Goal: Feedback & Contribution: Submit feedback/report problem

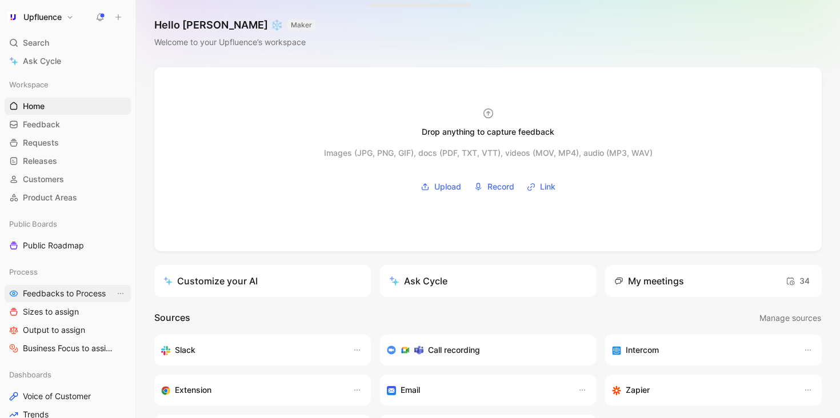
click at [55, 298] on span "Feedbacks to Process" at bounding box center [64, 293] width 83 height 11
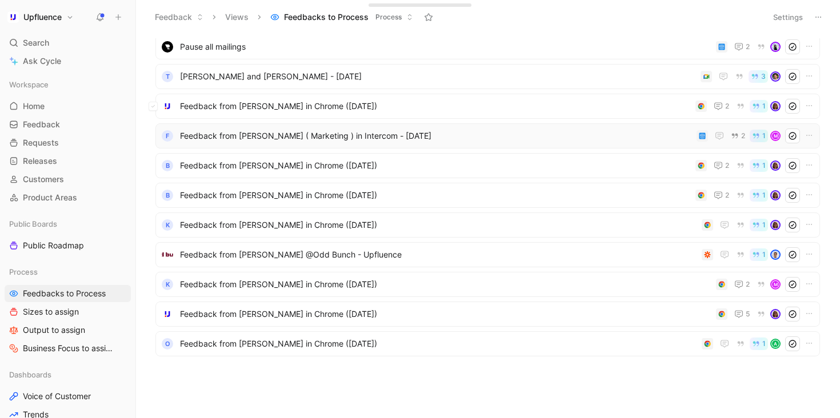
scroll to position [481, 0]
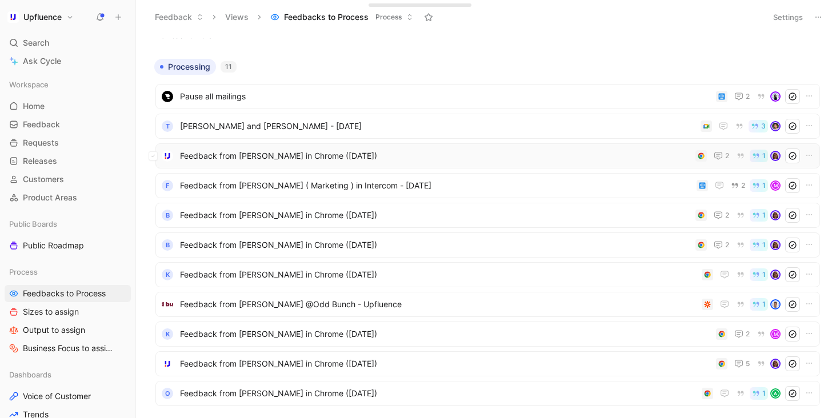
click at [305, 159] on span "Feedback from [PERSON_NAME] in Chrome ([DATE])" at bounding box center [435, 156] width 511 height 14
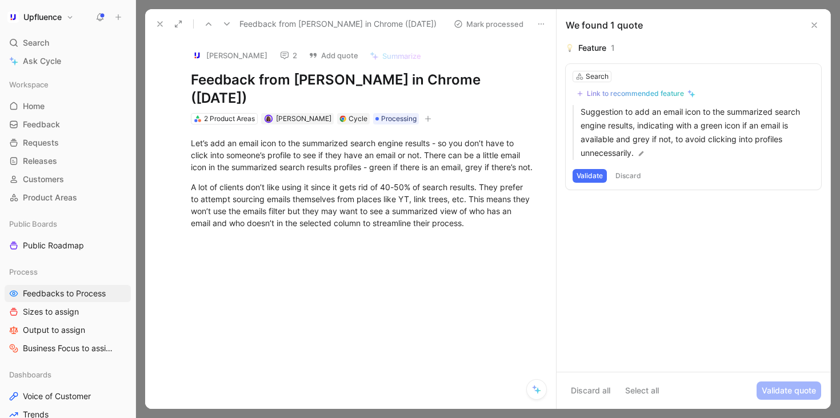
click at [160, 25] on use at bounding box center [160, 24] width 5 height 5
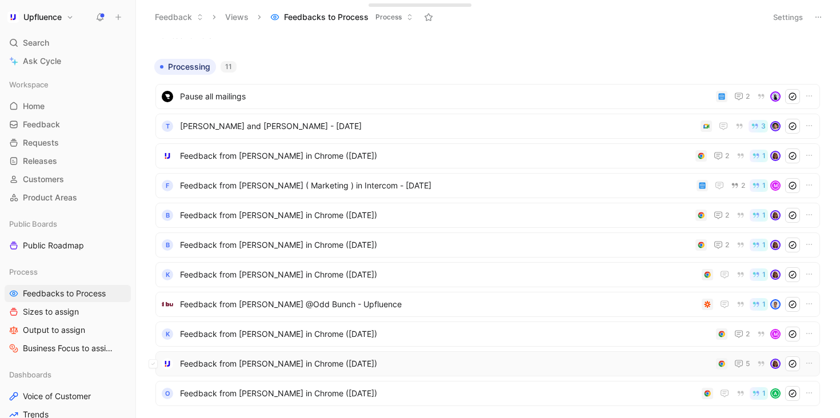
scroll to position [531, 0]
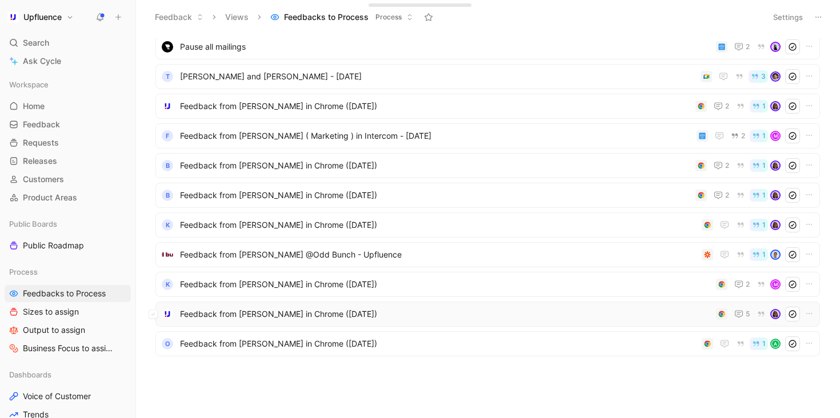
click at [431, 317] on span "Feedback from [PERSON_NAME] in Chrome ([DATE])" at bounding box center [446, 315] width 532 height 14
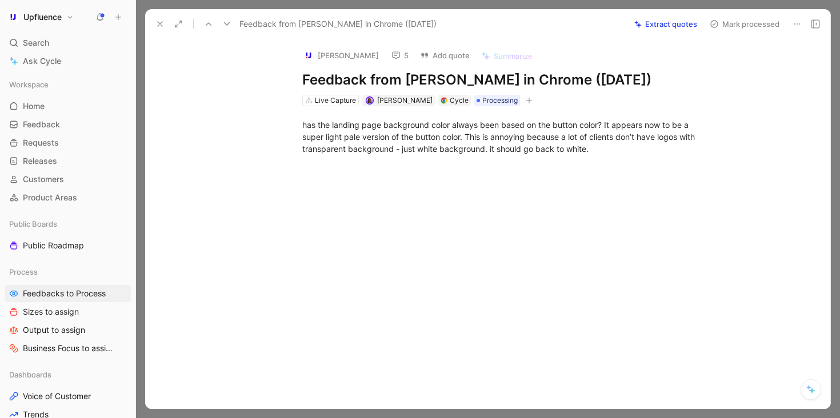
click at [386, 52] on button "5" at bounding box center [399, 55] width 27 height 16
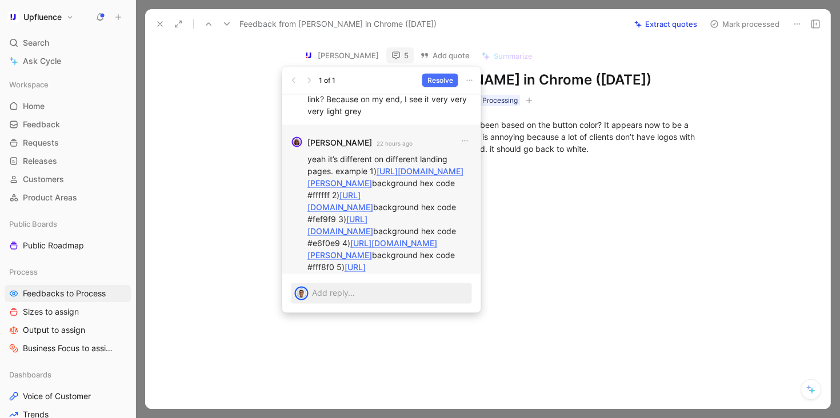
scroll to position [-520, 0]
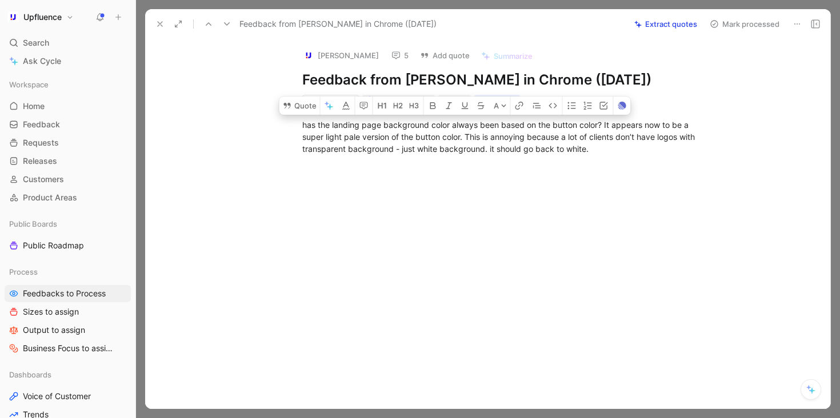
drag, startPoint x: 300, startPoint y: 125, endPoint x: 659, endPoint y: 178, distance: 363.5
click at [659, 178] on div "Quote A has the landing page background color always been based on the button c…" at bounding box center [499, 199] width 661 height 187
click at [646, 158] on div "has the landing page background color always been based on the button color? It…" at bounding box center [499, 136] width 661 height 61
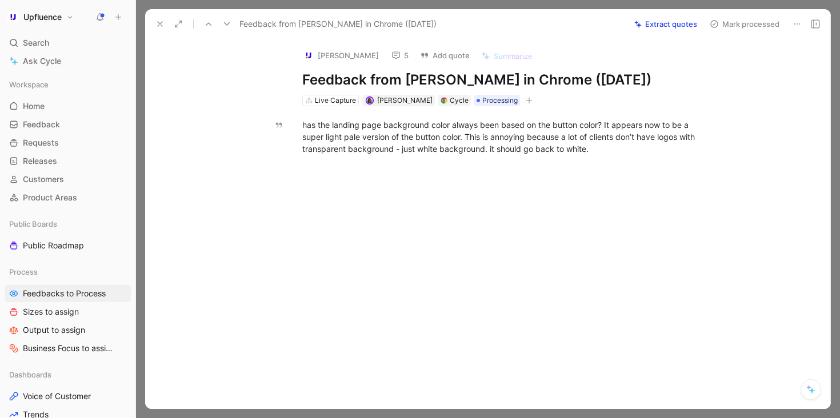
click at [386, 50] on button "5" at bounding box center [399, 55] width 27 height 16
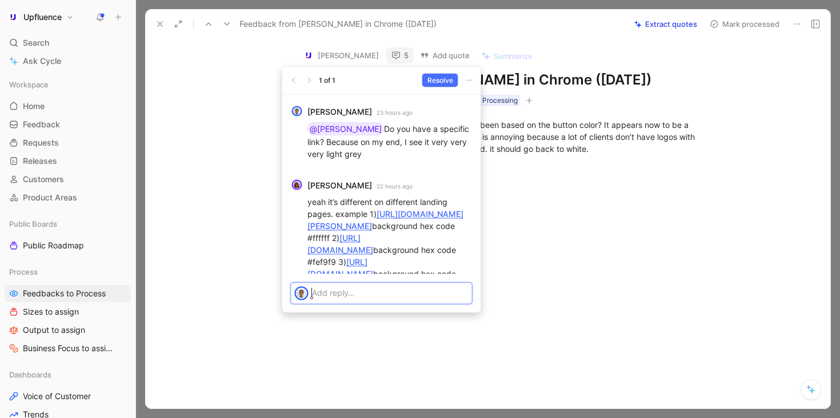
scroll to position [-449, 0]
click at [404, 209] on link "[URL][DOMAIN_NAME][PERSON_NAME]" at bounding box center [386, 220] width 156 height 22
click at [373, 233] on link "[URL][DOMAIN_NAME]" at bounding box center [341, 244] width 66 height 22
click at [373, 257] on link "[URL][DOMAIN_NAME]" at bounding box center [341, 268] width 66 height 22
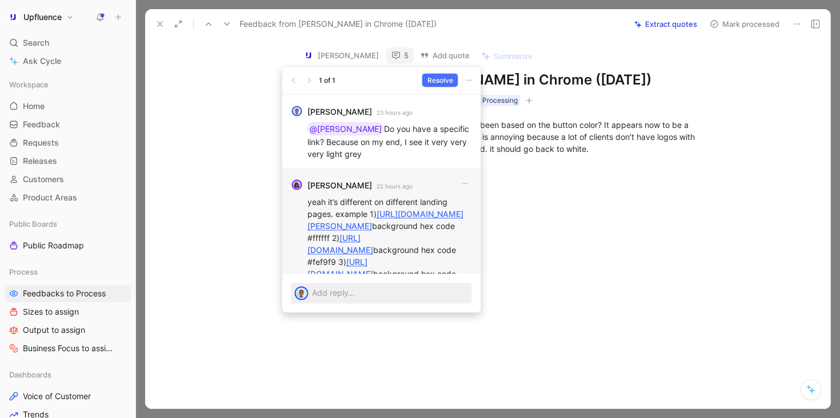
click at [386, 281] on link "[URL][DOMAIN_NAME][PERSON_NAME]" at bounding box center [373, 292] width 130 height 22
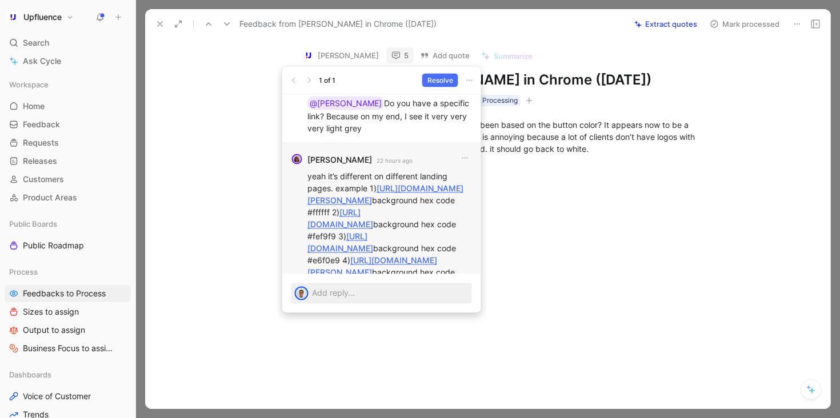
scroll to position [-368, 0]
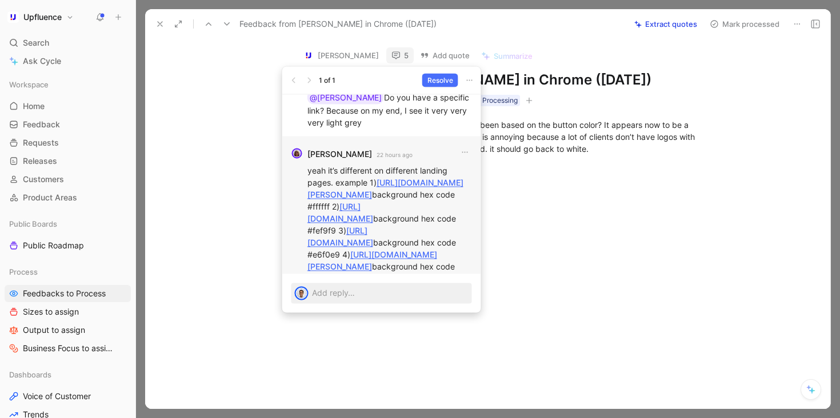
click at [373, 274] on link "[URL][DOMAIN_NAME]" at bounding box center [341, 285] width 66 height 22
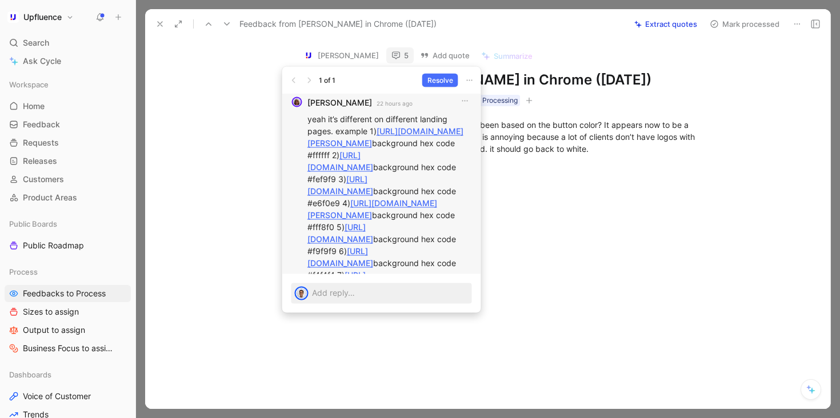
scroll to position [-301, 0]
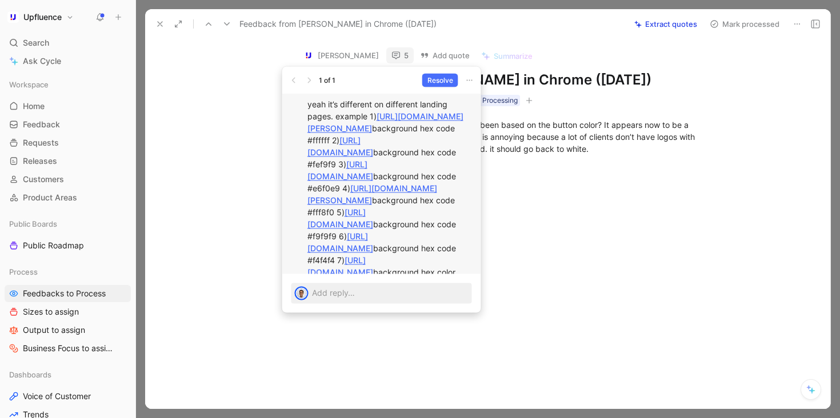
click at [386, 193] on p "yeah it’s different on different landing pages. example 1) [URL][DOMAIN_NAME][P…" at bounding box center [390, 206] width 165 height 216
click at [373, 232] on link "[URL][DOMAIN_NAME]" at bounding box center [341, 243] width 66 height 22
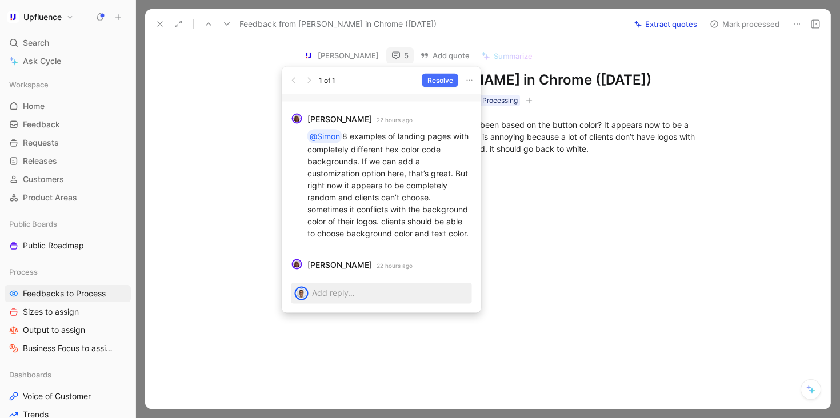
scroll to position [0, 0]
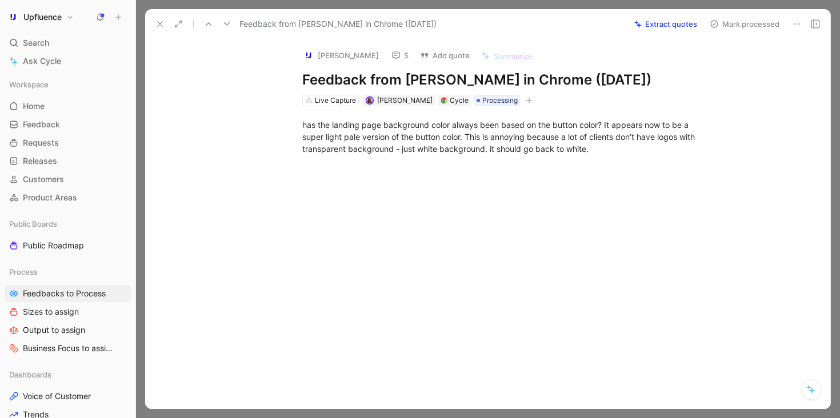
click at [793, 26] on icon at bounding box center [797, 23] width 9 height 9
click at [483, 101] on span "Processing" at bounding box center [500, 100] width 35 height 11
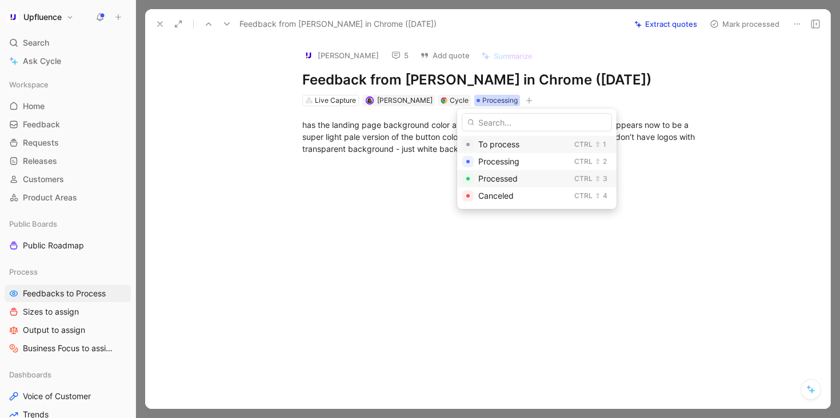
click at [508, 181] on span "Processed" at bounding box center [498, 179] width 39 height 10
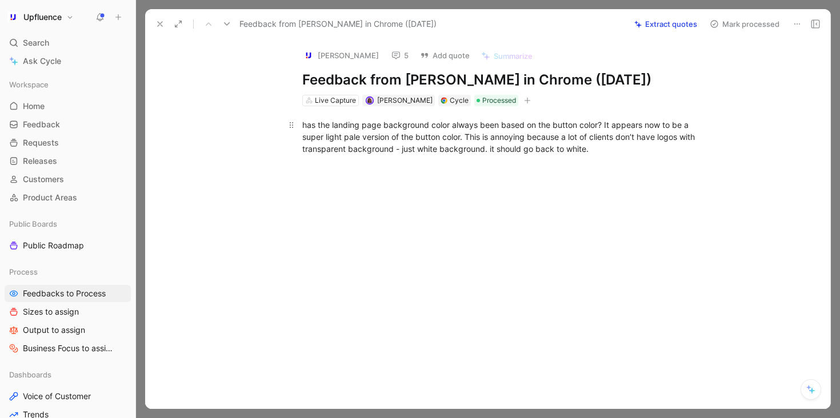
scroll to position [501, 0]
click at [380, 60] on div "Captured on [DATE] · [PERSON_NAME]" at bounding box center [438, 59] width 168 height 11
click at [392, 60] on icon at bounding box center [396, 55] width 9 height 9
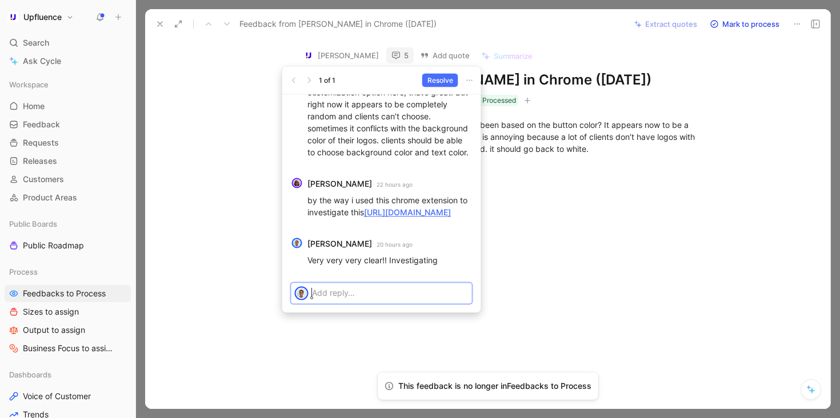
click at [365, 298] on p at bounding box center [390, 293] width 157 height 12
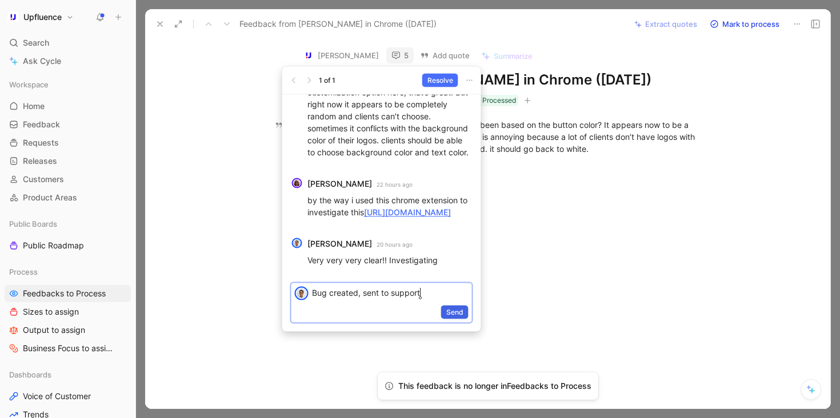
click at [464, 312] on button "Send" at bounding box center [454, 313] width 27 height 14
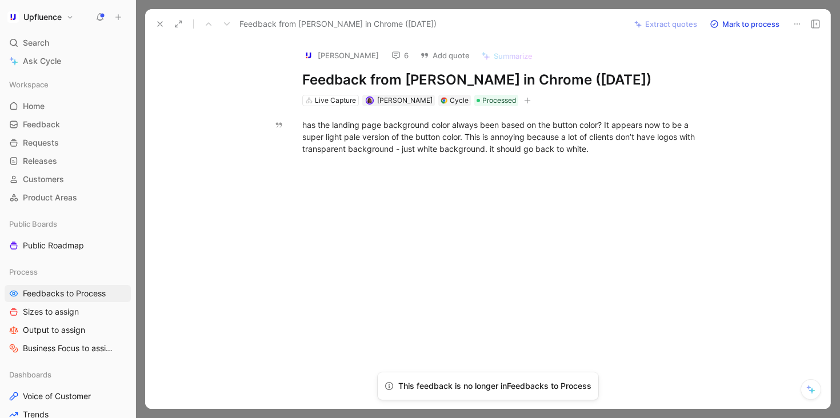
click at [160, 26] on icon at bounding box center [160, 23] width 9 height 9
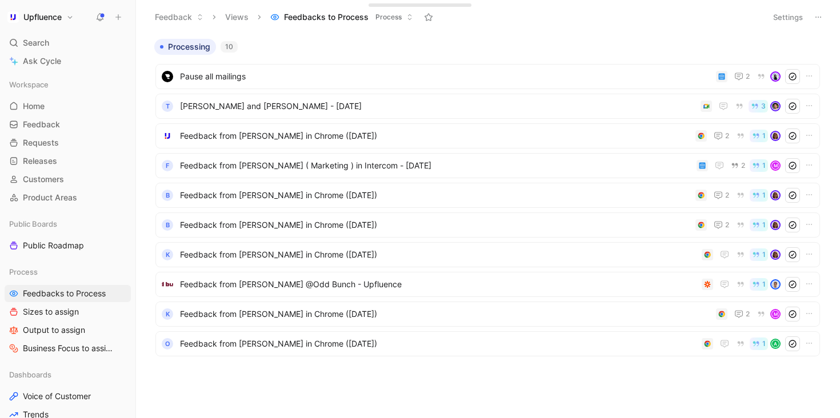
click at [97, 15] on icon at bounding box center [99, 17] width 9 height 9
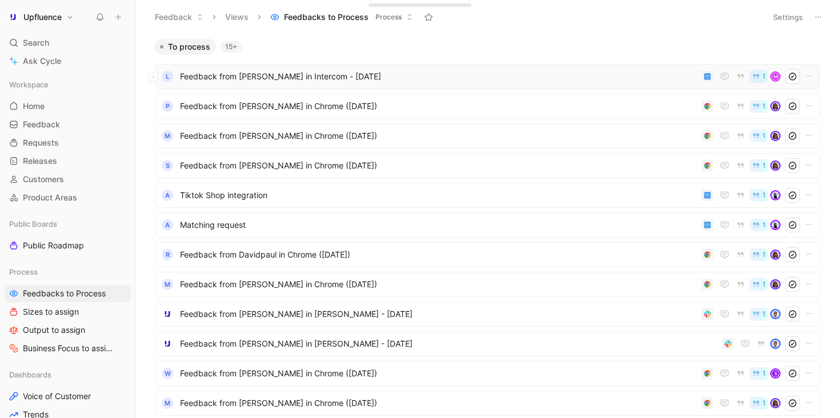
click at [276, 83] on span "Feedback from [PERSON_NAME] in Intercom - [DATE]" at bounding box center [438, 77] width 517 height 14
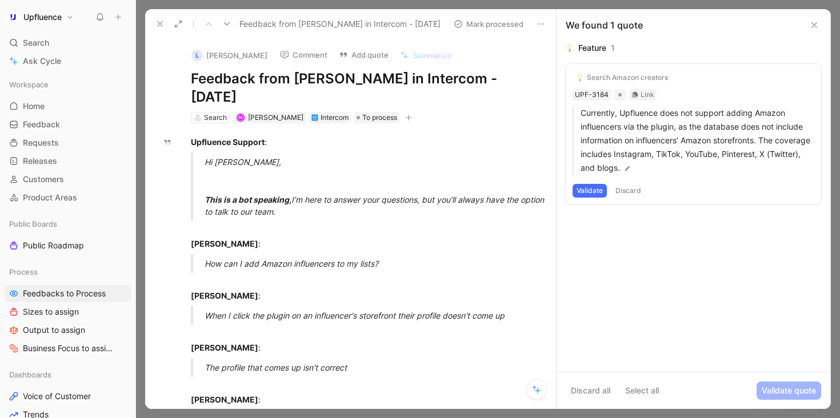
click at [586, 189] on button "Validate" at bounding box center [590, 191] width 34 height 14
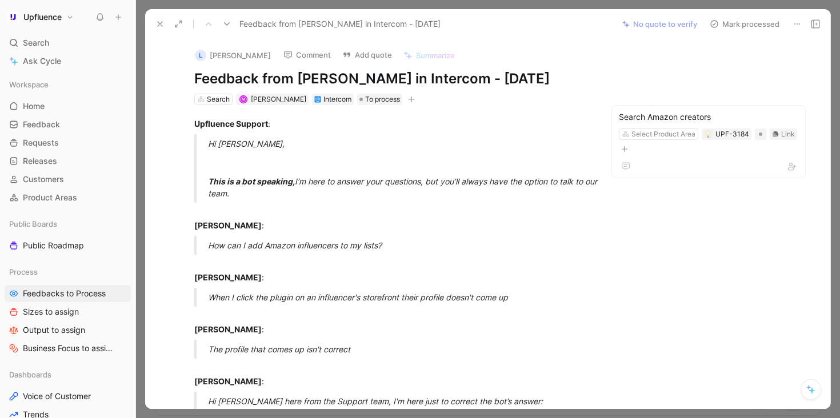
click at [749, 24] on button "Mark processed" at bounding box center [745, 24] width 80 height 16
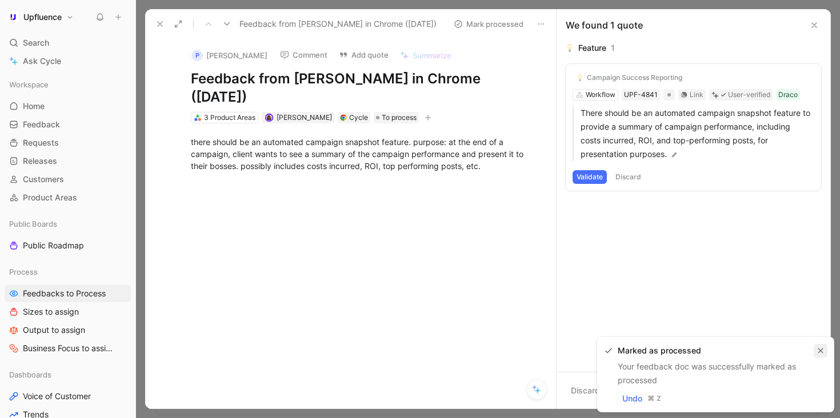
click at [821, 348] on icon "button" at bounding box center [821, 351] width 7 height 7
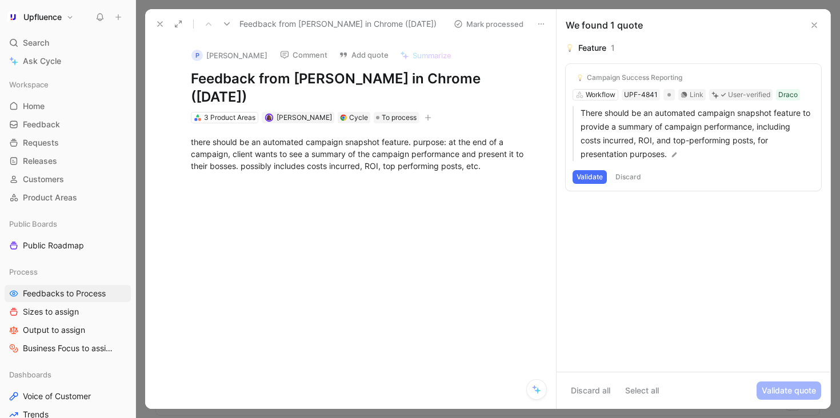
click at [584, 173] on button "Validate" at bounding box center [590, 177] width 34 height 14
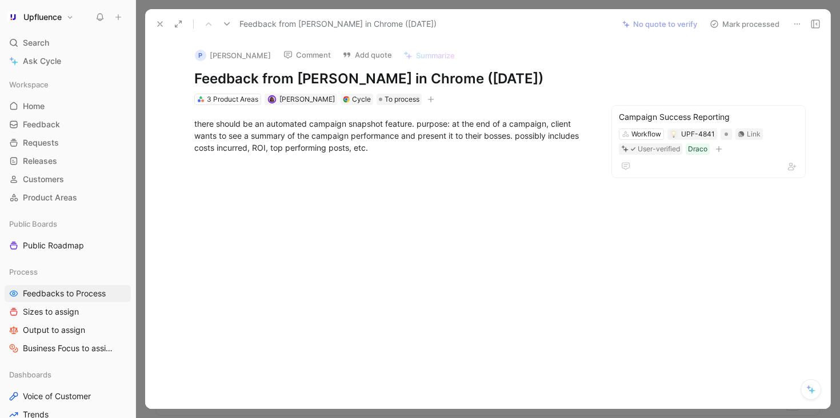
click at [747, 19] on button "Mark processed" at bounding box center [745, 24] width 80 height 16
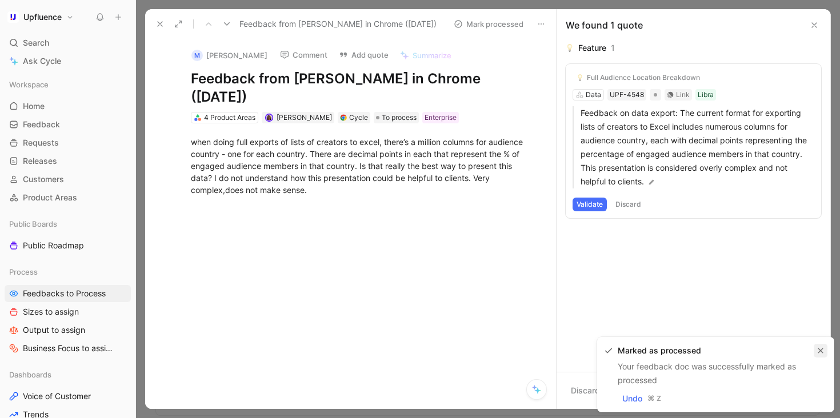
click at [822, 352] on icon "button" at bounding box center [821, 351] width 5 height 5
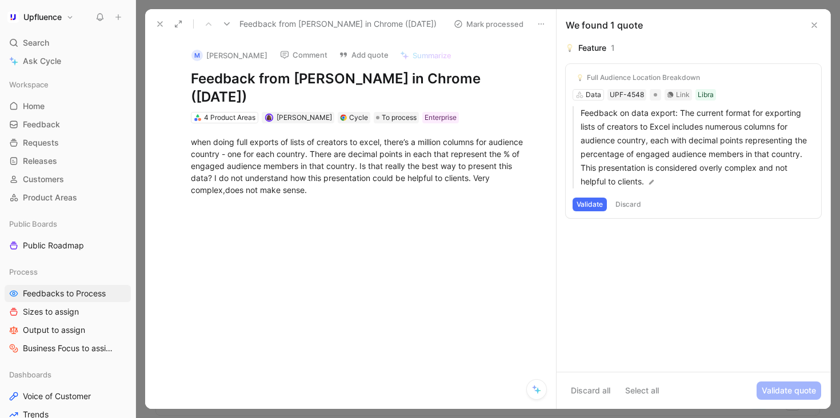
click at [627, 205] on button "Discard" at bounding box center [629, 205] width 34 height 14
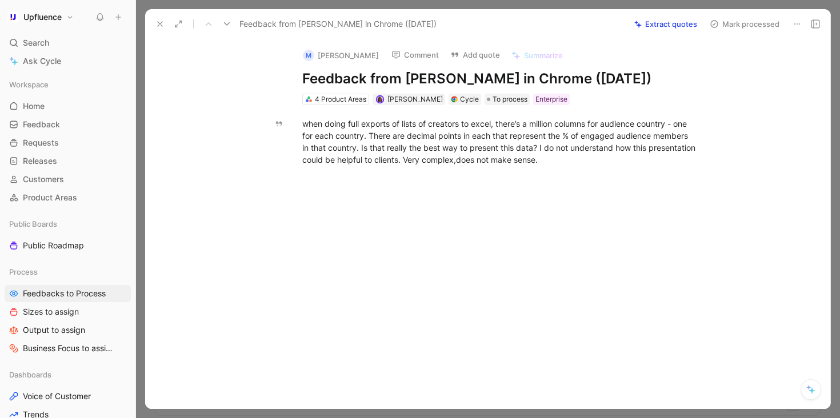
click at [228, 24] on use at bounding box center [227, 23] width 6 height 3
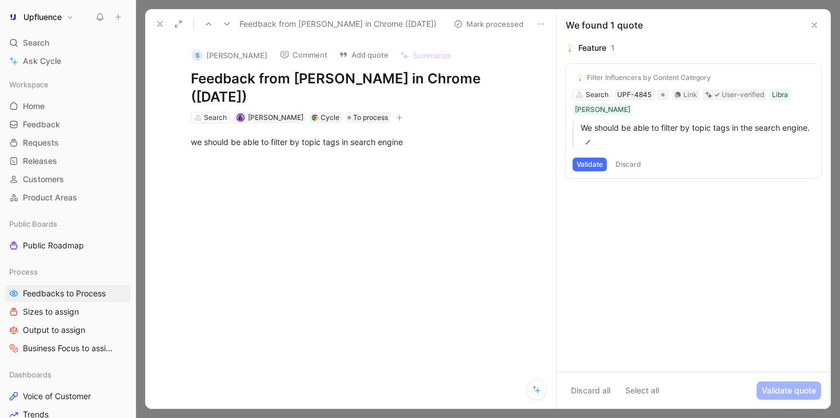
click at [590, 158] on button "Validate" at bounding box center [590, 165] width 34 height 14
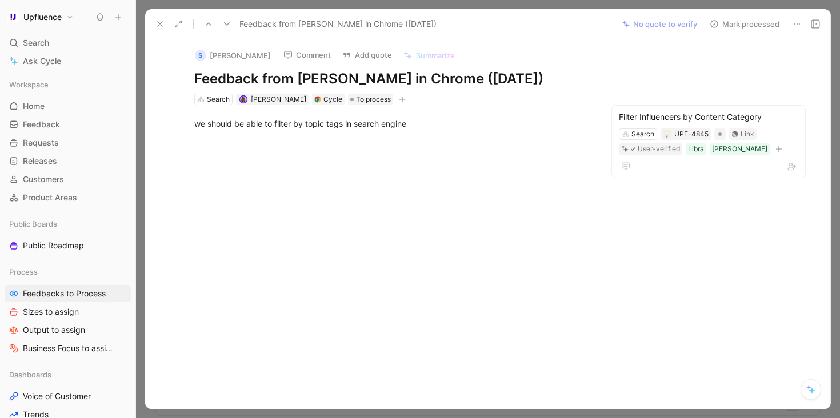
click at [742, 23] on button "Mark processed" at bounding box center [745, 24] width 80 height 16
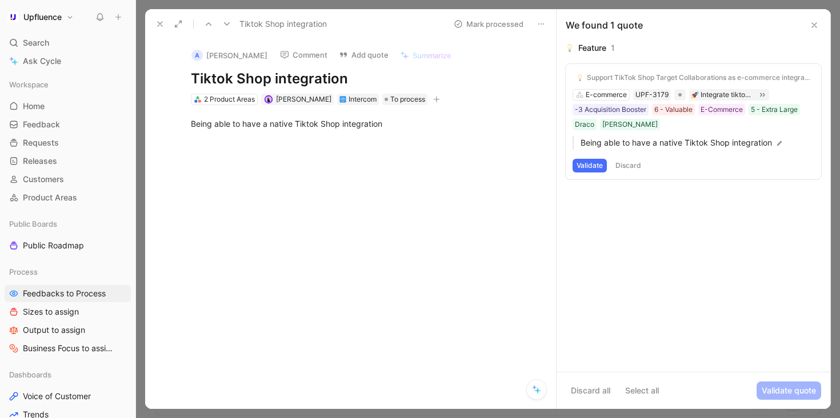
click at [590, 167] on button "Validate" at bounding box center [590, 166] width 34 height 14
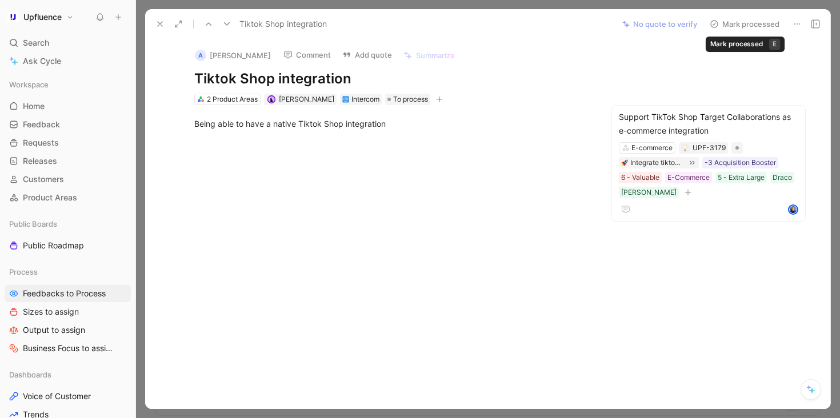
click at [756, 28] on button "Mark processed" at bounding box center [745, 24] width 80 height 16
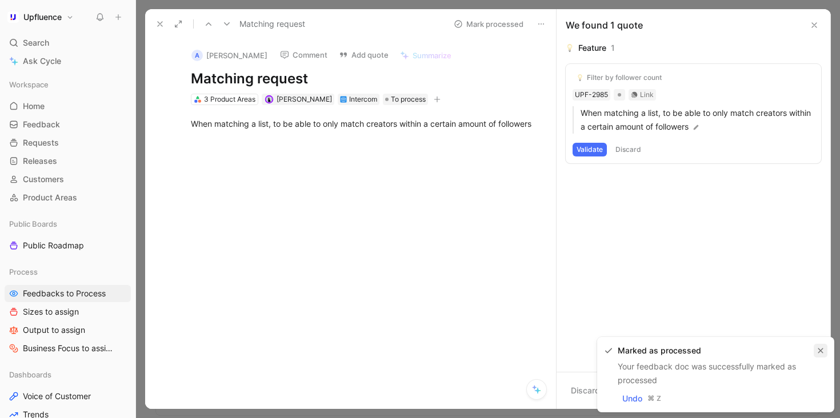
click at [821, 349] on icon "button" at bounding box center [821, 351] width 7 height 7
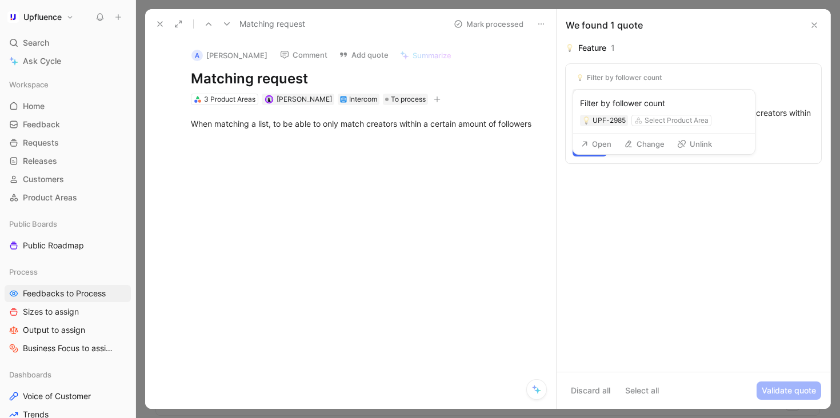
click at [684, 147] on icon at bounding box center [681, 143] width 9 height 9
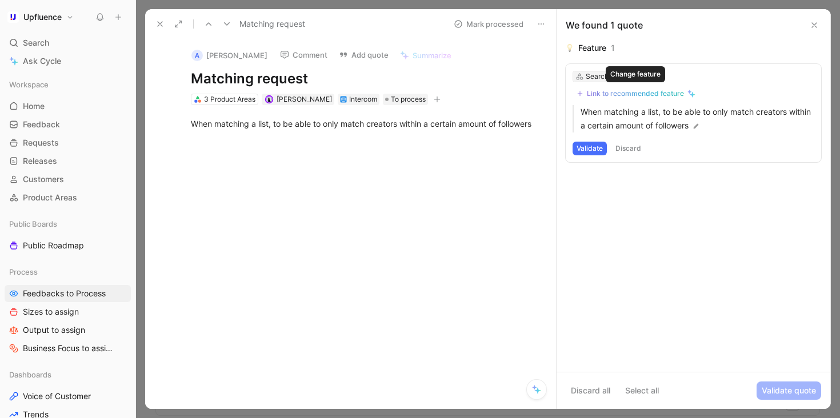
click at [593, 74] on div "Search" at bounding box center [597, 76] width 23 height 11
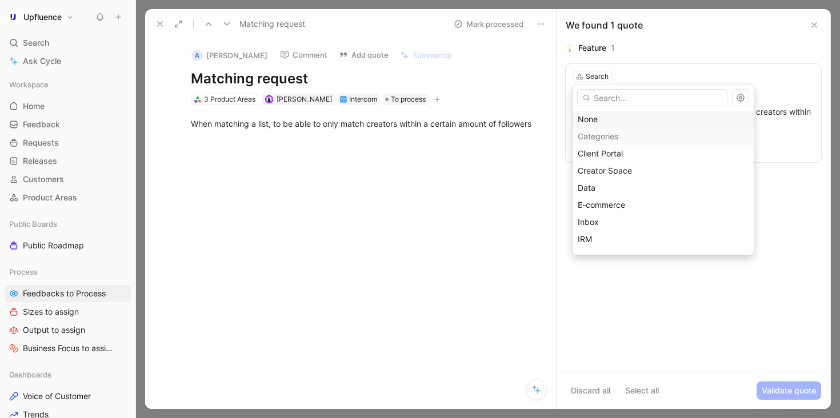
click at [593, 113] on div "None" at bounding box center [663, 120] width 171 height 14
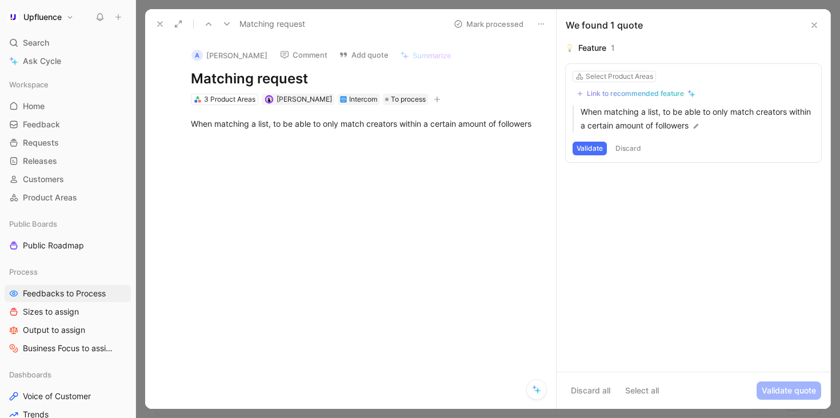
click at [619, 93] on div "Link to recommended feature" at bounding box center [635, 93] width 97 height 9
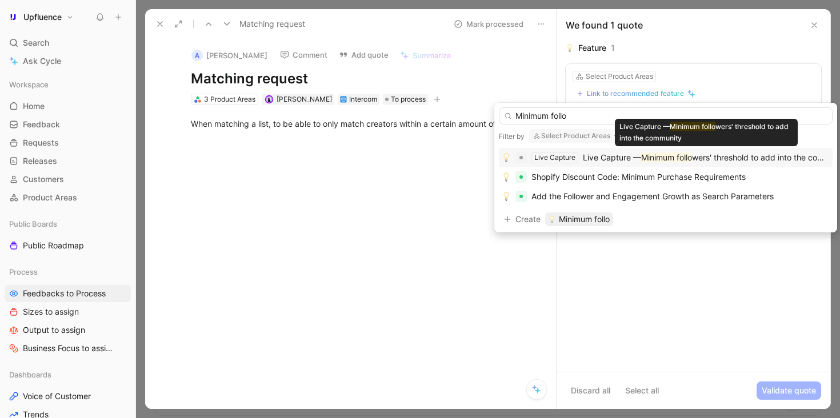
type input "Minimum follo"
click at [649, 157] on mark "Minimum follo" at bounding box center [666, 158] width 51 height 10
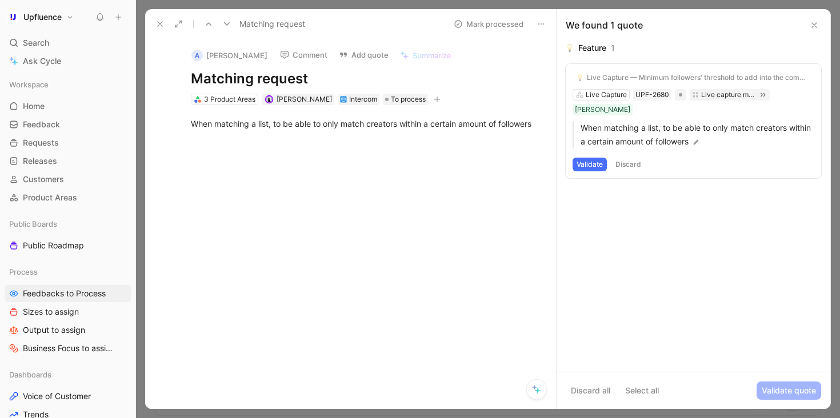
click at [588, 158] on button "Validate" at bounding box center [590, 165] width 34 height 14
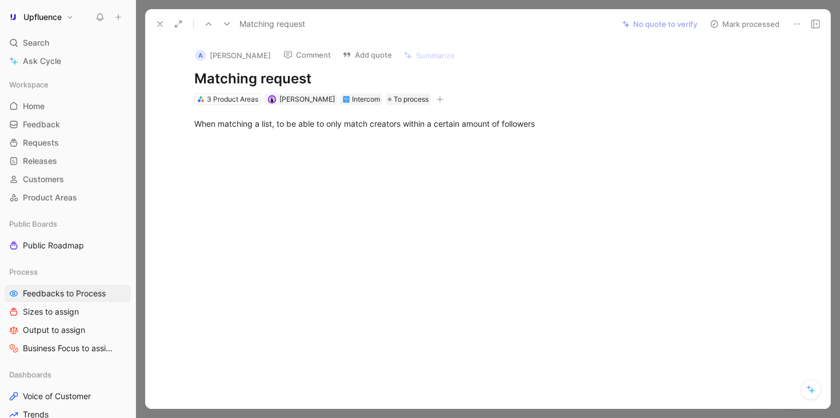
click at [755, 23] on button "Mark processed" at bounding box center [745, 24] width 80 height 16
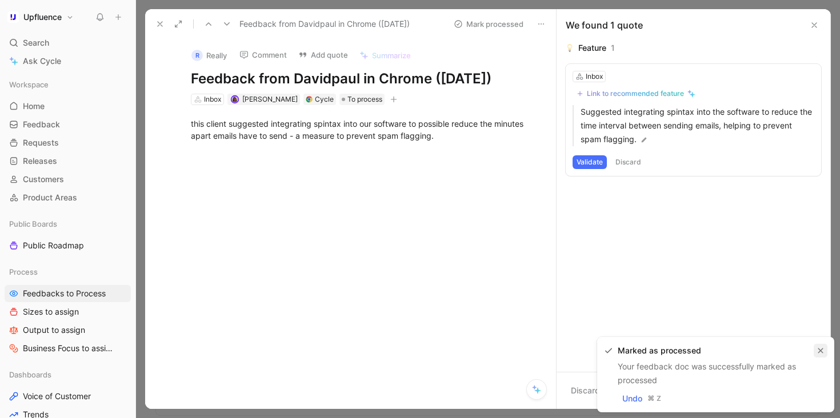
click at [820, 348] on icon "button" at bounding box center [821, 351] width 7 height 7
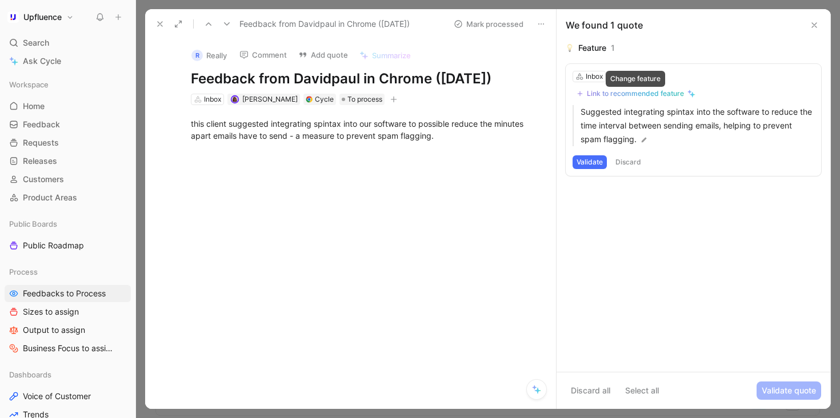
click at [669, 92] on div "Link to recommended feature" at bounding box center [635, 93] width 97 height 9
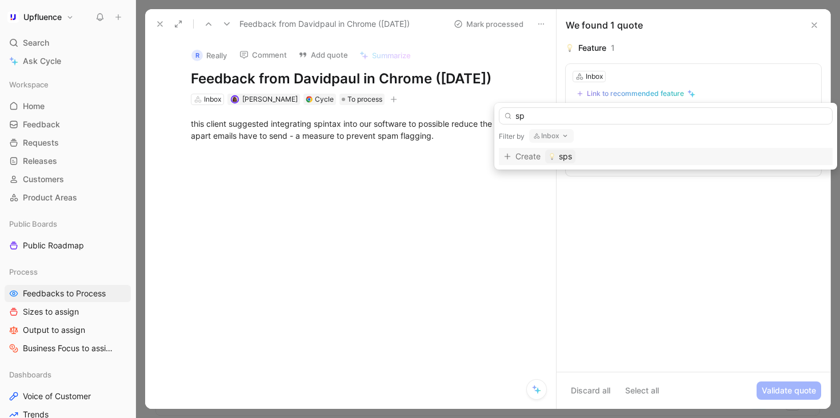
type input "s"
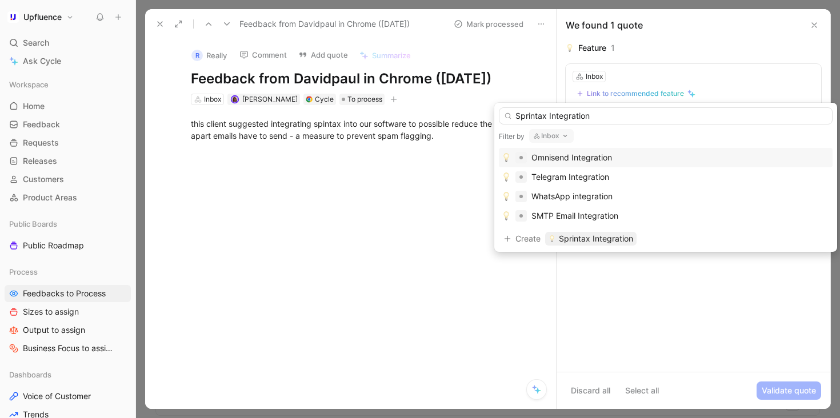
type input "Sprintax Integration"
click at [561, 135] on icon "button" at bounding box center [565, 135] width 9 height 9
click at [603, 242] on span "Sprintax Integration" at bounding box center [596, 239] width 74 height 14
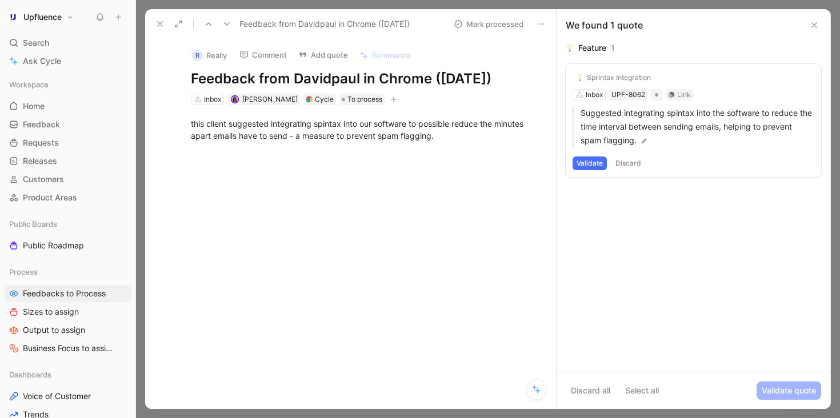
click at [600, 162] on button "Validate" at bounding box center [590, 164] width 34 height 14
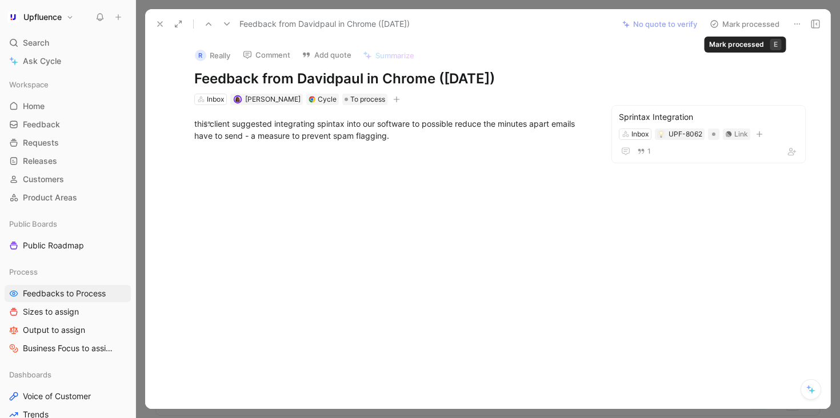
click at [751, 22] on button "Mark processed" at bounding box center [745, 24] width 80 height 16
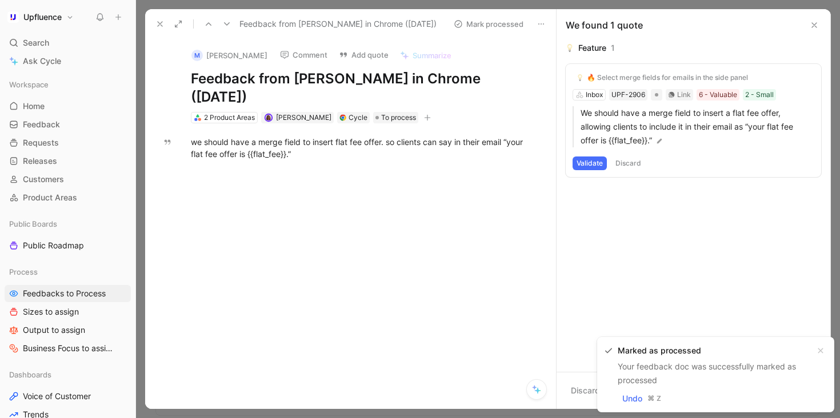
click at [162, 26] on icon at bounding box center [160, 23] width 9 height 9
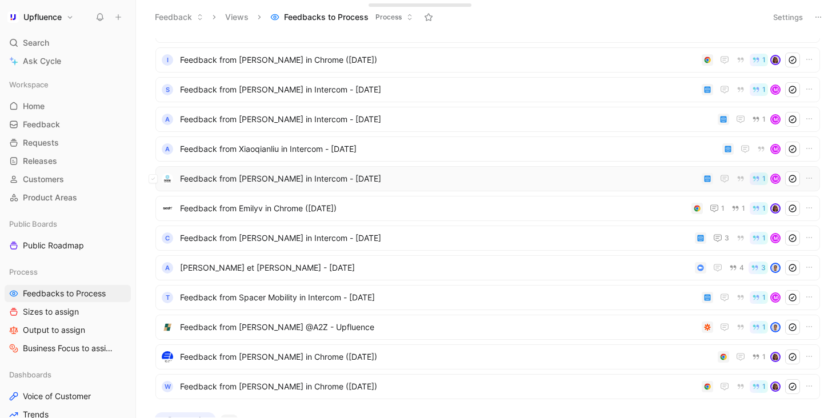
scroll to position [376, 0]
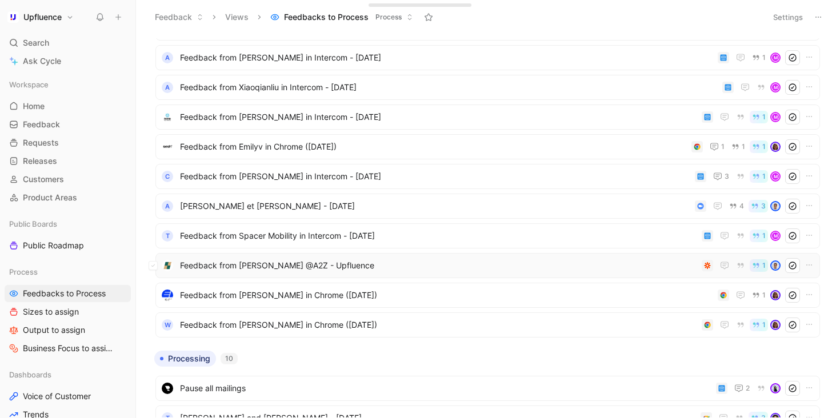
click at [647, 276] on div "Feedback from [PERSON_NAME] @A2Z - Upfluence 1" at bounding box center [488, 265] width 665 height 25
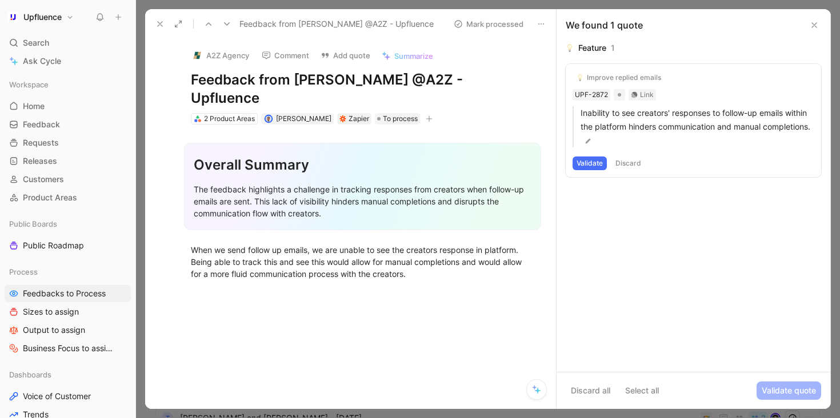
click at [160, 19] on button at bounding box center [160, 24] width 16 height 16
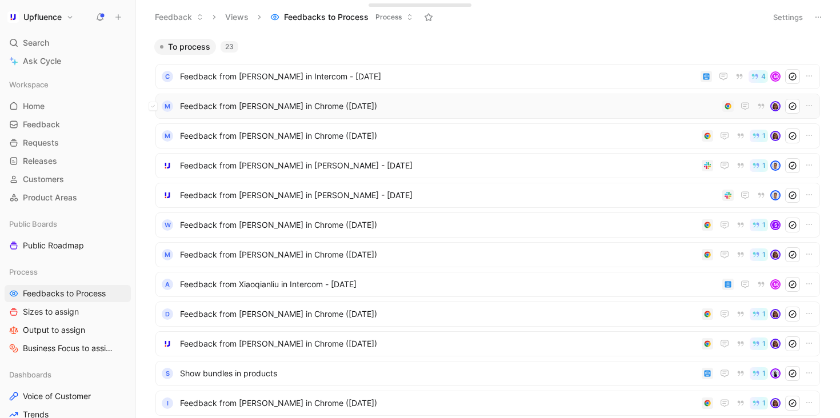
click at [691, 105] on span "Feedback from [PERSON_NAME] in Chrome ([DATE])" at bounding box center [449, 106] width 538 height 14
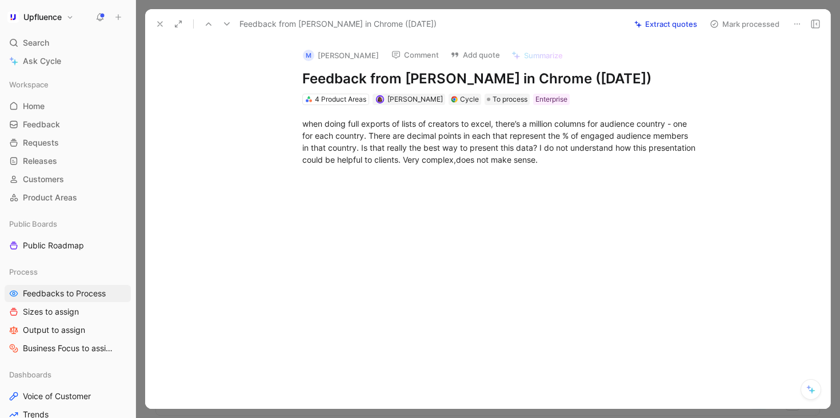
click at [230, 21] on icon at bounding box center [226, 23] width 9 height 9
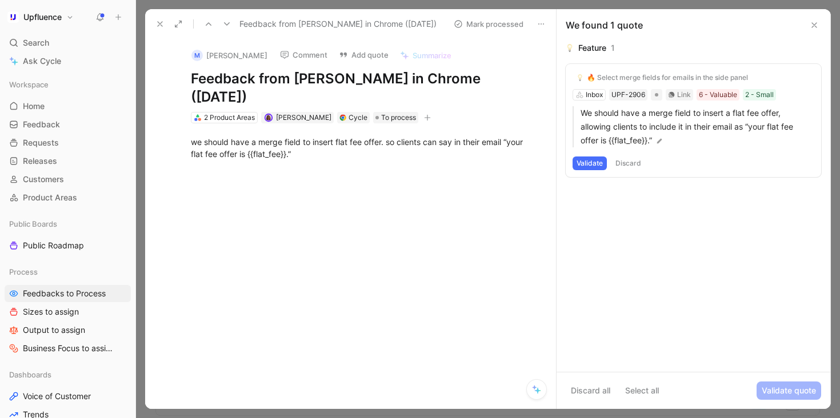
click at [633, 163] on button "Discard" at bounding box center [629, 164] width 34 height 14
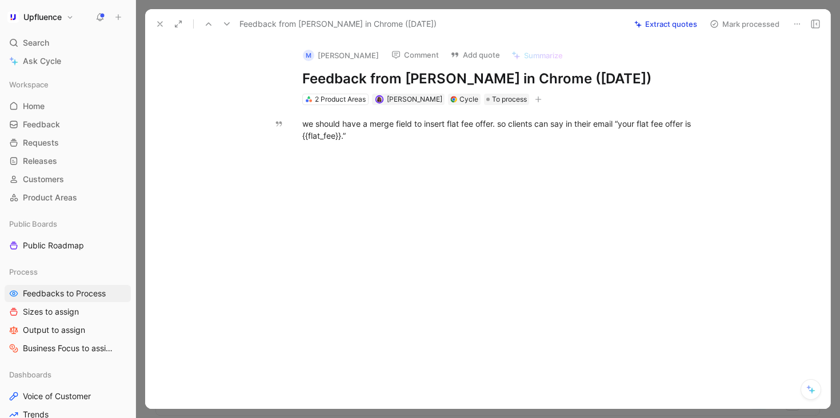
click at [421, 55] on button "Comment" at bounding box center [415, 55] width 58 height 16
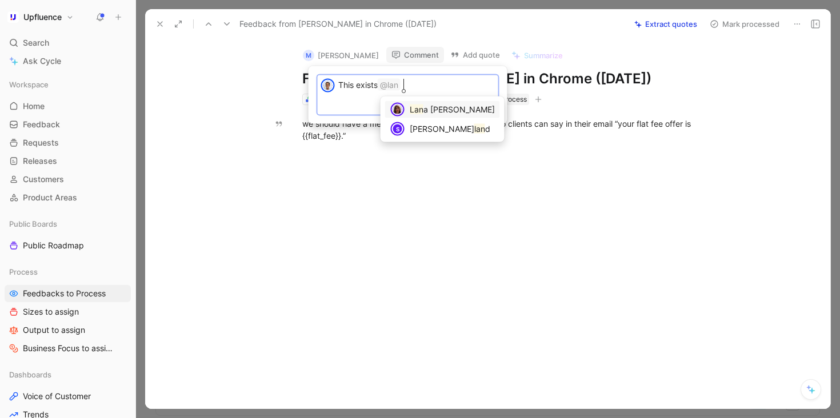
click at [443, 106] on span "a [PERSON_NAME]" at bounding box center [459, 110] width 71 height 10
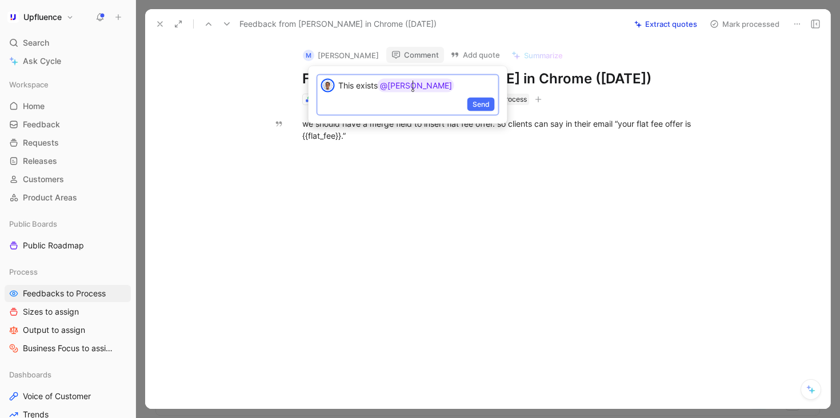
click at [336, 83] on div at bounding box center [328, 85] width 21 height 21
click at [342, 83] on p "This exists @[PERSON_NAME]" at bounding box center [416, 86] width 157 height 14
click at [340, 83] on p "This exists @[PERSON_NAME]" at bounding box center [416, 86] width 157 height 14
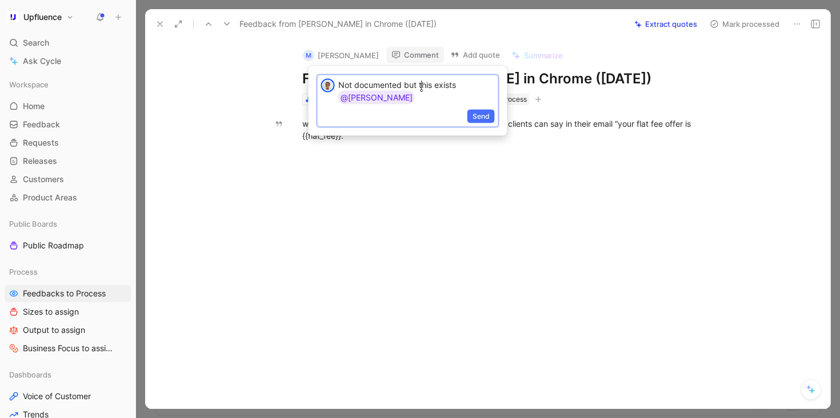
click at [0, 0] on lt-div "Premium suggestions" at bounding box center [0, 0] width 0 height 0
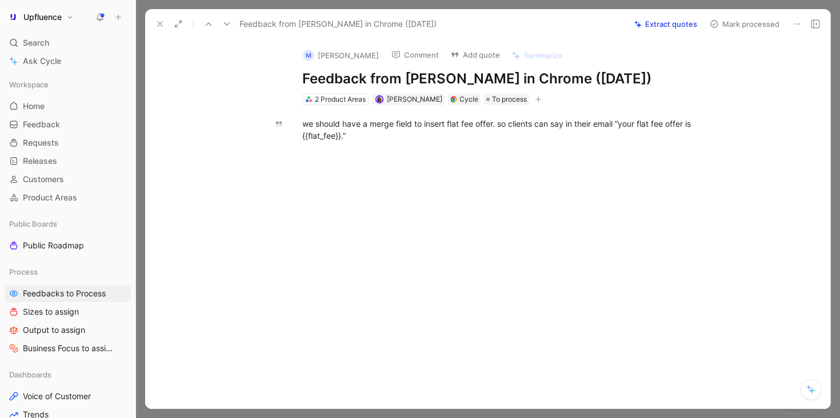
click at [397, 58] on button "Comment" at bounding box center [415, 55] width 58 height 16
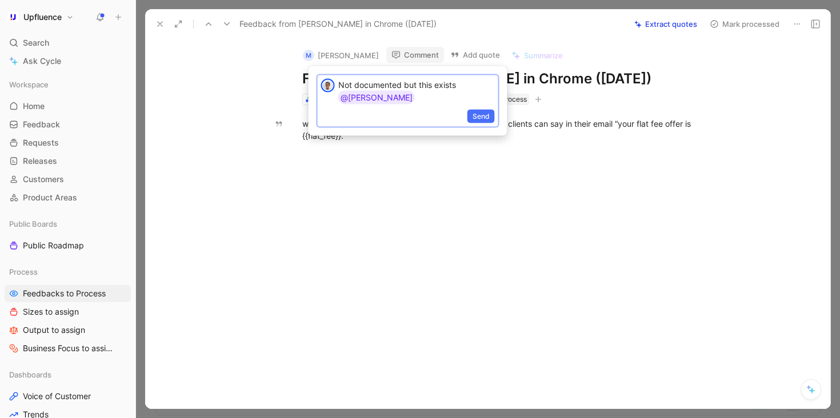
click at [380, 108] on div "Send" at bounding box center [408, 117] width 181 height 19
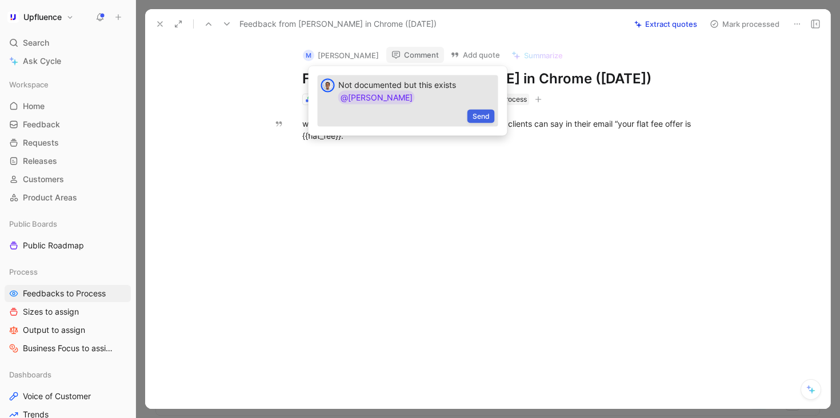
click at [488, 111] on span "Send" at bounding box center [481, 116] width 17 height 11
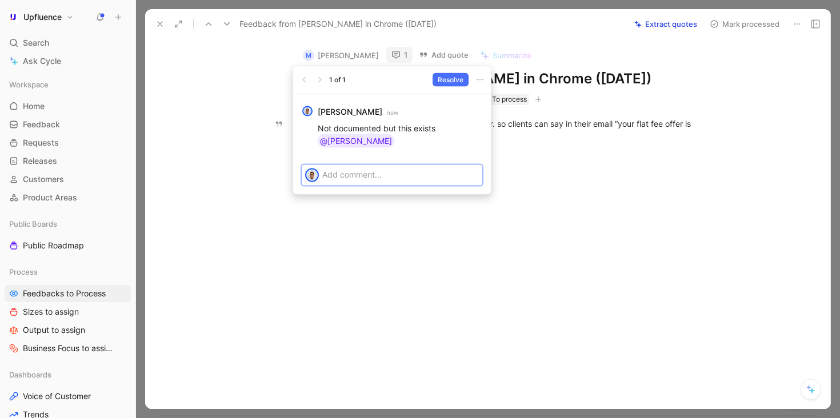
click at [385, 169] on p at bounding box center [400, 175] width 157 height 12
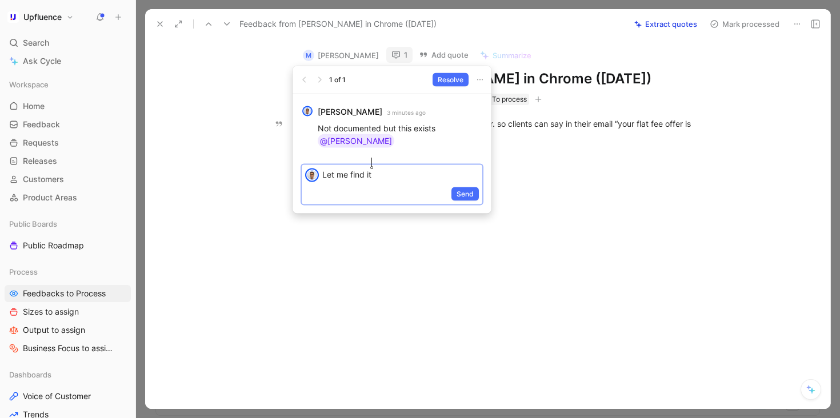
click at [468, 186] on div "Send" at bounding box center [392, 195] width 181 height 19
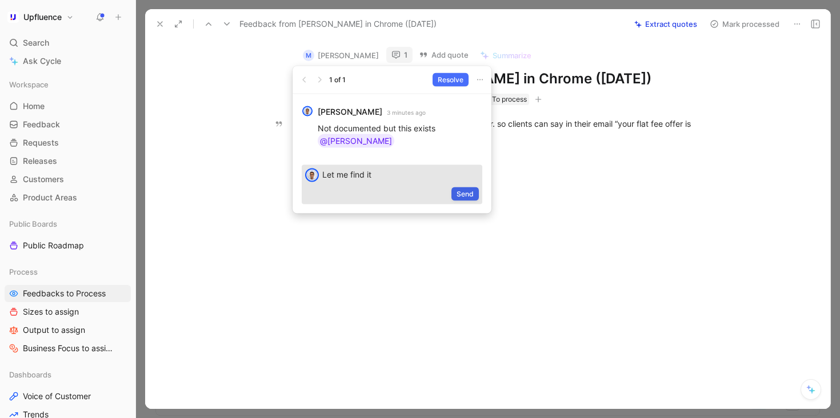
click at [468, 189] on span "Send" at bounding box center [465, 194] width 17 height 11
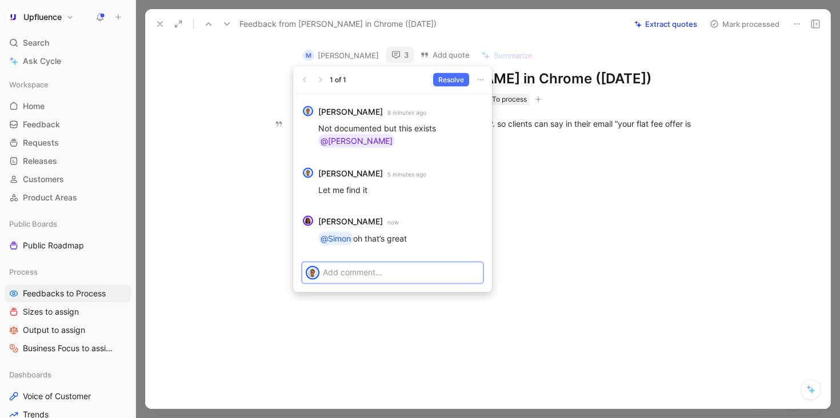
click at [392, 266] on p at bounding box center [401, 272] width 157 height 12
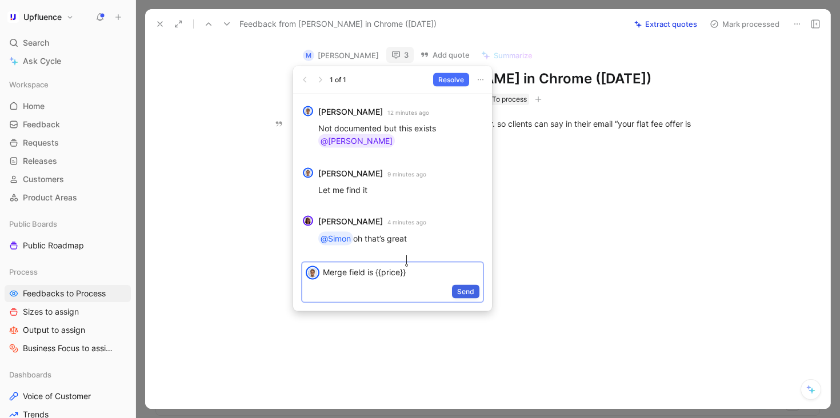
click at [468, 286] on span "Send" at bounding box center [465, 291] width 17 height 11
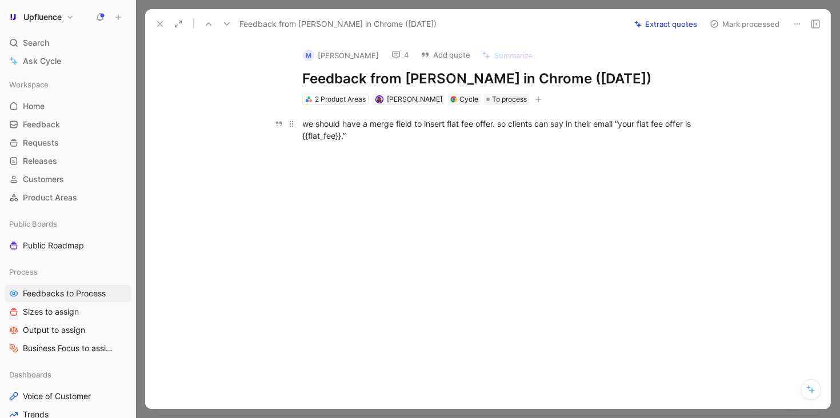
drag, startPoint x: 301, startPoint y: 123, endPoint x: 397, endPoint y: 142, distance: 98.3
click at [397, 142] on p "we should have a merge field to insert flat fee offer. so clients can say in th…" at bounding box center [500, 129] width 439 height 31
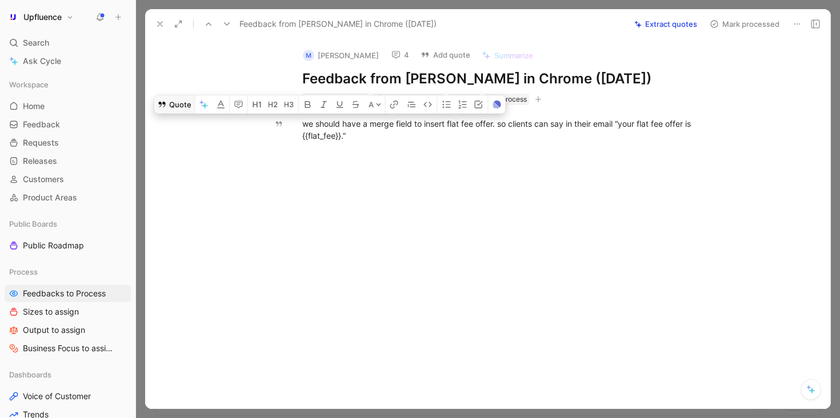
click at [176, 103] on button "Quote" at bounding box center [174, 104] width 41 height 18
click at [669, 23] on button "Extract quotes" at bounding box center [665, 24] width 73 height 16
click at [627, 151] on div "we should have a merge field to insert flat fee offer. so clients can say in th…" at bounding box center [499, 129] width 661 height 49
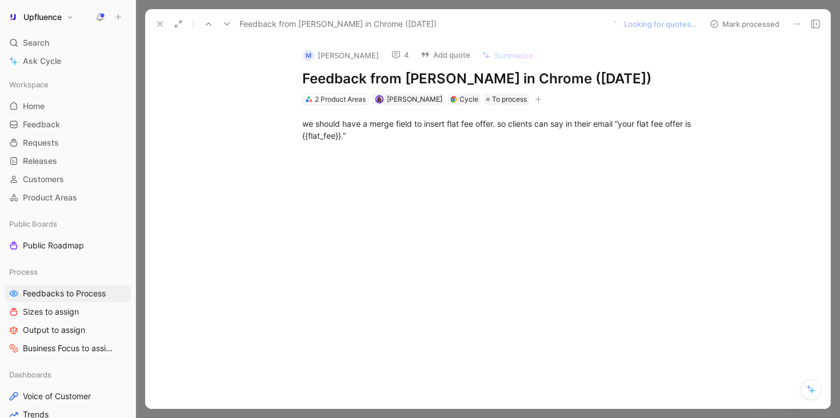
click at [396, 57] on button "4" at bounding box center [400, 55] width 28 height 16
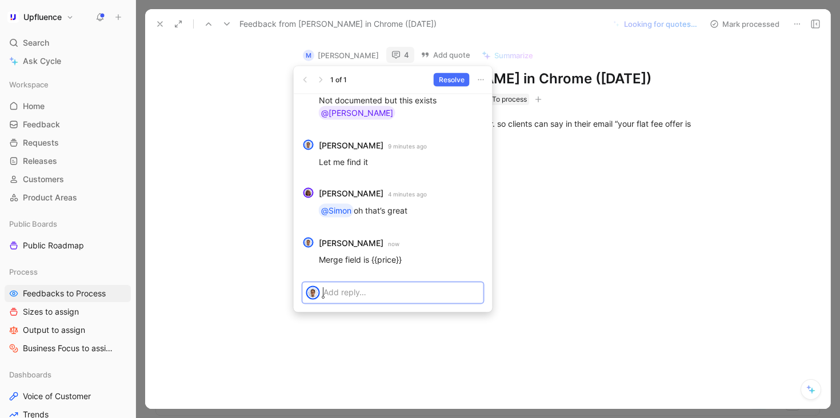
click at [402, 292] on p at bounding box center [402, 292] width 157 height 12
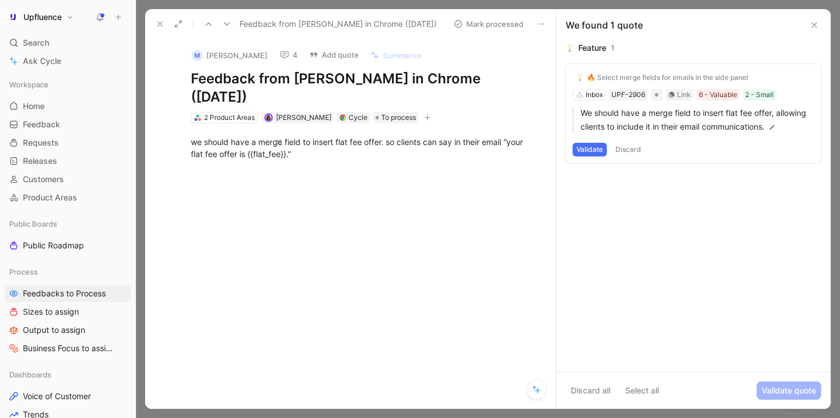
drag, startPoint x: 633, startPoint y: 150, endPoint x: 699, endPoint y: 91, distance: 89.1
click at [700, 96] on div "🔥 Select merge fields for emails in the side panel Inbox UPF-2906 Link 6 - Valu…" at bounding box center [694, 113] width 256 height 99
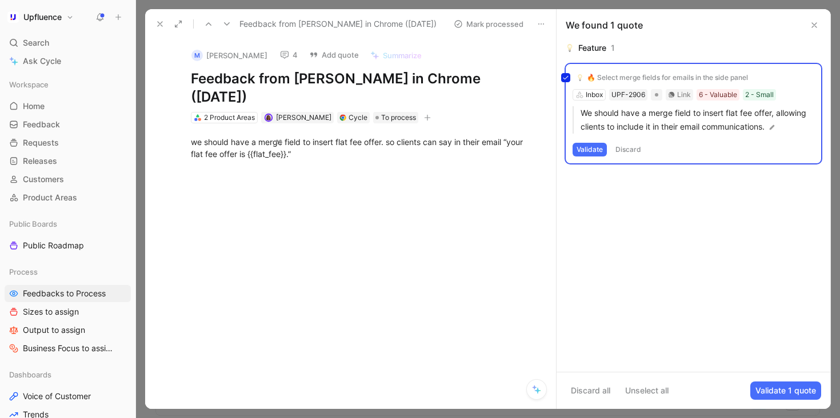
click at [696, 75] on div "🔥 Select merge fields for emails in the side panel Inbox UPF-2906 Link 6 - Valu…" at bounding box center [694, 113] width 256 height 99
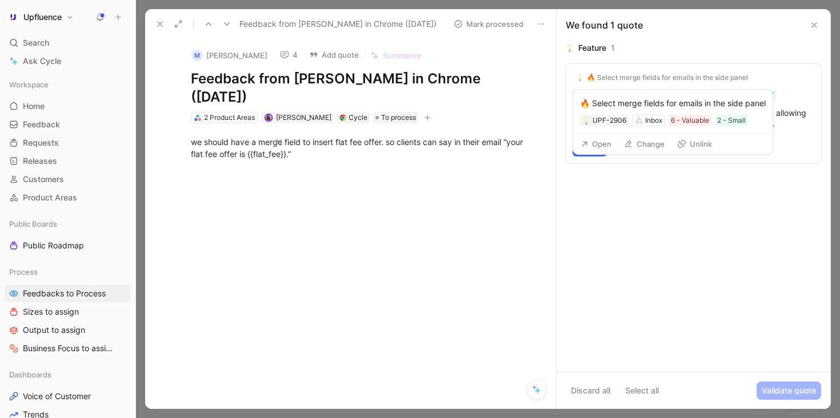
click at [701, 146] on button "Unlink" at bounding box center [694, 144] width 45 height 16
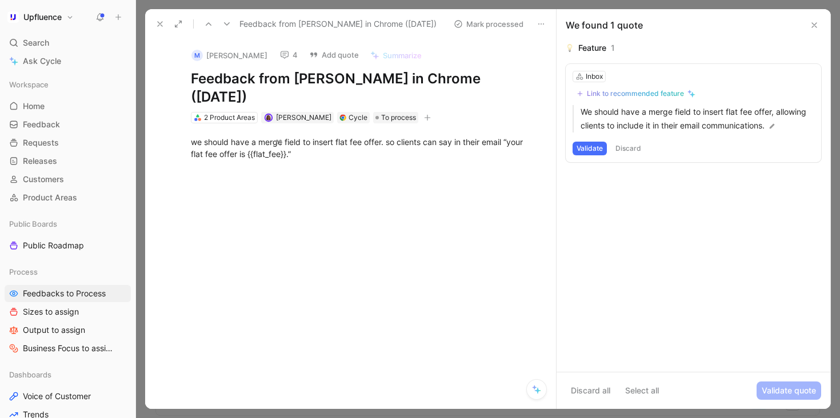
click at [660, 90] on div "Link to recommended feature" at bounding box center [635, 93] width 97 height 9
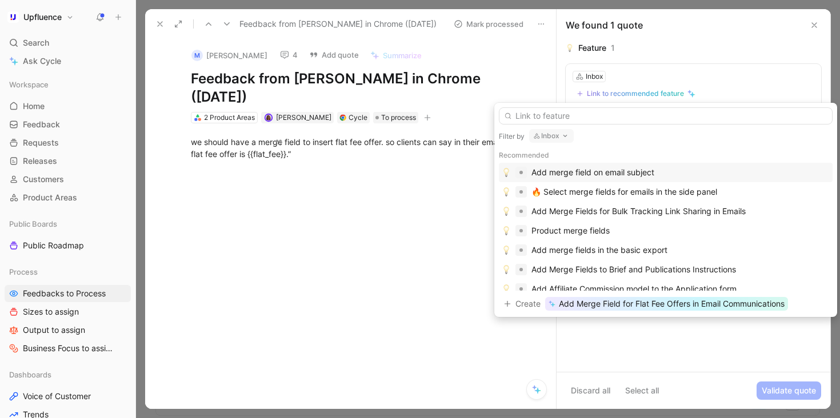
click at [552, 136] on button "Inbox" at bounding box center [551, 136] width 45 height 14
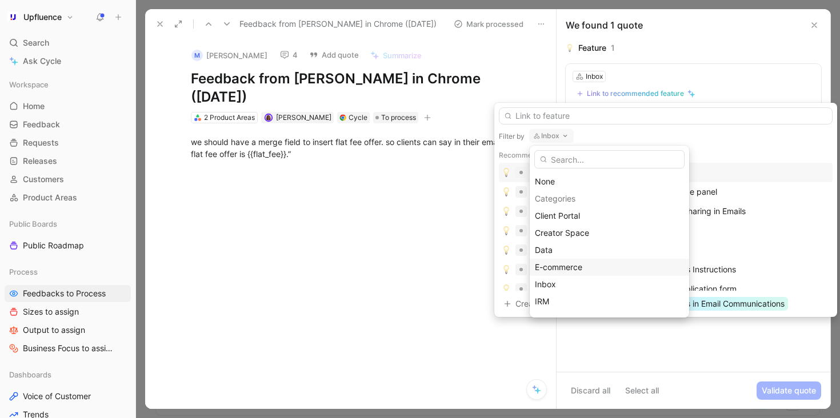
scroll to position [169, 0]
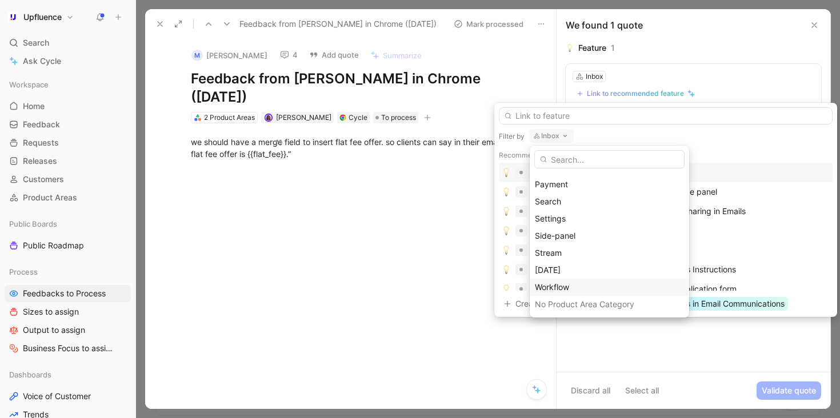
drag, startPoint x: 583, startPoint y: 272, endPoint x: 583, endPoint y: 283, distance: 10.9
click at [583, 283] on div "None Categories Client Portal Creator Space Data E-commerce Inbox IRM Live Capt…" at bounding box center [610, 159] width 160 height 309
click at [583, 283] on div "Workflow" at bounding box center [609, 288] width 149 height 14
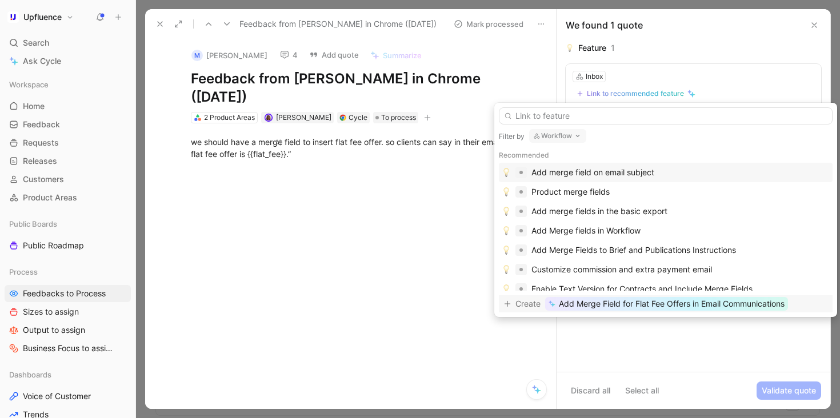
click at [672, 306] on span "Add Merge Field for Flat Fee Offers in Email Communications" at bounding box center [672, 304] width 226 height 14
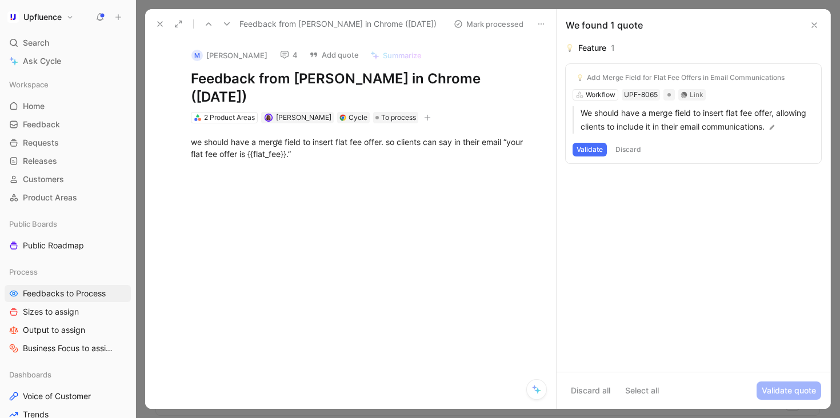
click at [587, 147] on button "Validate" at bounding box center [590, 150] width 34 height 14
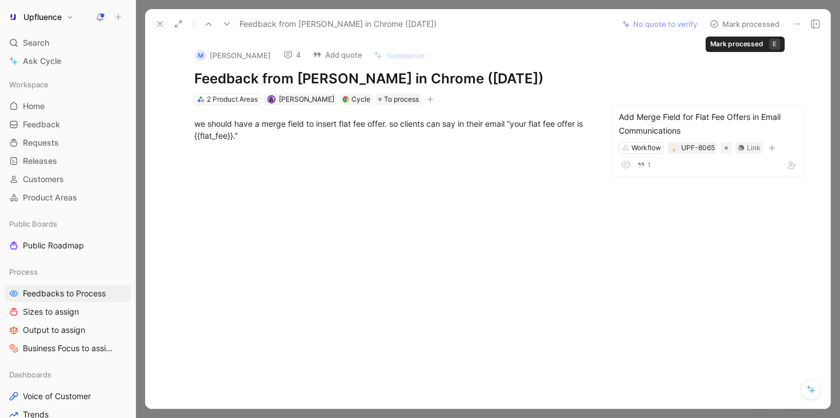
click at [751, 25] on button "Mark processed" at bounding box center [745, 24] width 80 height 16
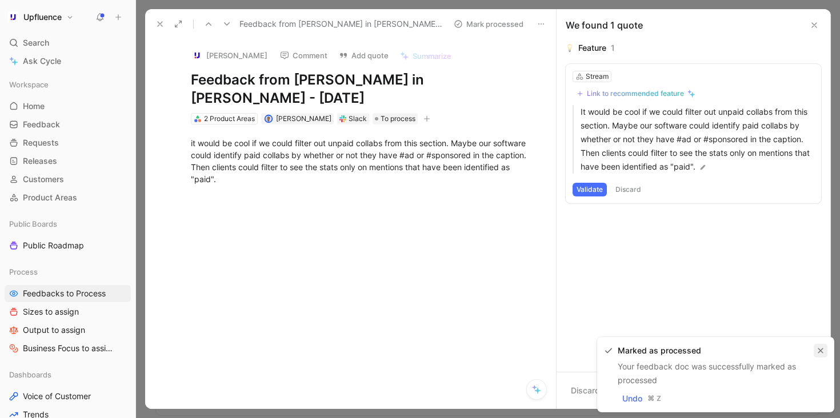
click at [819, 352] on icon "button" at bounding box center [821, 351] width 5 height 5
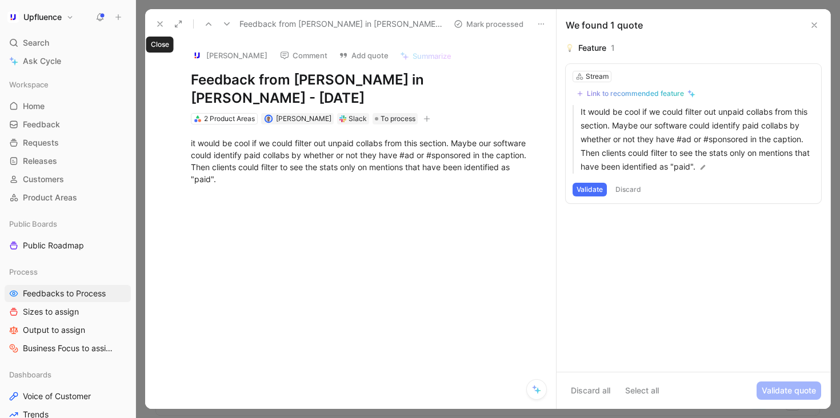
click at [156, 25] on icon at bounding box center [160, 23] width 9 height 9
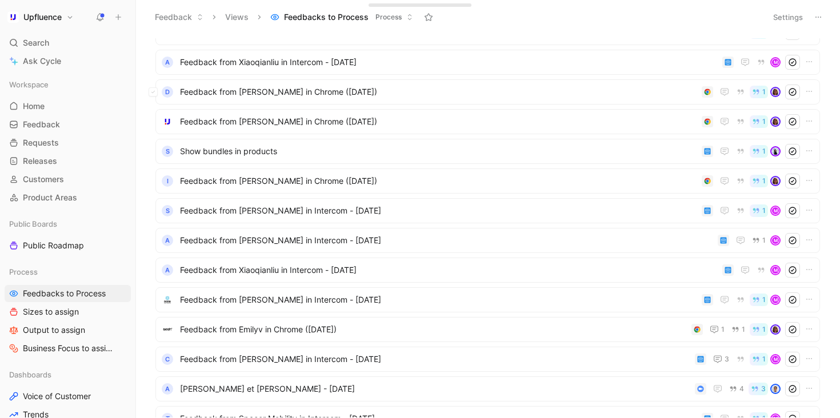
scroll to position [194, 0]
click at [275, 155] on span "Show bundles in products" at bounding box center [438, 150] width 517 height 14
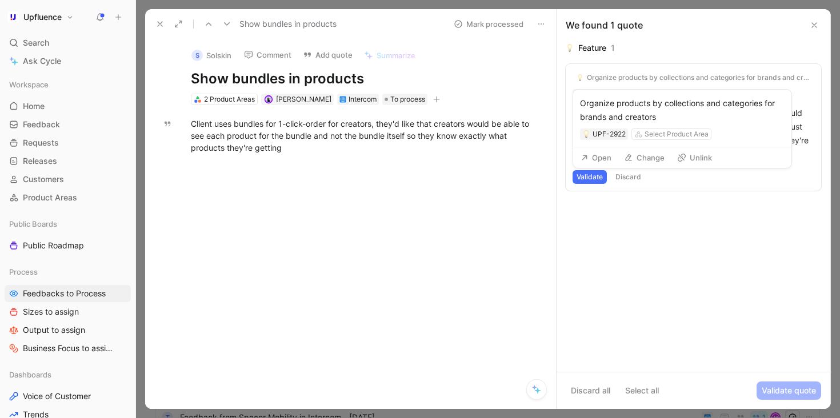
click at [696, 157] on button "Unlink" at bounding box center [694, 158] width 45 height 16
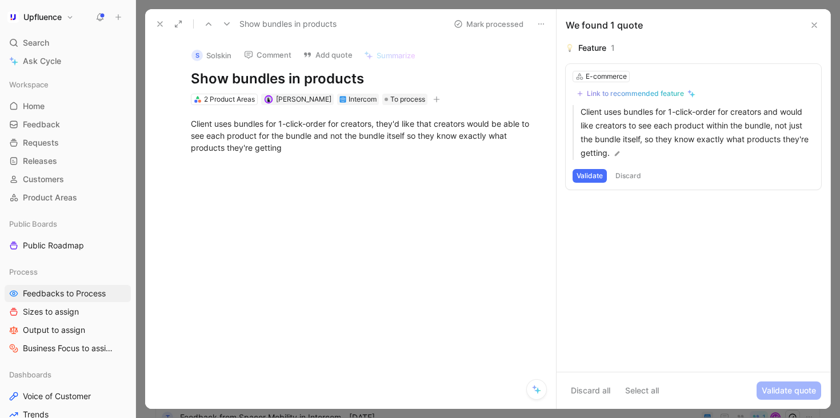
click at [226, 21] on icon at bounding box center [226, 23] width 9 height 9
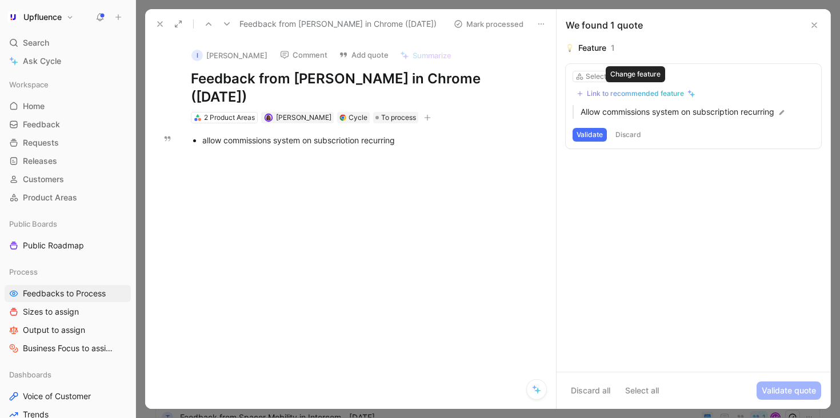
click at [653, 94] on div "Link to recommended feature" at bounding box center [635, 93] width 97 height 9
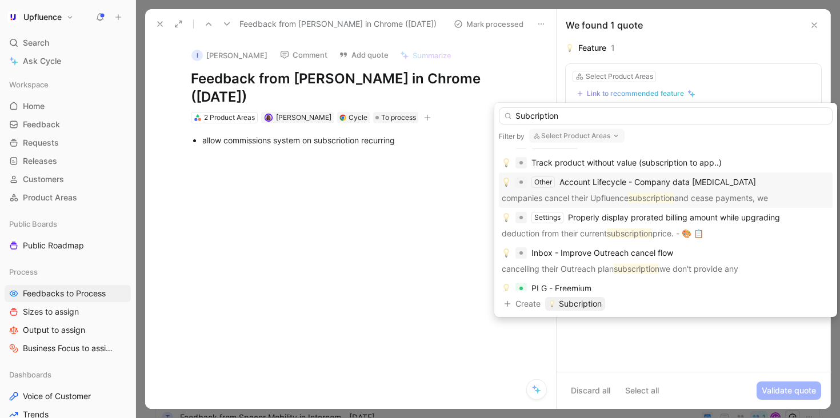
scroll to position [57, 0]
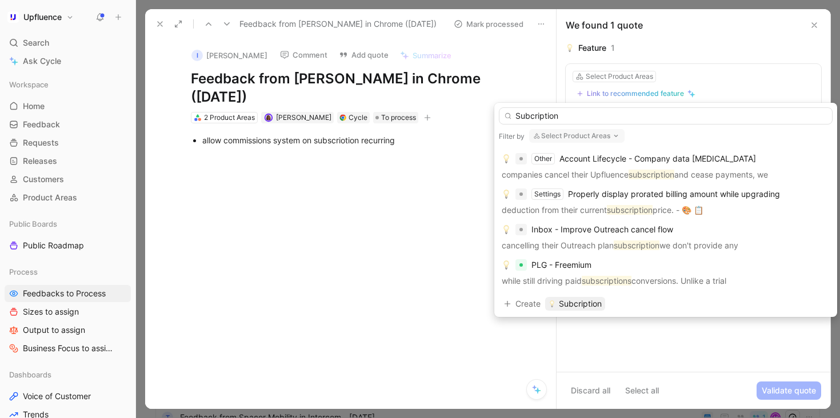
type input "Subcription"
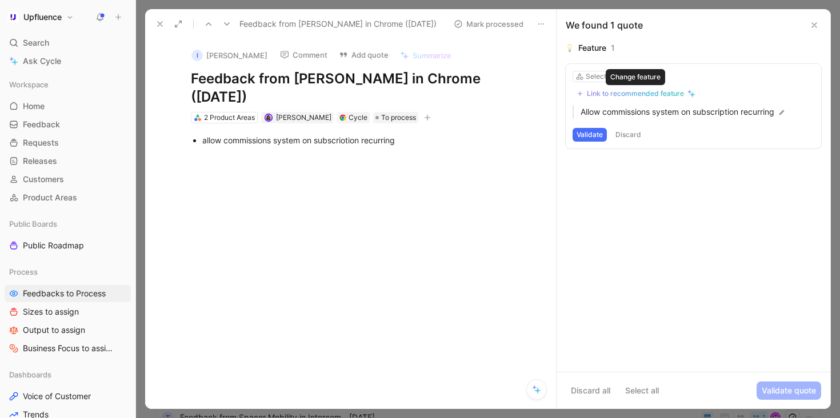
click at [610, 99] on button "Link to recommended feature" at bounding box center [636, 94] width 127 height 14
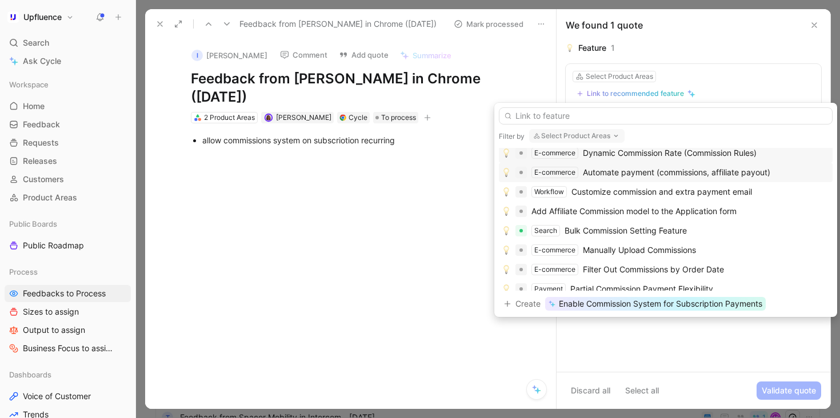
scroll to position [37, 0]
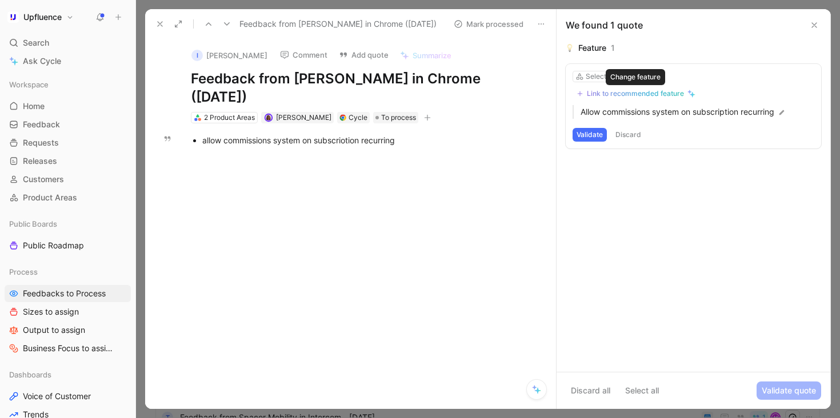
click at [629, 91] on div "Link to recommended feature" at bounding box center [635, 93] width 97 height 9
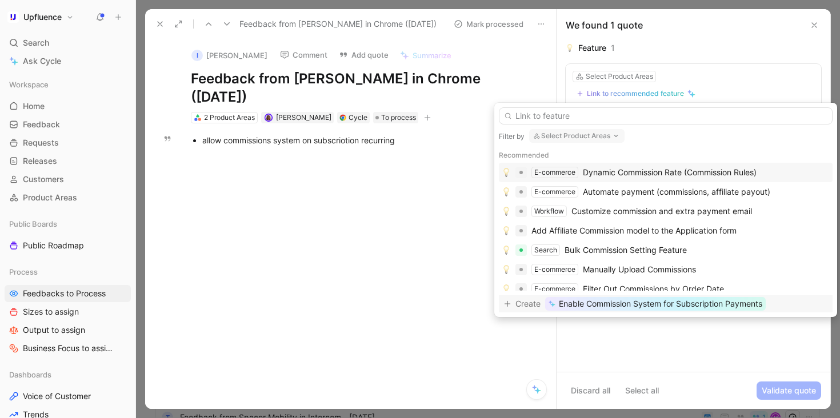
click at [636, 304] on span "Enable Commission System for Subscription Payments" at bounding box center [661, 304] width 204 height 14
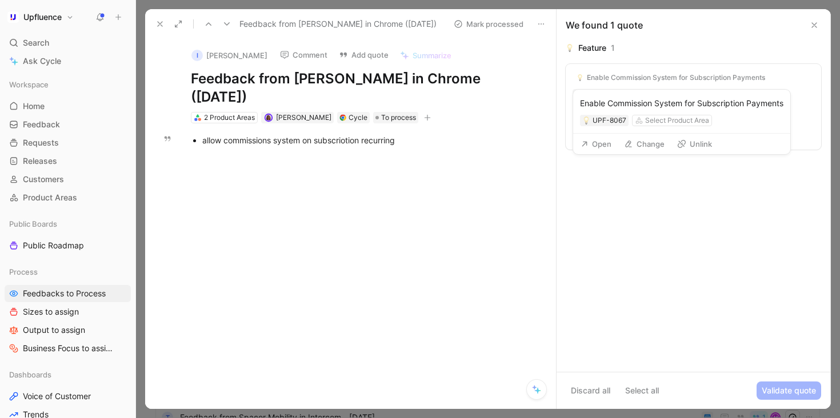
click at [599, 152] on button "Open" at bounding box center [596, 144] width 41 height 16
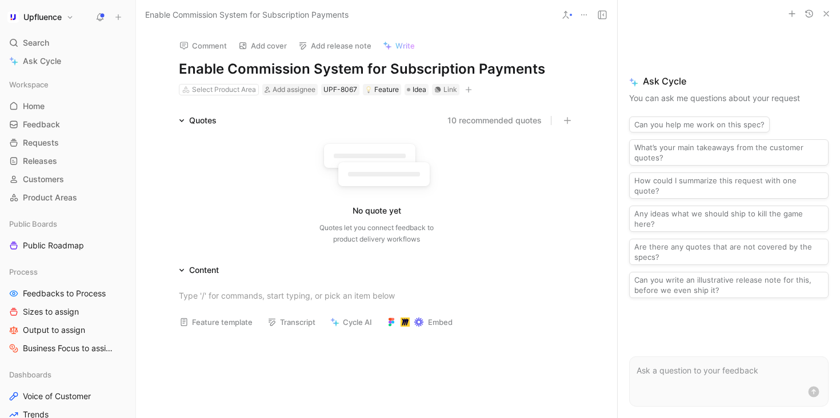
click at [400, 70] on h1 "Enable Commission System for Subscription Payments" at bounding box center [377, 69] width 396 height 18
click at [471, 69] on h1 "Enable Commission System for Subscription Payments" at bounding box center [377, 69] width 396 height 18
click at [381, 66] on h1 "Enable Commission System for Subscriptions Payments" at bounding box center [377, 69] width 396 height 18
click at [389, 66] on h1 "Enable Commission System for Subscriptions Payments" at bounding box center [377, 69] width 396 height 18
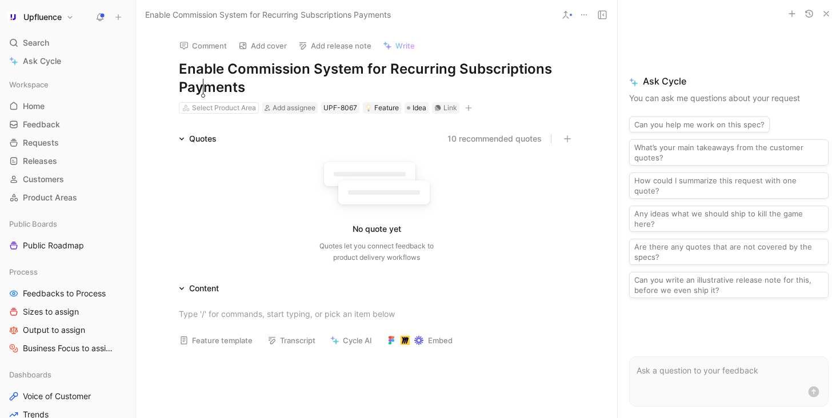
click at [206, 86] on h1 "Enable Commission System for Recurring Subscriptions Payments" at bounding box center [377, 78] width 396 height 37
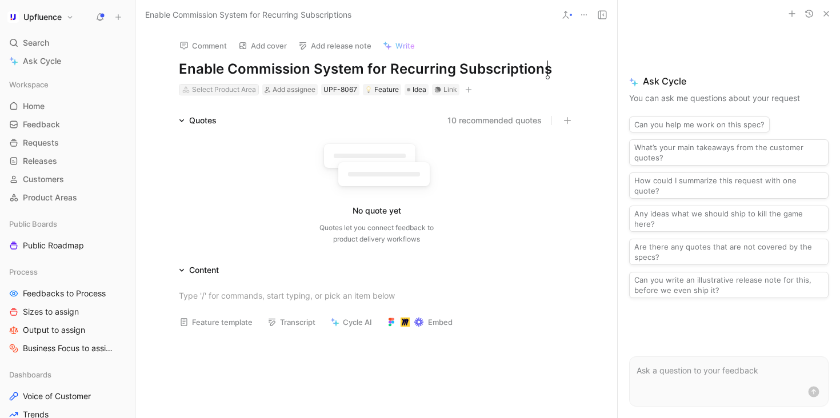
click at [236, 90] on div "Select Product Area" at bounding box center [224, 89] width 64 height 11
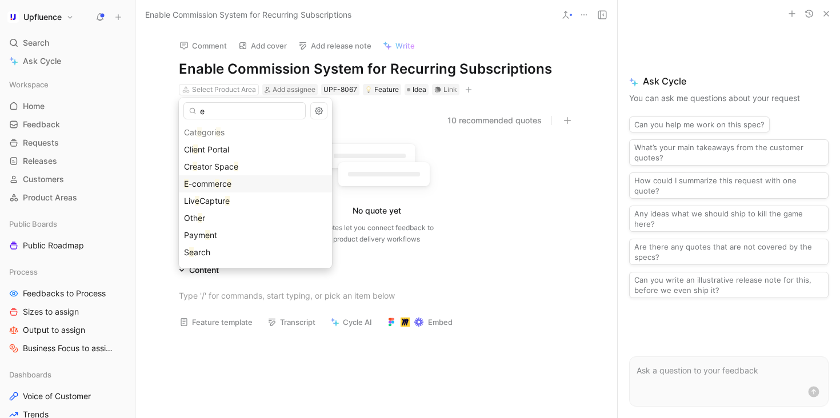
type input "e"
click at [247, 182] on div "E -comm e rc e" at bounding box center [255, 184] width 143 height 14
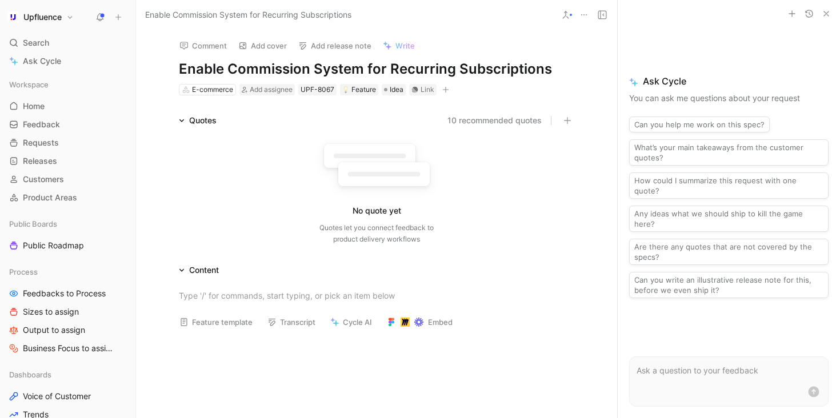
click at [488, 120] on button "10 recommended quotes" at bounding box center [495, 121] width 94 height 14
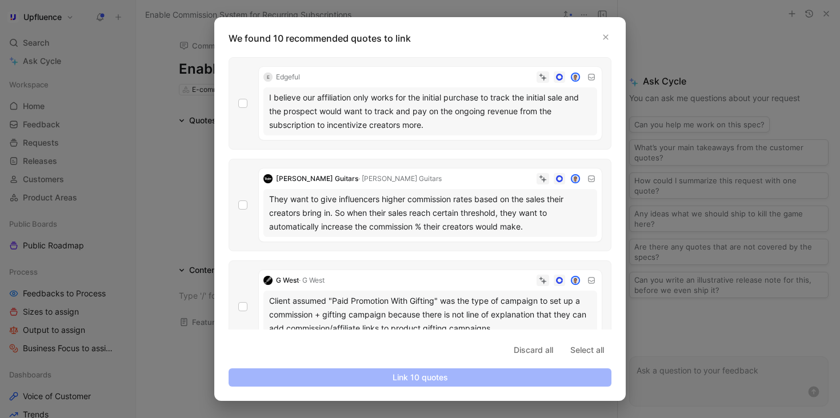
scroll to position [680, 0]
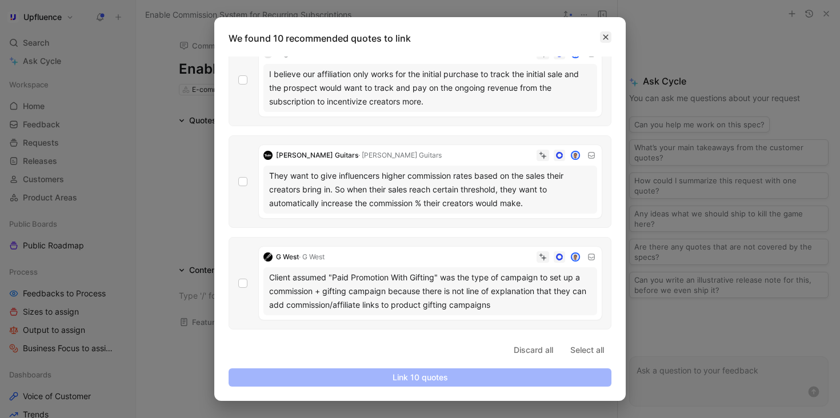
click at [609, 39] on button "button" at bounding box center [605, 36] width 11 height 11
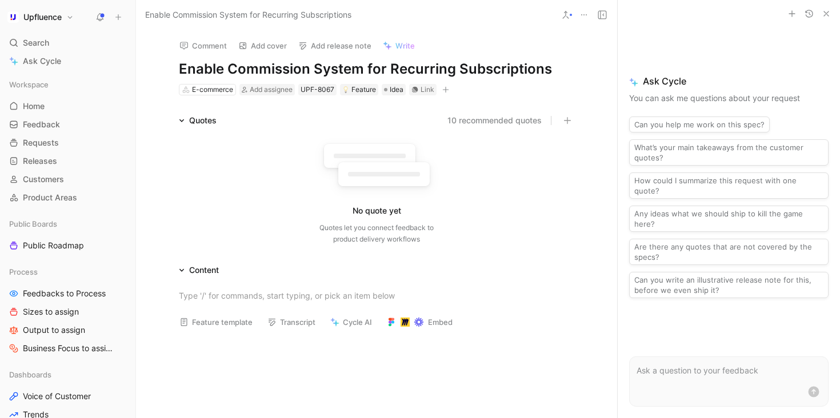
click at [572, 13] on button at bounding box center [566, 15] width 16 height 16
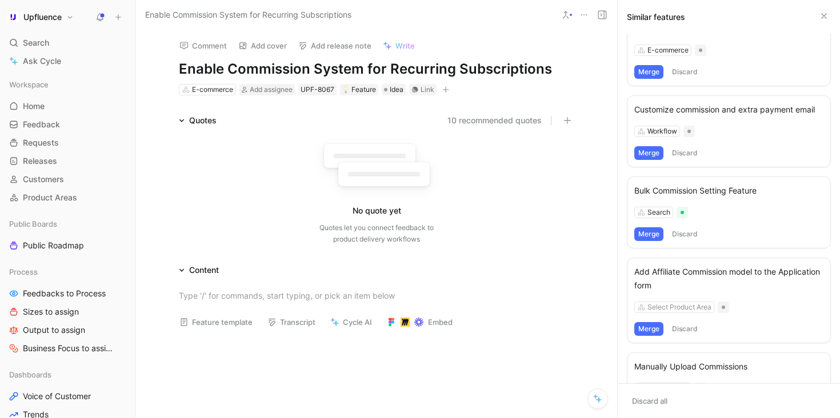
scroll to position [154, 0]
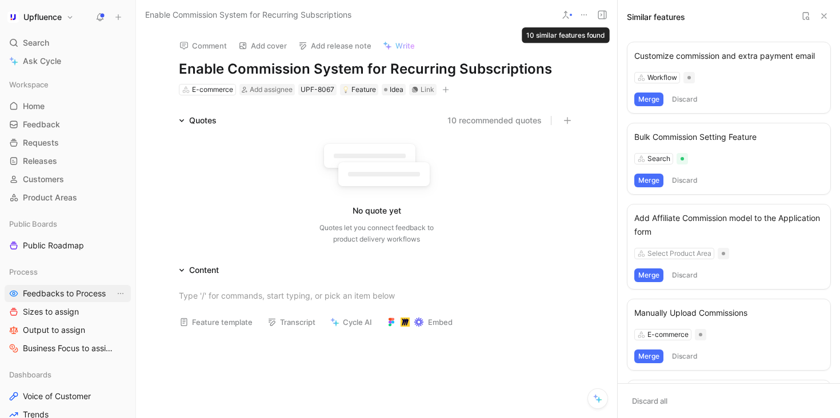
click at [62, 288] on span "Feedbacks to Process" at bounding box center [64, 293] width 83 height 11
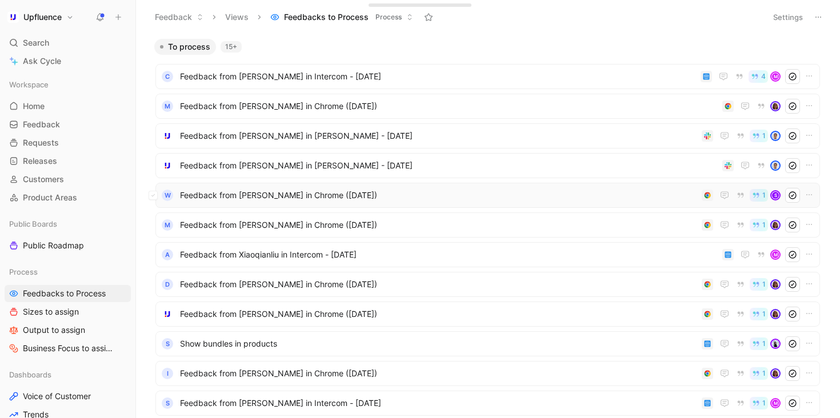
click at [377, 200] on span "Feedback from [PERSON_NAME] in Chrome ([DATE])" at bounding box center [438, 196] width 517 height 14
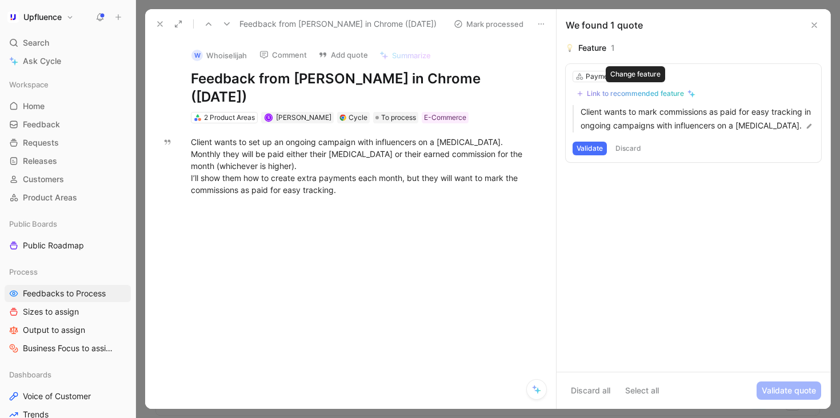
click at [667, 93] on div "Link to recommended feature" at bounding box center [635, 93] width 97 height 9
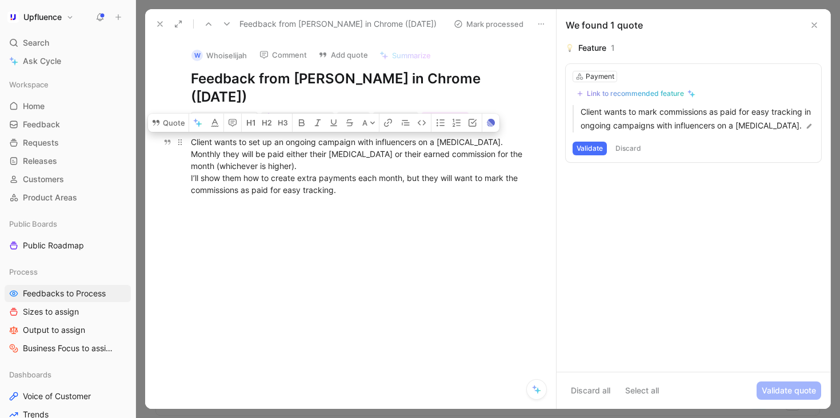
drag, startPoint x: 409, startPoint y: 197, endPoint x: 190, endPoint y: 143, distance: 225.5
click at [190, 143] on p "Client wants to set up an ongoing campaign with influencers on a [MEDICAL_DATA]…" at bounding box center [362, 166] width 387 height 67
click at [297, 57] on button "Comment" at bounding box center [283, 55] width 58 height 16
drag, startPoint x: 193, startPoint y: 142, endPoint x: 398, endPoint y: 194, distance: 211.7
click at [398, 194] on div "Client wants to set up an ongoing campaign with influencers on a [MEDICAL_DATA]…" at bounding box center [363, 166] width 344 height 60
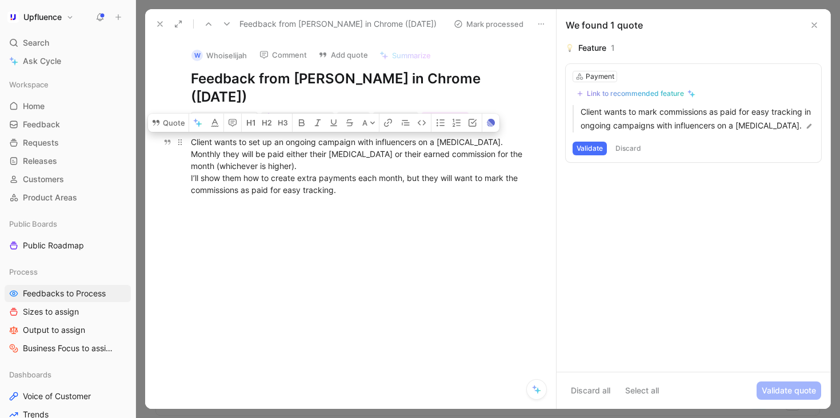
click at [396, 195] on div "Client wants to set up an ongoing campaign with influencers on a [MEDICAL_DATA]…" at bounding box center [363, 166] width 344 height 60
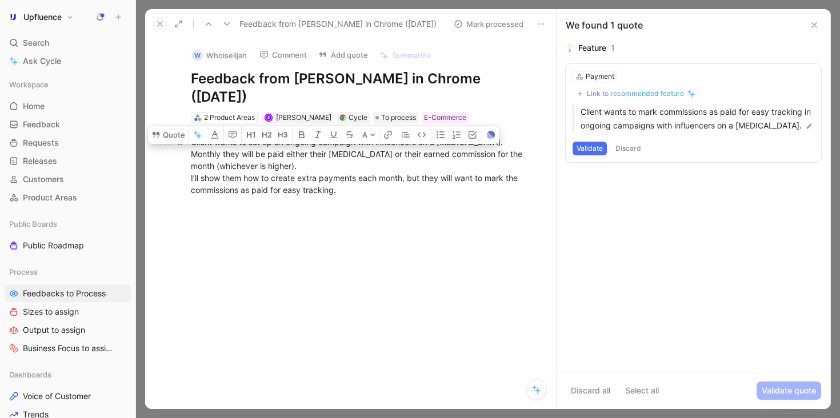
drag, startPoint x: 420, startPoint y: 192, endPoint x: 199, endPoint y: 149, distance: 225.5
click at [199, 149] on div "Client wants to set up an ongoing campaign with influencers on a [MEDICAL_DATA]…" at bounding box center [363, 166] width 344 height 60
click at [359, 94] on h1 "Feedback from [PERSON_NAME] in Chrome ([DATE])" at bounding box center [363, 88] width 344 height 37
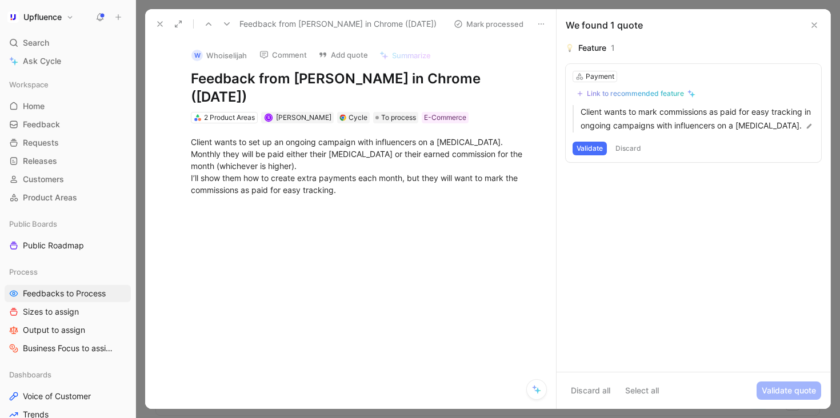
click at [393, 109] on div "W [GEOGRAPHIC_DATA] Comment Add quote Summarize Feedback from [PERSON_NAME] in …" at bounding box center [362, 82] width 387 height 86
click at [384, 115] on span "To process" at bounding box center [398, 117] width 35 height 11
click at [627, 145] on button "Discard" at bounding box center [629, 149] width 34 height 14
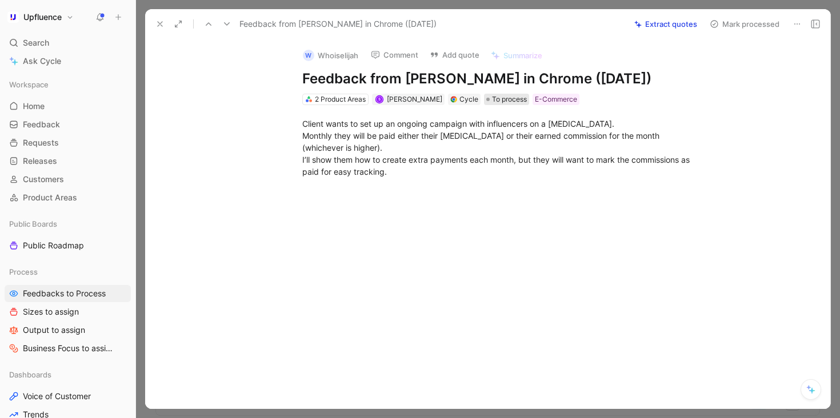
click at [504, 103] on span "To process" at bounding box center [509, 99] width 35 height 11
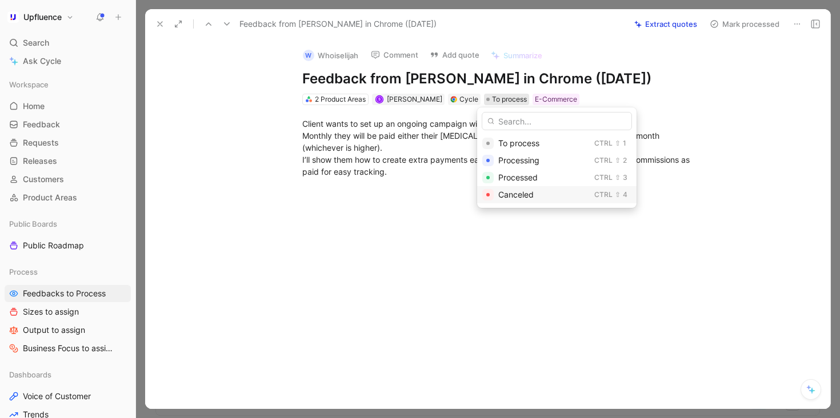
click at [516, 194] on span "Canceled" at bounding box center [516, 195] width 35 height 10
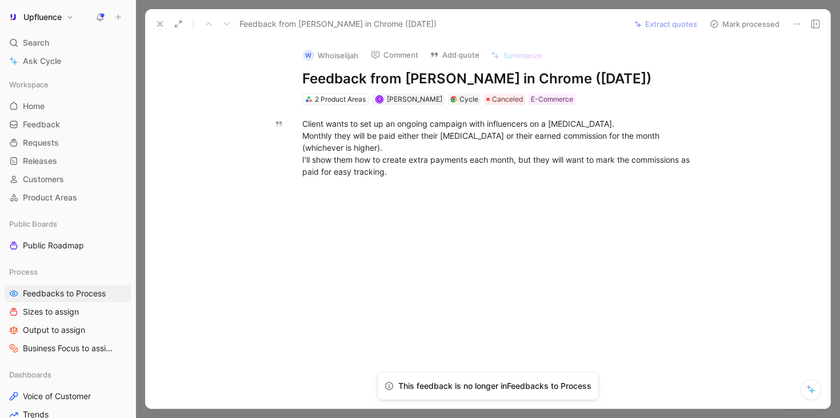
click at [747, 17] on button "Mark processed" at bounding box center [745, 24] width 80 height 16
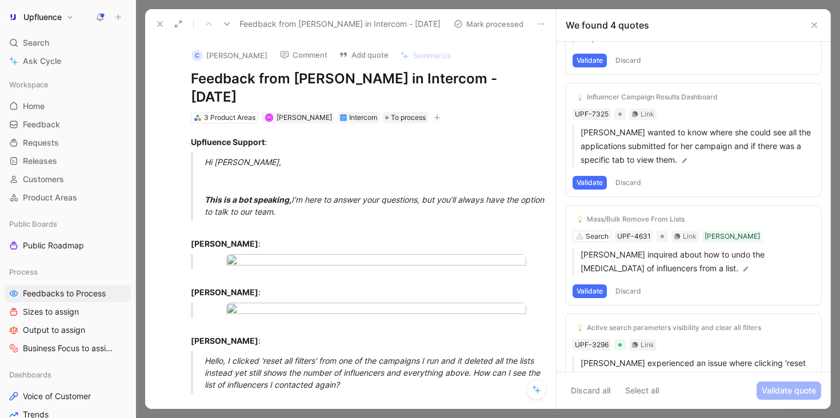
scroll to position [109, 0]
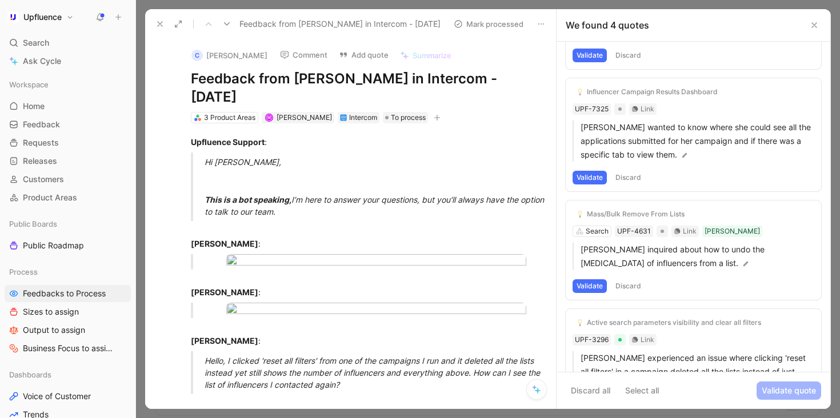
click at [165, 29] on button at bounding box center [160, 24] width 16 height 16
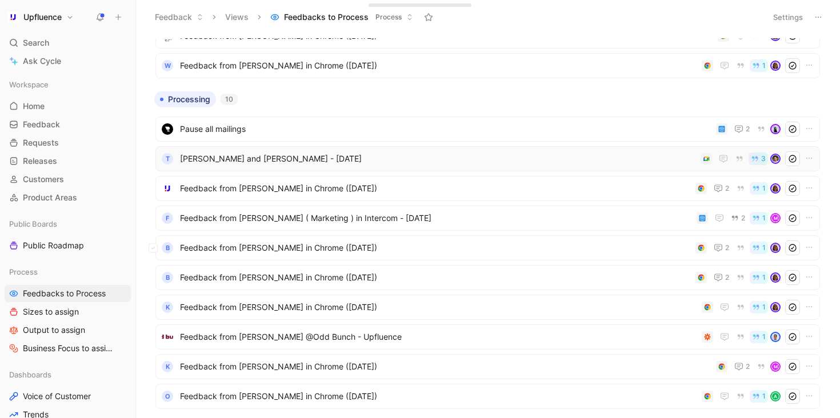
scroll to position [604, 0]
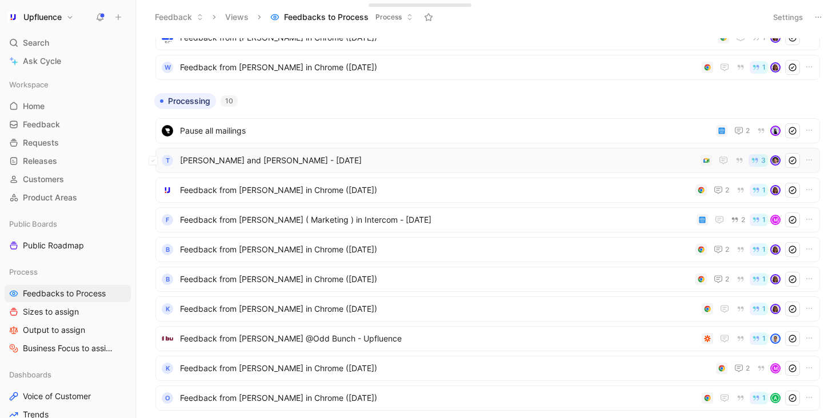
click at [378, 157] on span "[PERSON_NAME] and [PERSON_NAME] - [DATE]" at bounding box center [438, 161] width 516 height 14
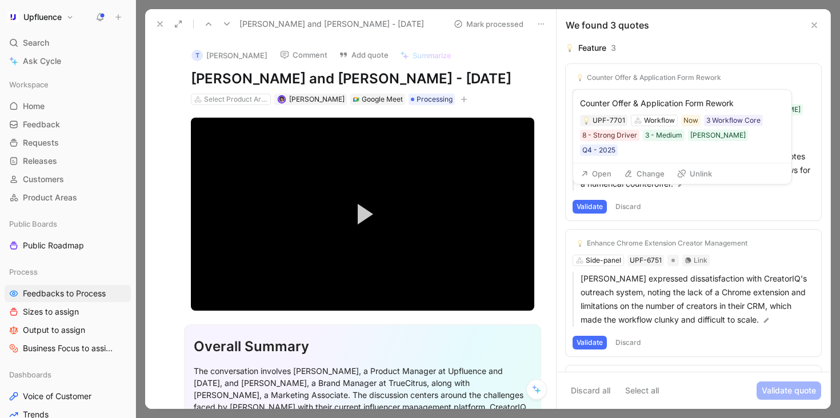
click at [686, 166] on button "Unlink" at bounding box center [694, 174] width 45 height 16
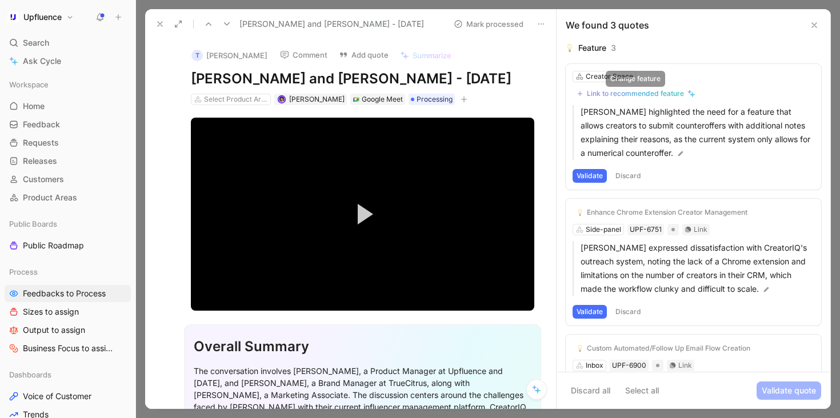
click at [659, 95] on div "Link to recommended feature" at bounding box center [635, 93] width 97 height 9
click at [612, 76] on div "Creator Space" at bounding box center [609, 76] width 47 height 11
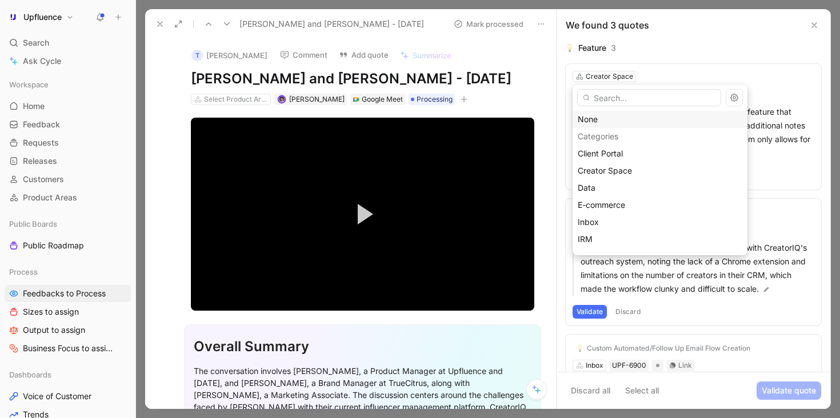
click at [603, 118] on div "None" at bounding box center [660, 120] width 165 height 14
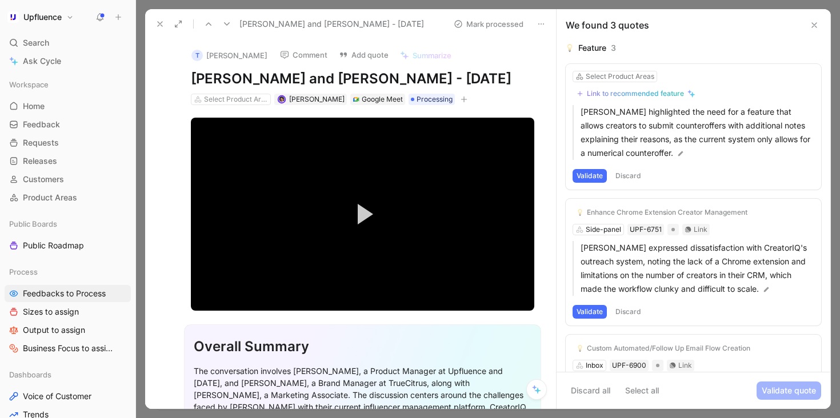
click at [644, 91] on div "Link to recommended feature" at bounding box center [635, 93] width 97 height 9
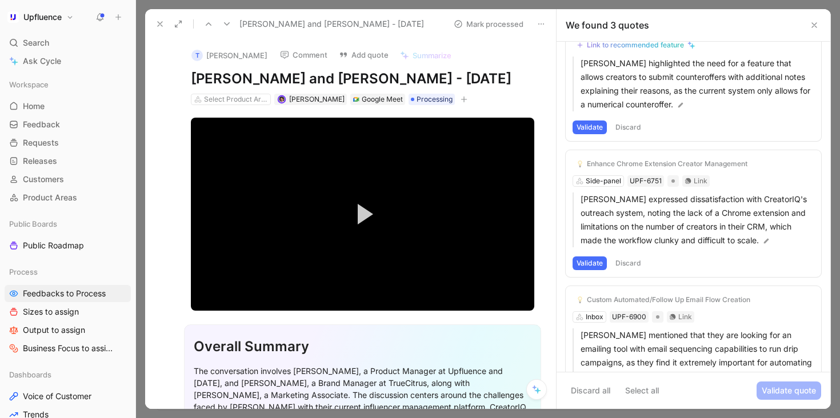
scroll to position [65, 0]
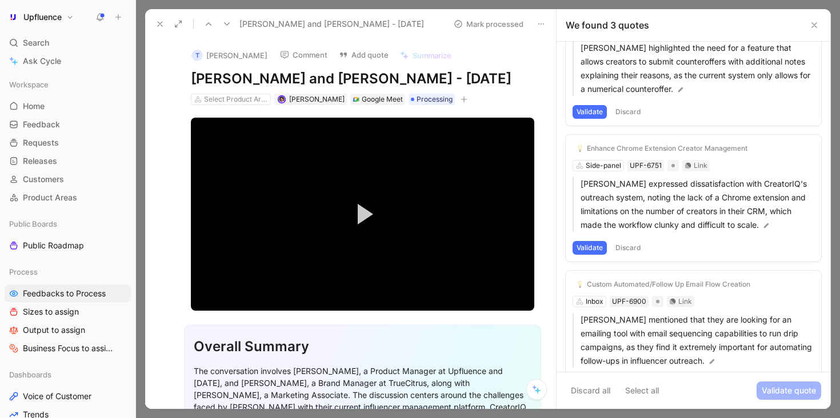
click at [227, 29] on button at bounding box center [227, 24] width 16 height 16
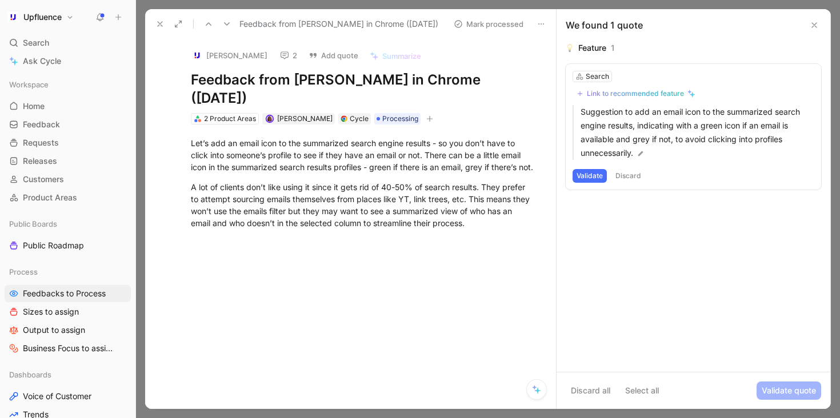
click at [225, 22] on icon at bounding box center [226, 23] width 9 height 9
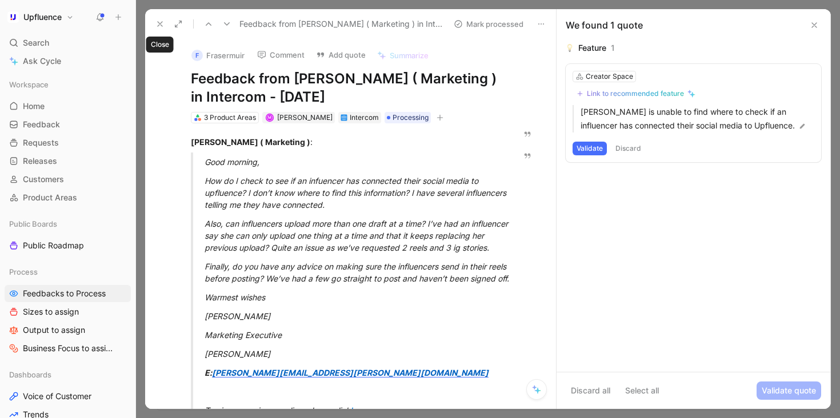
click at [158, 22] on use at bounding box center [160, 24] width 5 height 5
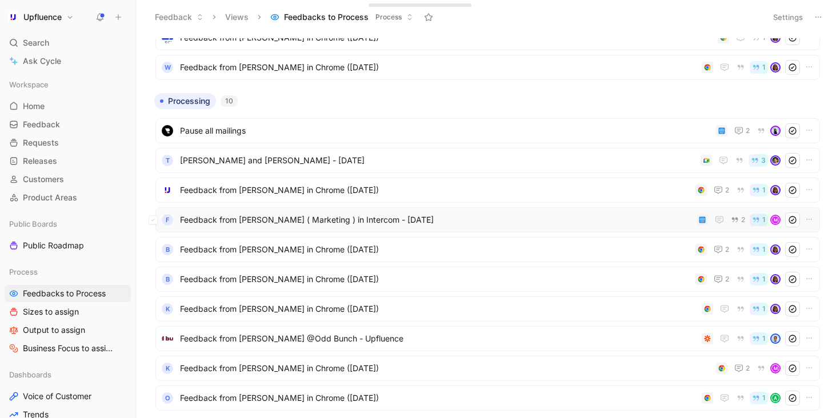
click at [544, 226] on span "Feedback from [PERSON_NAME] ( Marketing ) in Intercom - [DATE]" at bounding box center [436, 220] width 512 height 14
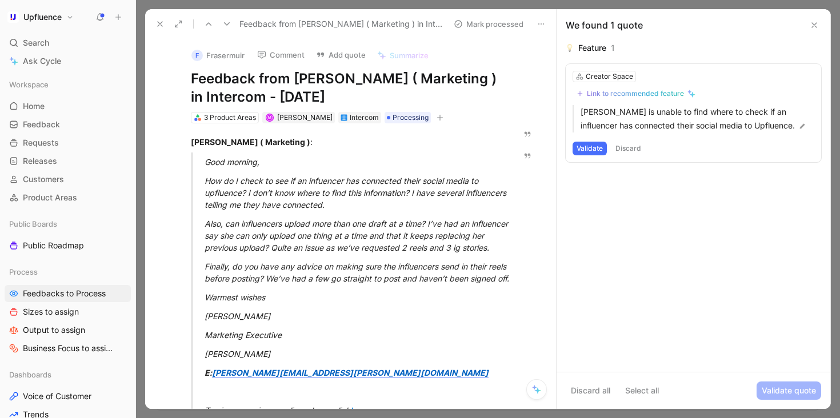
click at [292, 56] on button "Comment" at bounding box center [281, 55] width 58 height 16
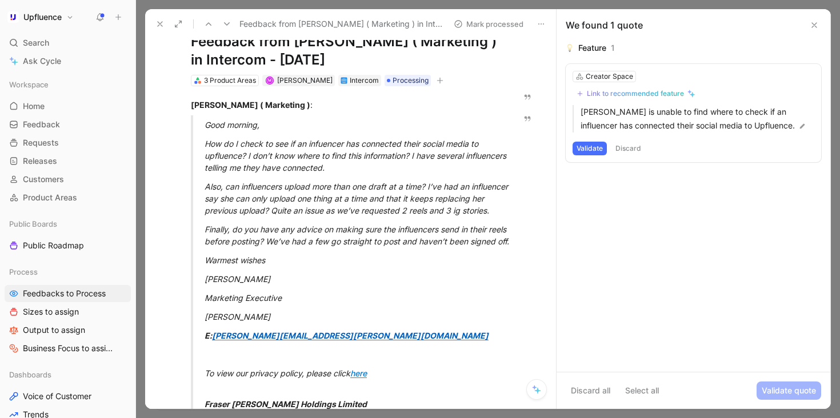
scroll to position [33, 0]
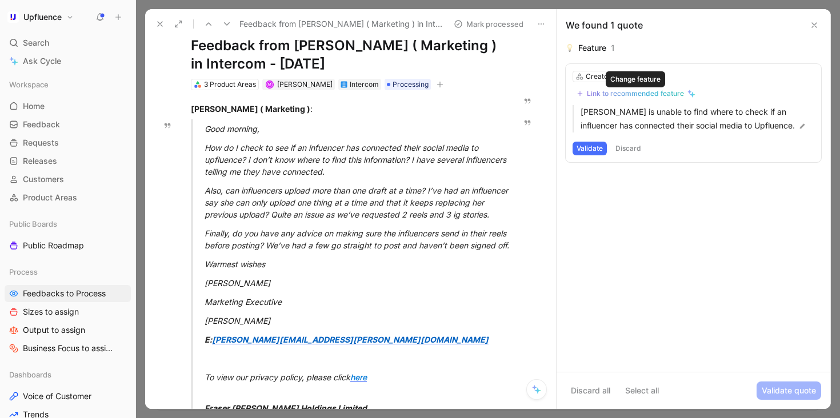
click at [657, 94] on div "Link to recommended feature" at bounding box center [635, 93] width 97 height 9
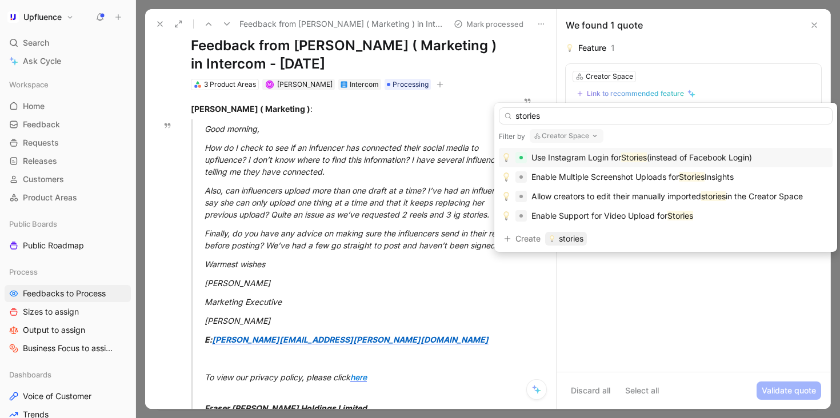
type input "stories"
click at [638, 160] on mark "Stories" at bounding box center [634, 158] width 26 height 10
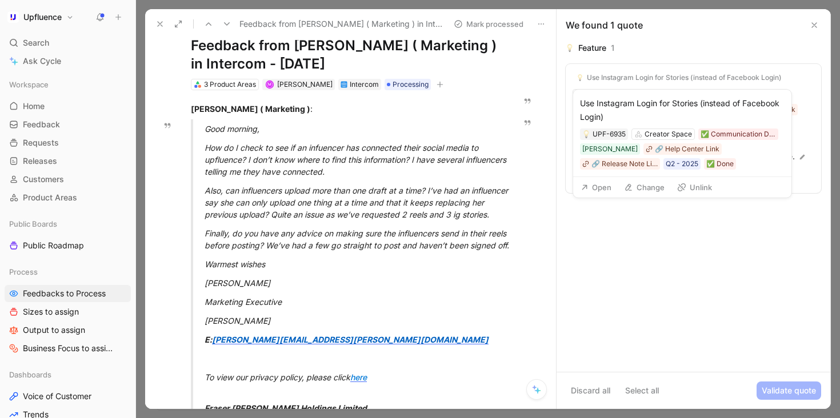
click at [697, 194] on button "Unlink" at bounding box center [694, 188] width 45 height 16
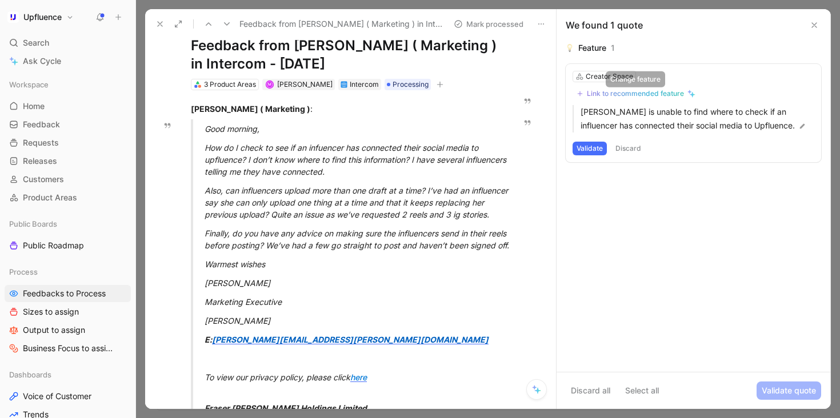
click at [664, 97] on div "Link to recommended feature" at bounding box center [635, 93] width 97 height 9
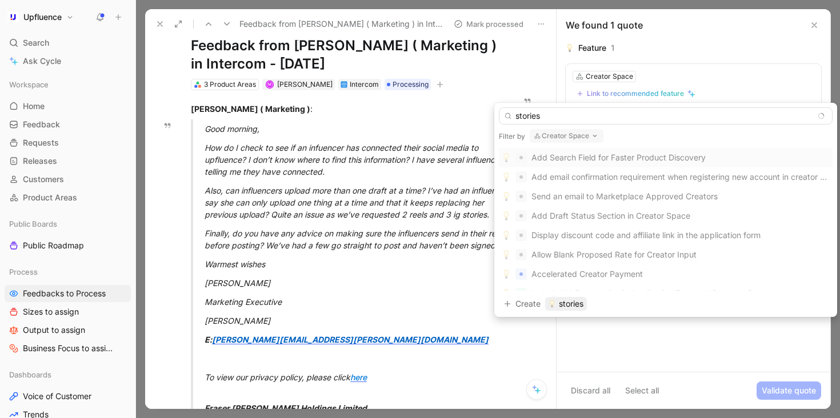
click at [564, 135] on button "Creator Space" at bounding box center [567, 136] width 74 height 14
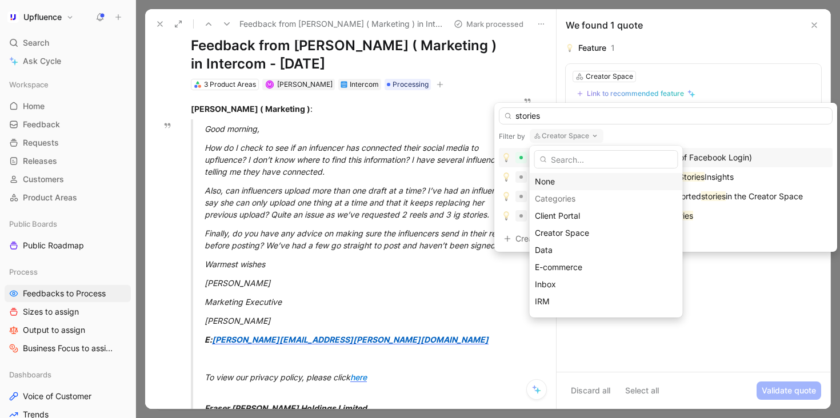
click at [556, 178] on div "None" at bounding box center [606, 182] width 143 height 14
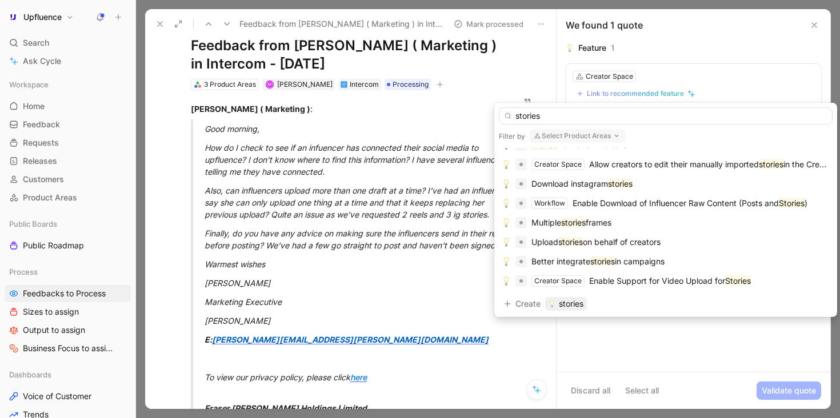
scroll to position [0, 0]
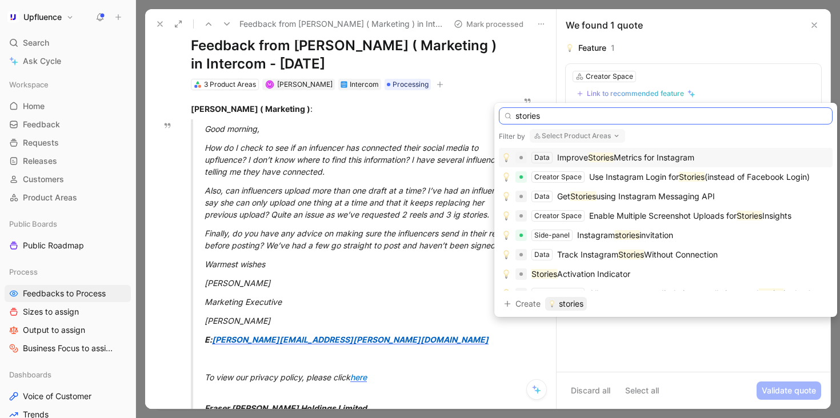
click at [660, 111] on input "stories" at bounding box center [666, 115] width 334 height 17
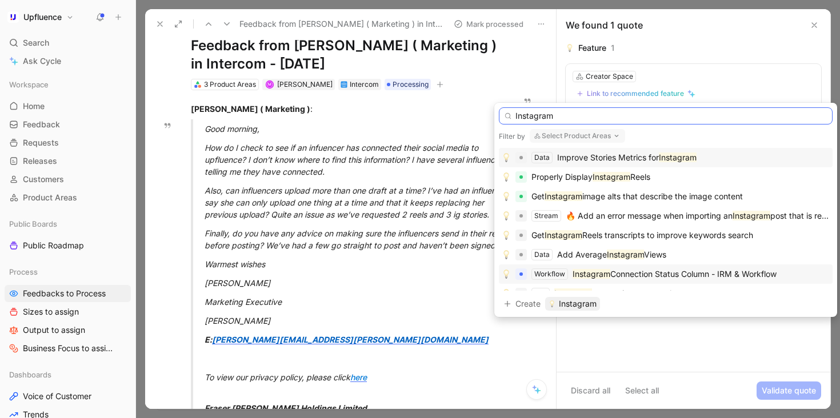
type input "Instagram"
click at [727, 269] on span "Connection Status Column - IRM & Workflow" at bounding box center [694, 274] width 166 height 10
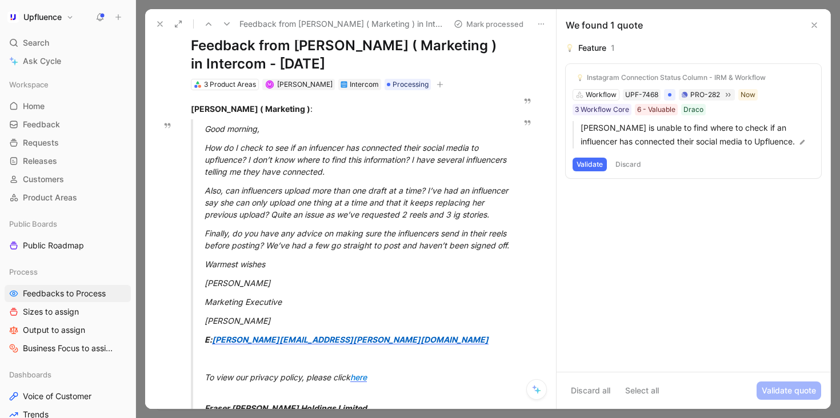
click at [599, 172] on div "Instagram Connection Status Column - IRM & Workflow Workflow UPF-7468 PRO-282 N…" at bounding box center [694, 121] width 256 height 114
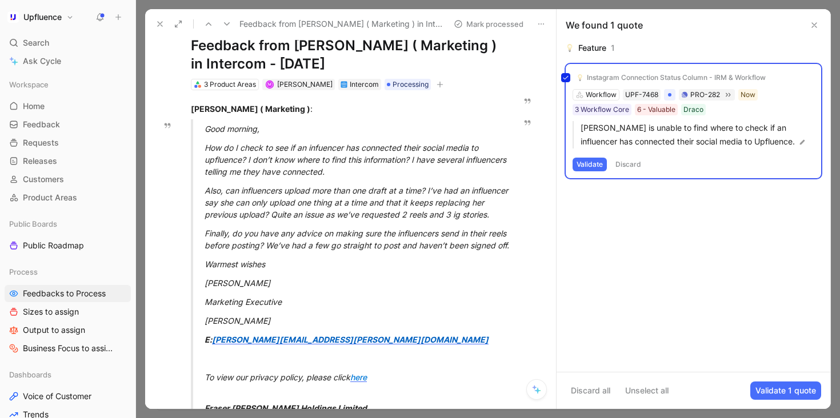
click at [592, 165] on div "Instagram Connection Status Column - IRM & Workflow Workflow UPF-7468 PRO-282 N…" at bounding box center [694, 121] width 256 height 114
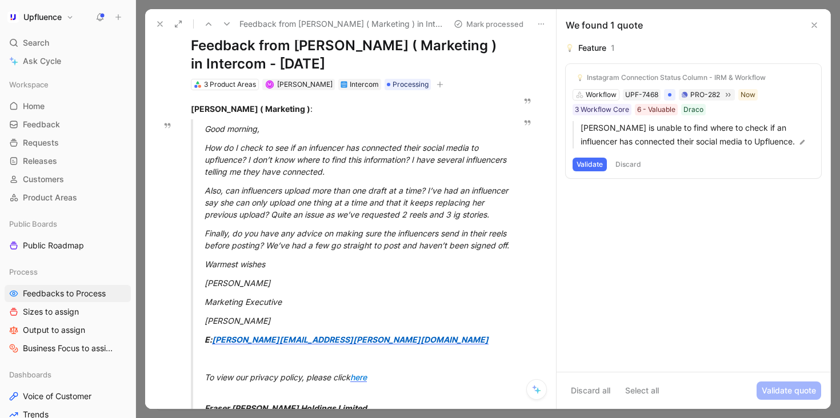
click at [588, 158] on button "Validate" at bounding box center [590, 165] width 34 height 14
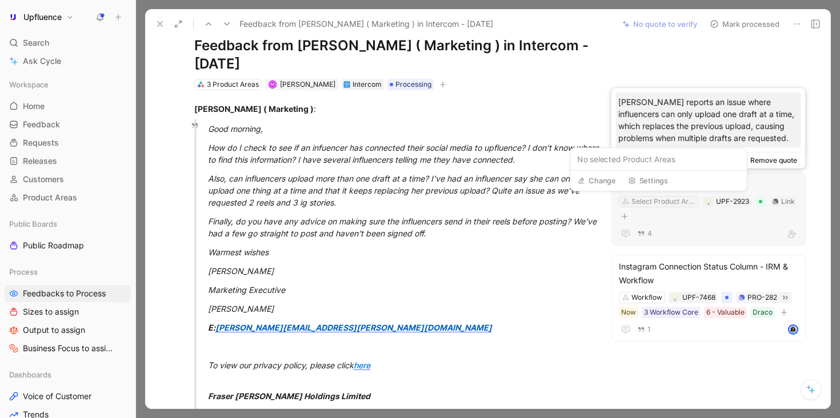
click at [677, 203] on div "Select Product Area" at bounding box center [664, 201] width 64 height 11
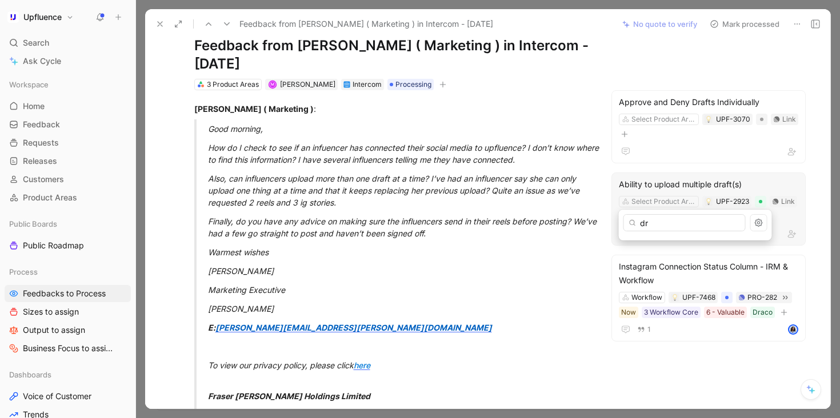
type input "d"
type input "work"
click at [667, 243] on div "Work flow" at bounding box center [695, 245] width 143 height 14
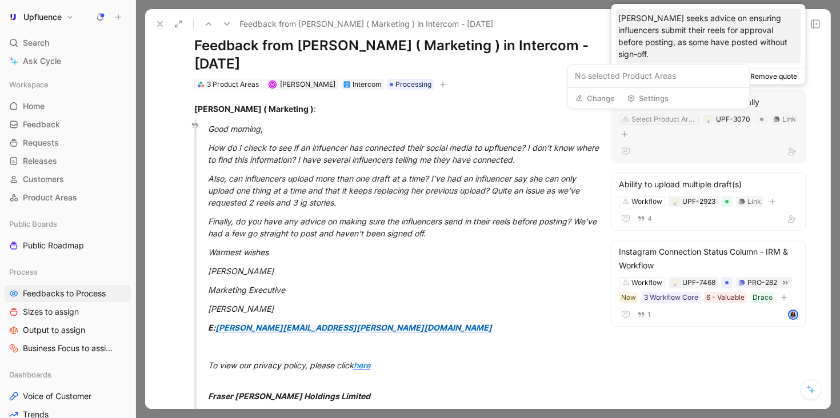
click at [663, 118] on div "Select Product Area" at bounding box center [664, 119] width 64 height 11
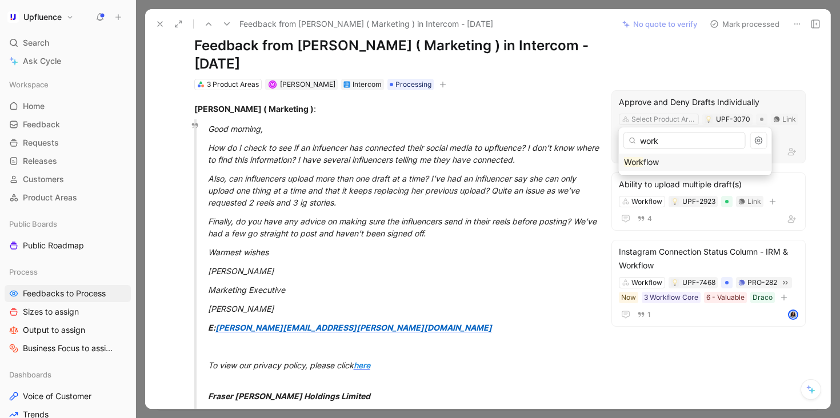
type input "work"
click at [673, 165] on div "Work flow" at bounding box center [695, 163] width 143 height 14
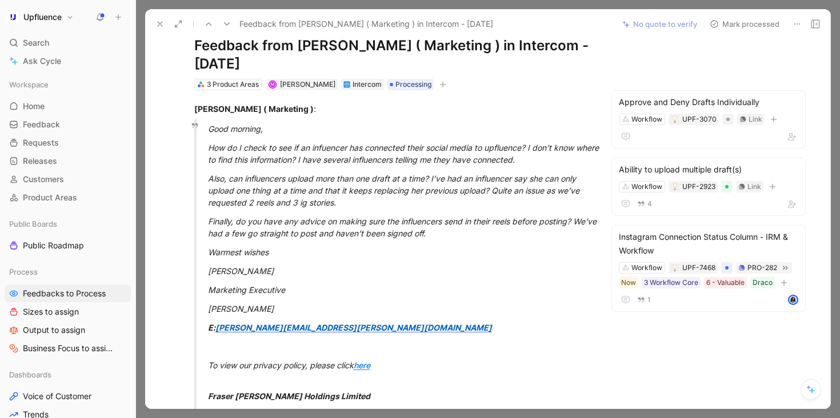
click at [757, 24] on button "Mark processed" at bounding box center [745, 24] width 80 height 16
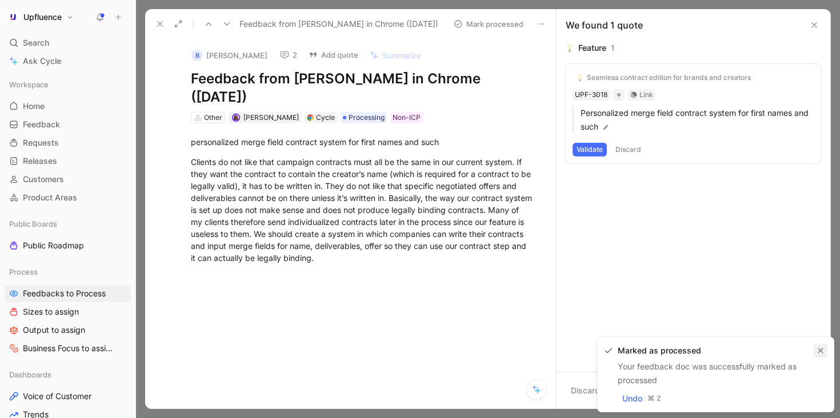
click at [819, 355] on button "button" at bounding box center [821, 351] width 14 height 14
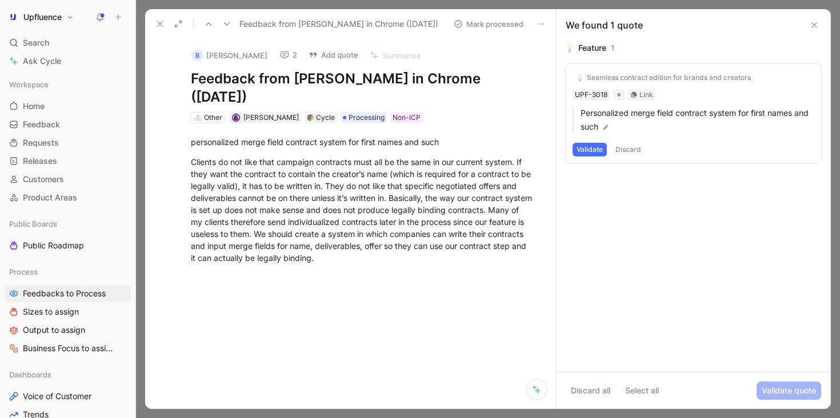
click at [631, 149] on button "Discard" at bounding box center [629, 150] width 34 height 14
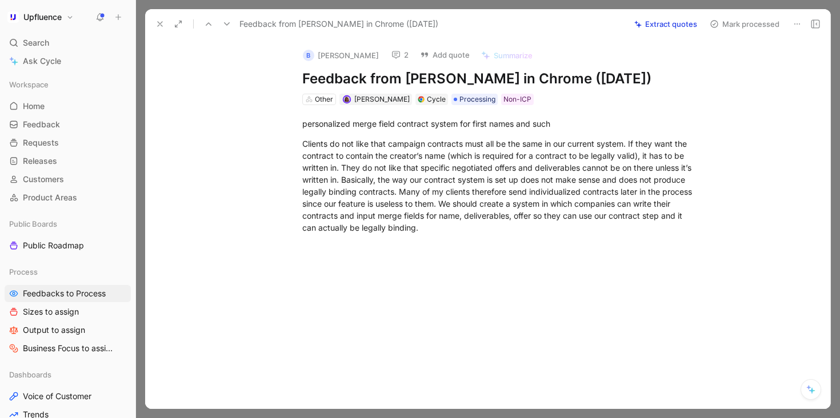
click at [156, 22] on icon at bounding box center [160, 23] width 9 height 9
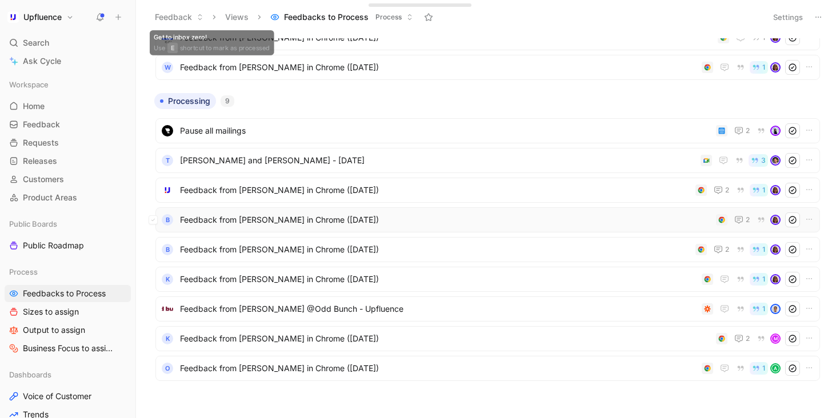
scroll to position [628, 0]
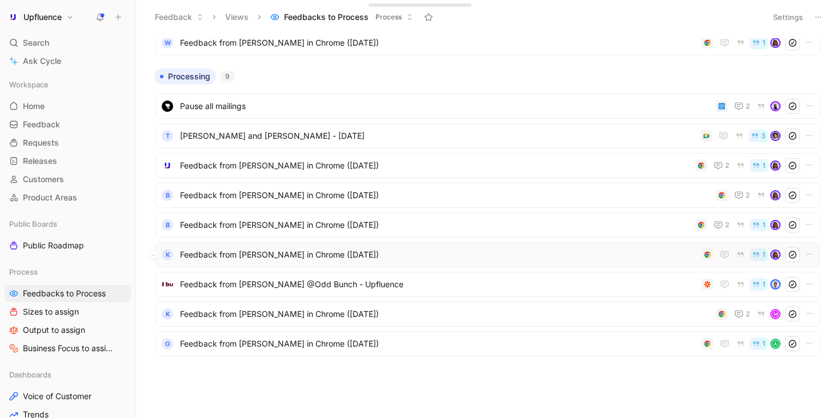
click at [390, 246] on div "K Feedback from [PERSON_NAME] in Chrome ([DATE]) 1" at bounding box center [488, 254] width 665 height 25
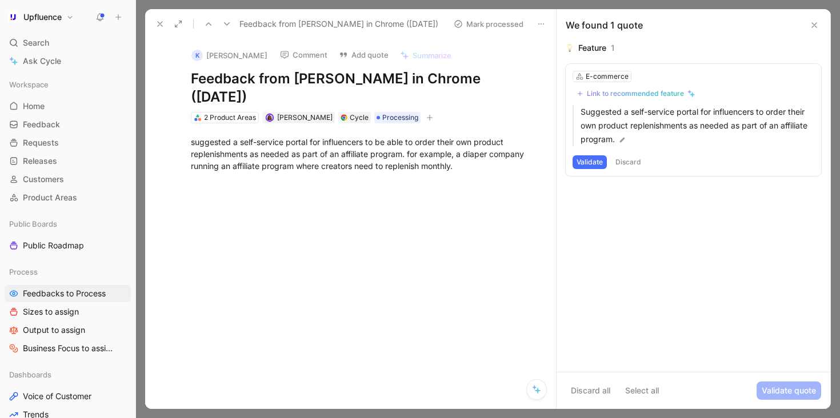
click at [214, 19] on button at bounding box center [209, 24] width 16 height 16
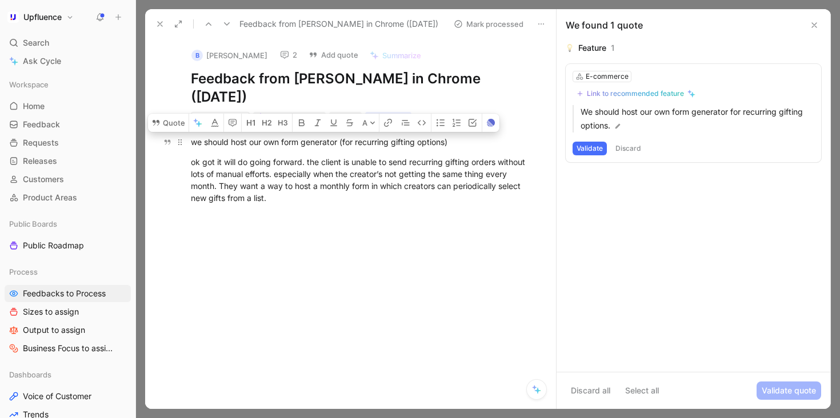
drag, startPoint x: 278, startPoint y: 204, endPoint x: 180, endPoint y: 135, distance: 119.4
click at [180, 135] on div "we should host our own form generator (for recurring gifting options) ok got it…" at bounding box center [362, 169] width 387 height 93
click at [275, 61] on button "2" at bounding box center [288, 55] width 27 height 16
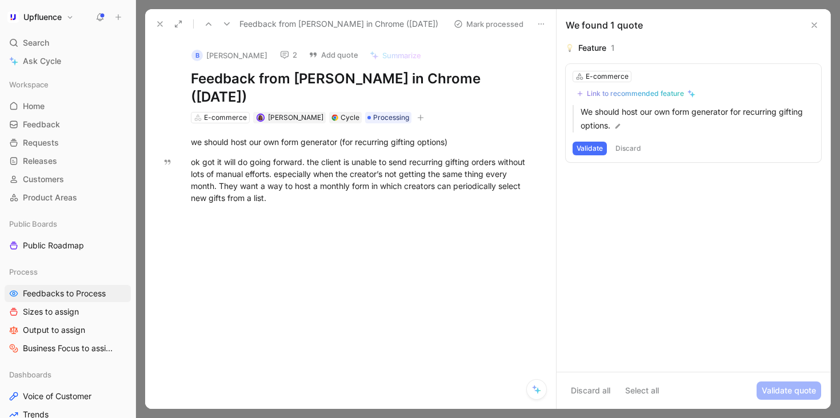
click at [640, 94] on div "Link to recommended feature" at bounding box center [635, 93] width 97 height 9
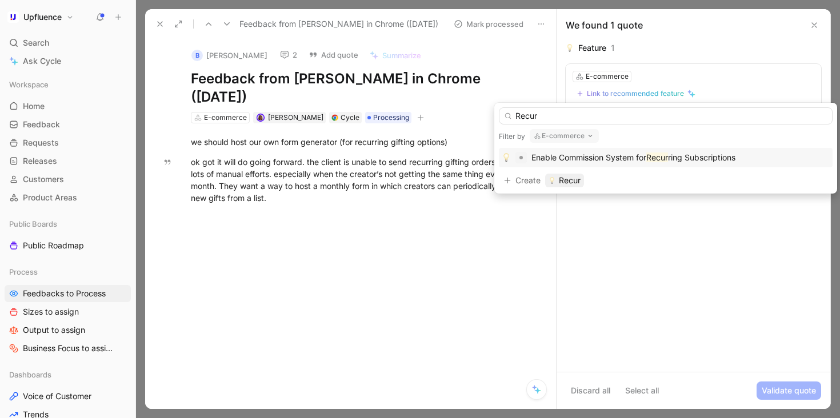
type input "Recur"
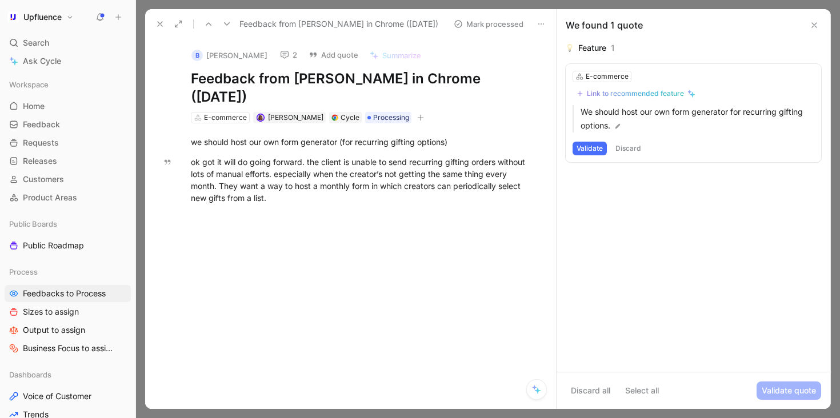
click at [631, 91] on div "Link to recommended feature" at bounding box center [635, 93] width 97 height 9
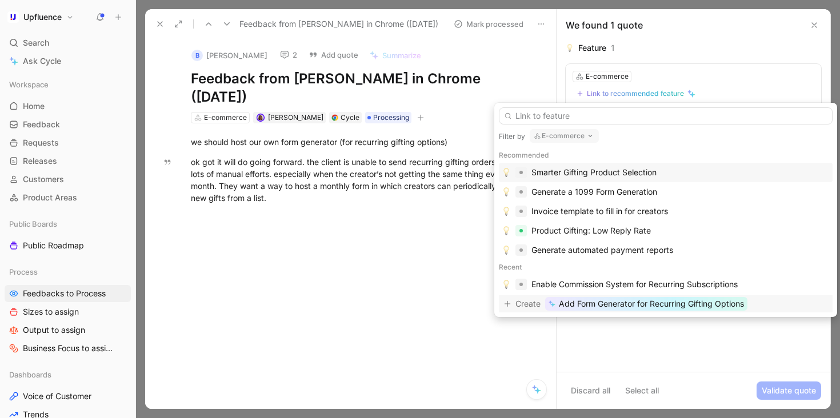
click at [672, 307] on span "Add Form Generator for Recurring Gifting Options" at bounding box center [651, 304] width 185 height 14
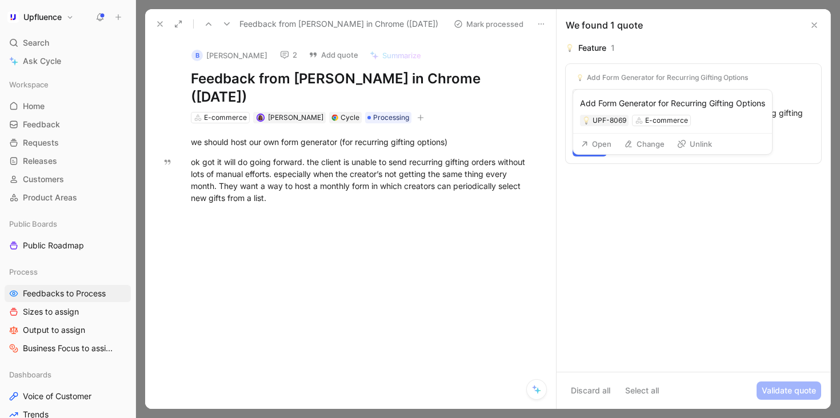
click at [597, 139] on button "Open" at bounding box center [596, 144] width 41 height 16
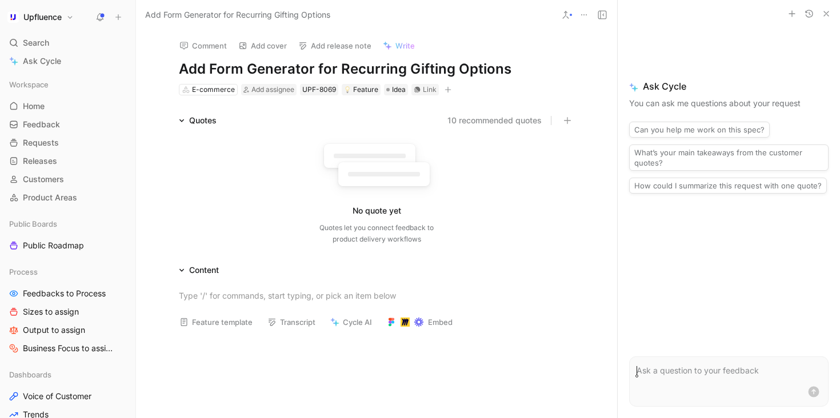
click at [221, 67] on h1 "Add Form Generator for Recurring Gifting Options" at bounding box center [377, 69] width 396 height 18
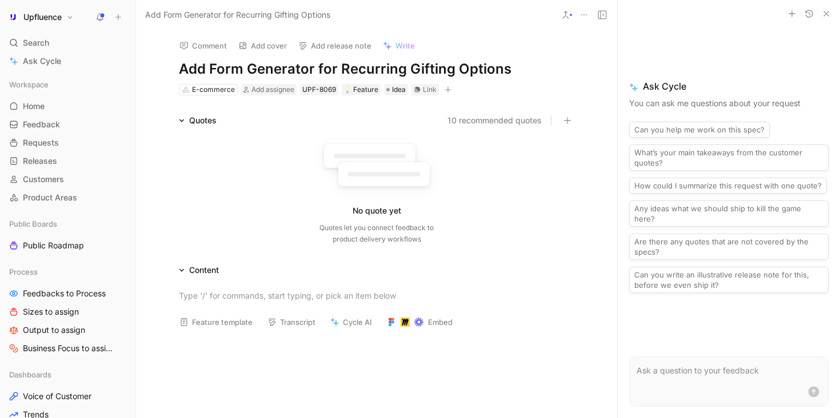
click at [221, 67] on h1 "Add Form Generator for Recurring Gifting Options" at bounding box center [377, 69] width 396 height 18
drag, startPoint x: 297, startPoint y: 67, endPoint x: 212, endPoint y: 67, distance: 84.6
click at [212, 67] on h1 "Add Generator for Recurring Gifting Options" at bounding box center [377, 69] width 396 height 18
click at [396, 68] on h1 "Support Recurring Gifting Options" at bounding box center [377, 69] width 396 height 18
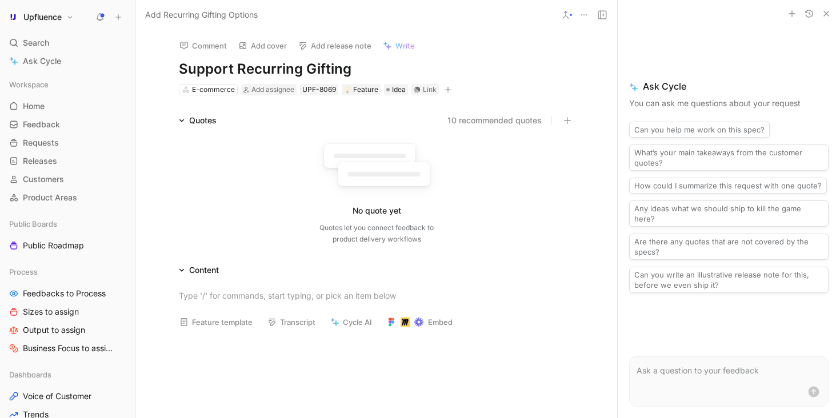
click at [482, 57] on div "Comment Add cover Add release note Write Support Recurring Gifting E-commerce A…" at bounding box center [376, 63] width 439 height 67
click at [567, 17] on icon at bounding box center [565, 14] width 9 height 9
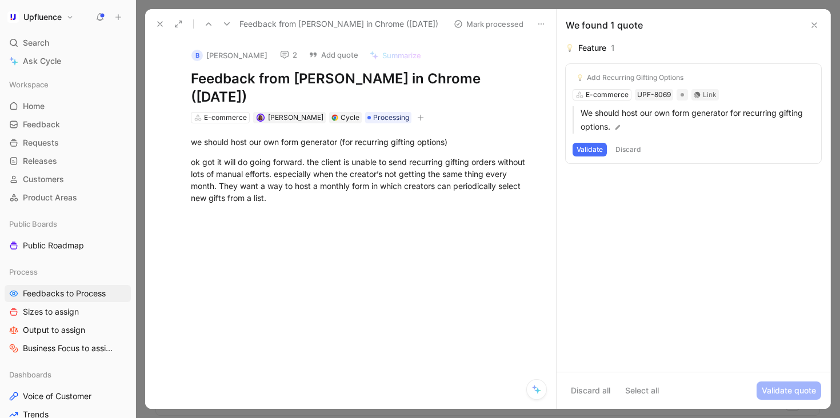
click at [592, 149] on button "Validate" at bounding box center [590, 150] width 34 height 14
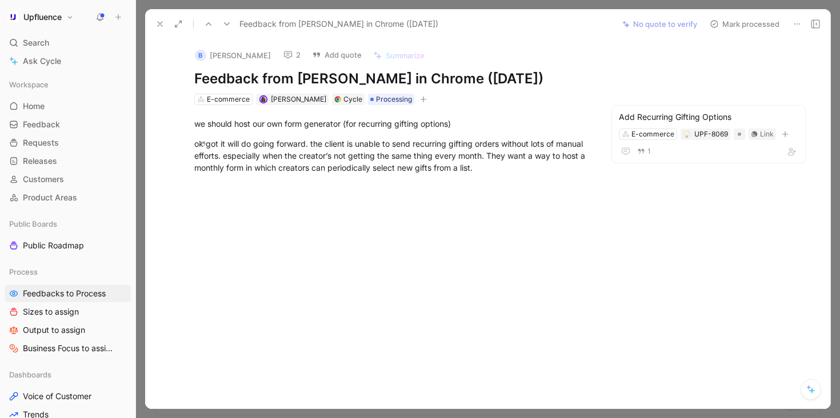
click at [747, 24] on button "Mark processed" at bounding box center [745, 24] width 80 height 16
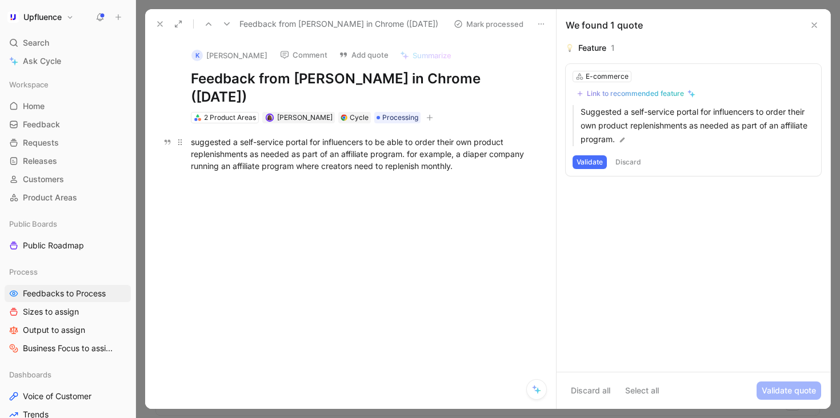
drag, startPoint x: 485, startPoint y: 174, endPoint x: 186, endPoint y: 153, distance: 299.1
click at [185, 154] on p "suggested a self-service portal for influencers to be able to order their own p…" at bounding box center [362, 154] width 387 height 43
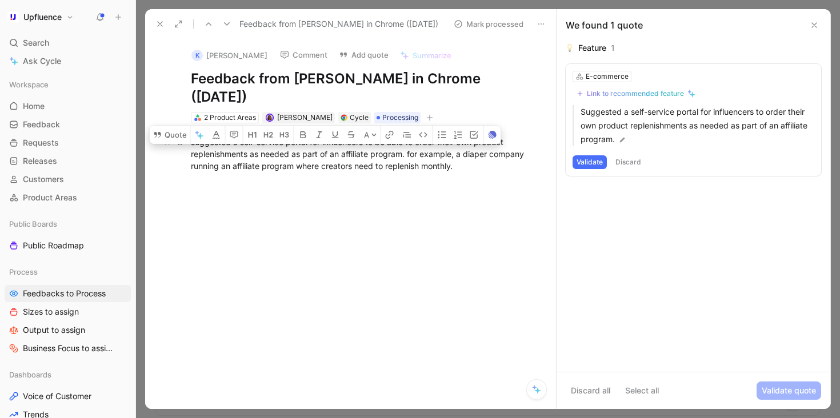
click at [191, 149] on div "suggested a self-service portal for influencers to be able to order their own p…" at bounding box center [363, 154] width 344 height 36
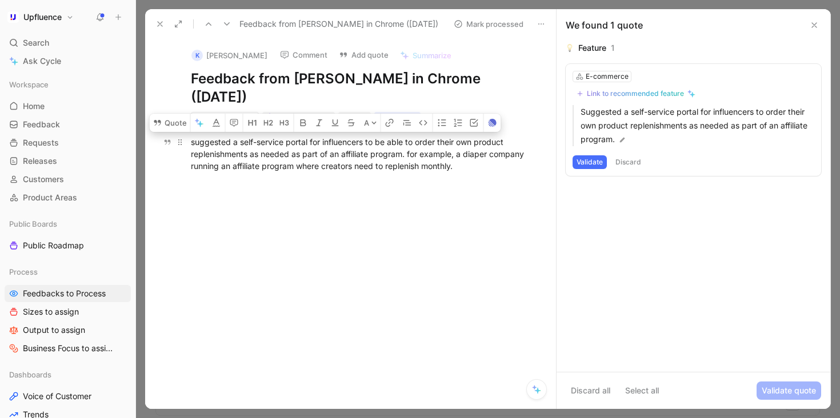
drag, startPoint x: 188, startPoint y: 140, endPoint x: 473, endPoint y: 171, distance: 286.9
click at [473, 171] on p "suggested a self-service portal for influencers to be able to order their own p…" at bounding box center [362, 154] width 387 height 43
copy div "suggested a self-service portal for influencers to be able to order their own p…"
click at [625, 165] on button "Discard" at bounding box center [629, 163] width 34 height 14
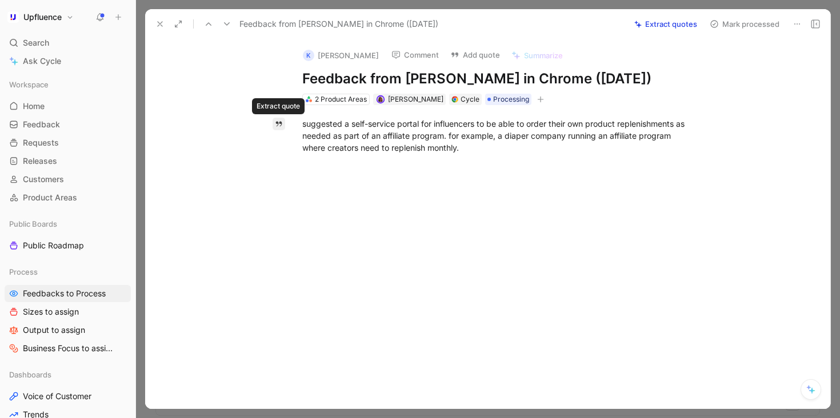
click at [273, 121] on button "button" at bounding box center [279, 124] width 13 height 13
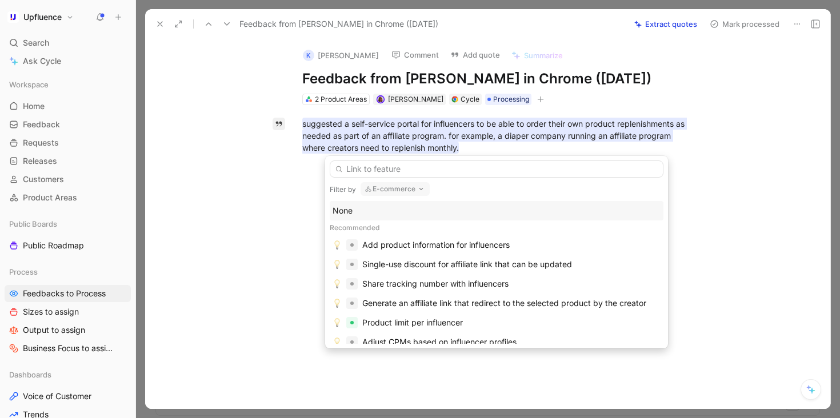
click at [401, 189] on button "E-commerce" at bounding box center [395, 189] width 69 height 14
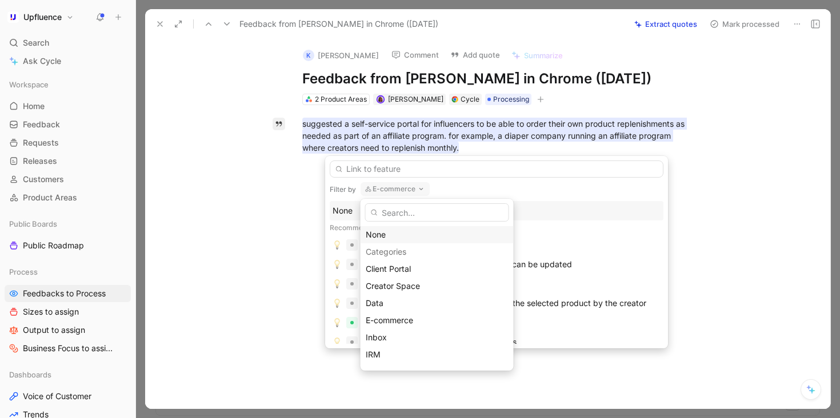
click at [398, 232] on div "None" at bounding box center [437, 235] width 143 height 14
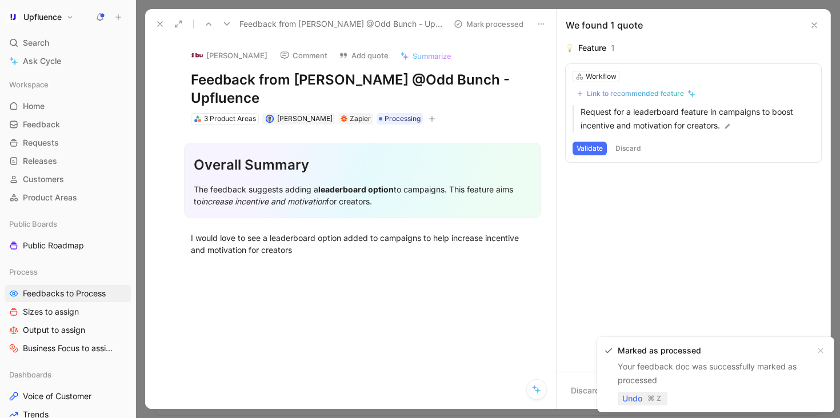
click at [631, 398] on span "Undo" at bounding box center [633, 399] width 20 height 14
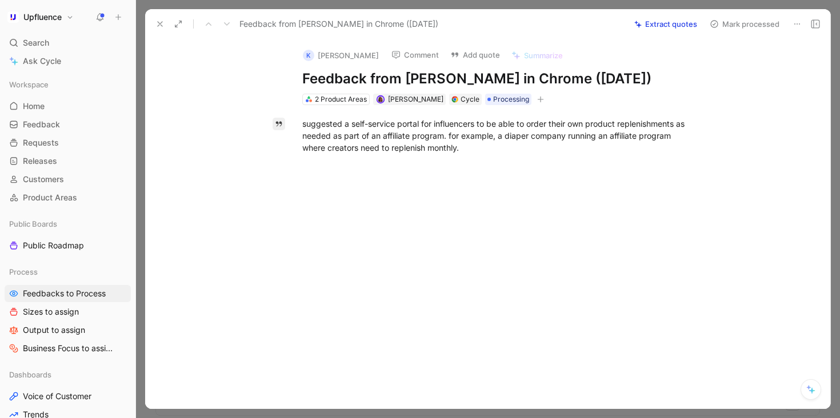
click at [282, 123] on icon "button" at bounding box center [279, 124] width 8 height 8
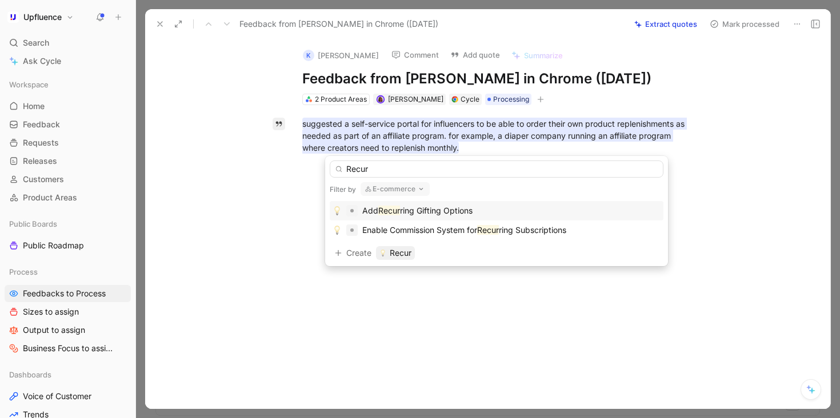
type input "Recur"
click at [465, 213] on span "ring Gifting Options" at bounding box center [436, 211] width 73 height 10
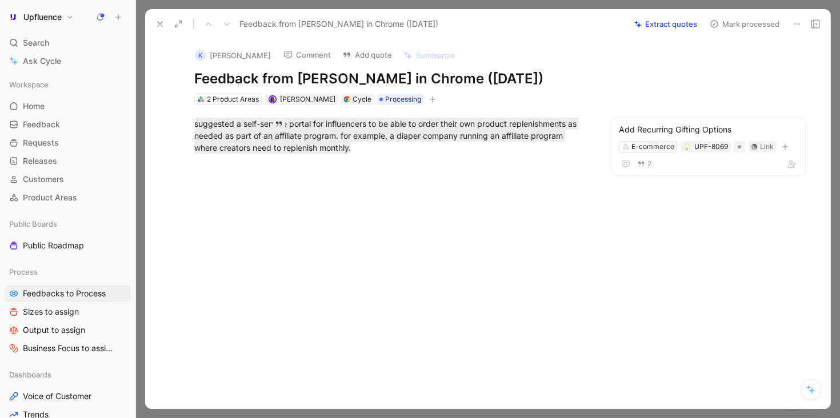
click at [745, 22] on button "Mark processed" at bounding box center [745, 24] width 80 height 16
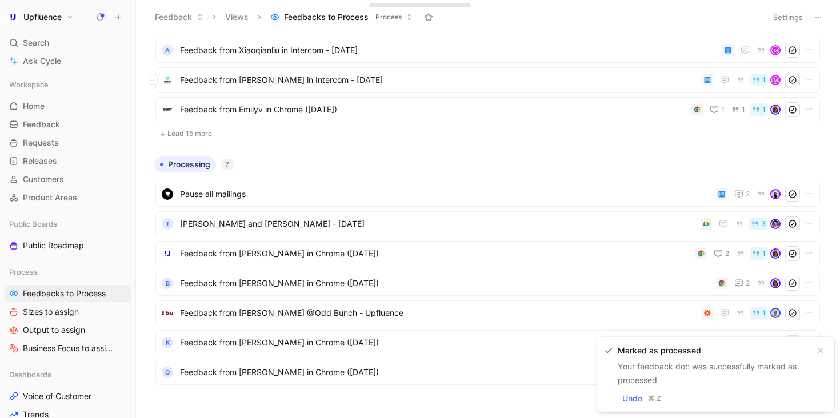
scroll to position [412, 0]
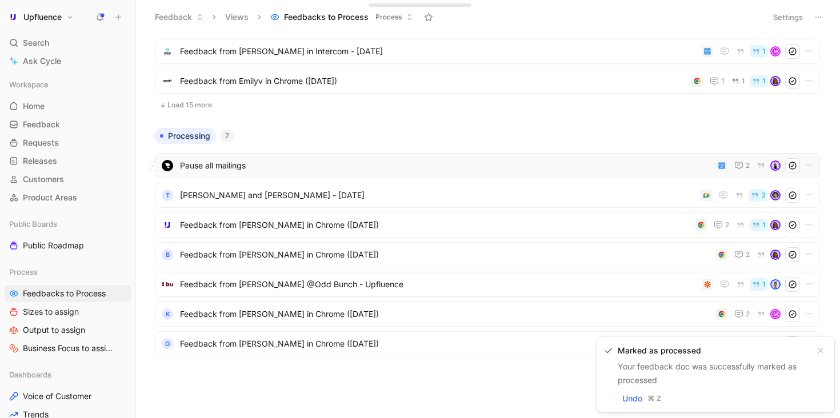
click at [464, 174] on div "Pause all mailings 2" at bounding box center [488, 165] width 665 height 25
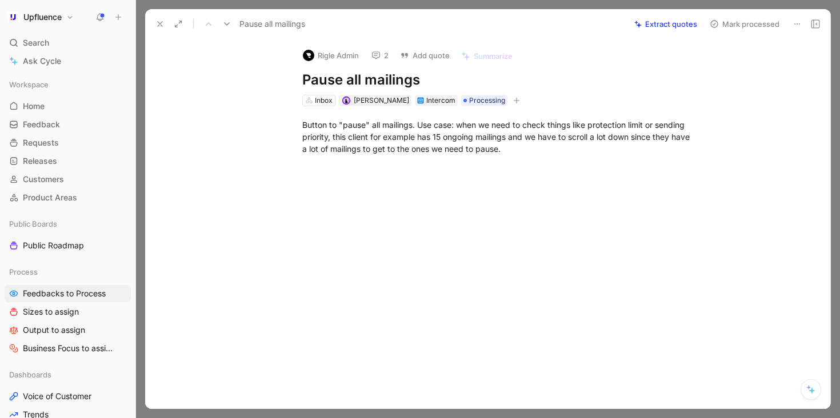
click at [380, 55] on use at bounding box center [376, 55] width 8 height 7
click at [476, 101] on span "Processing" at bounding box center [487, 100] width 36 height 11
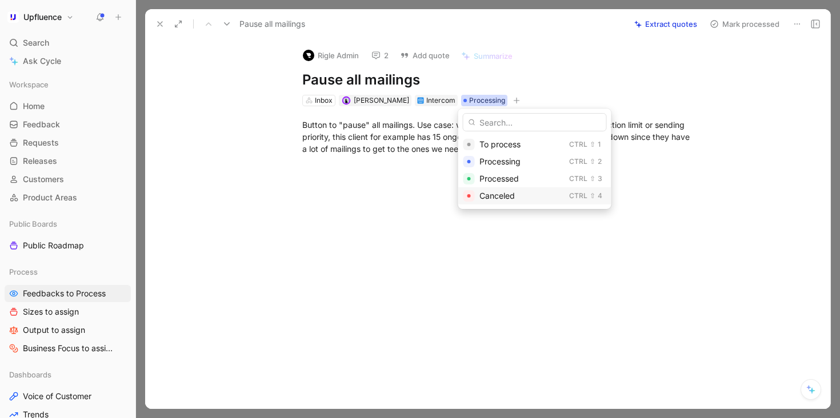
click at [512, 200] on span "Canceled" at bounding box center [497, 196] width 35 height 10
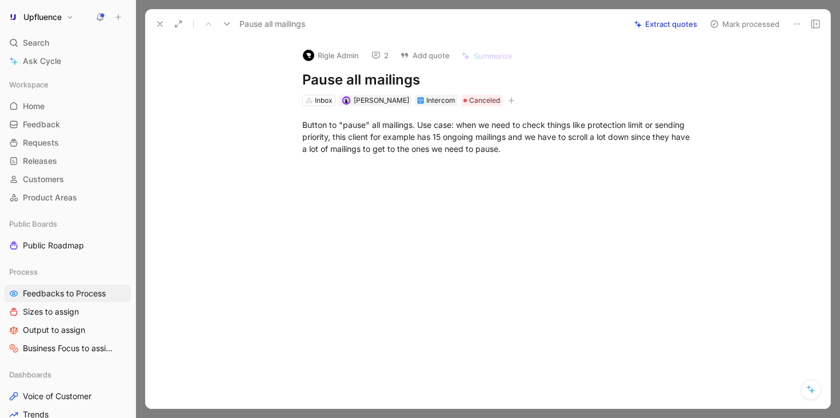
scroll to position [382, 0]
click at [752, 22] on button "Mark processed" at bounding box center [745, 24] width 80 height 16
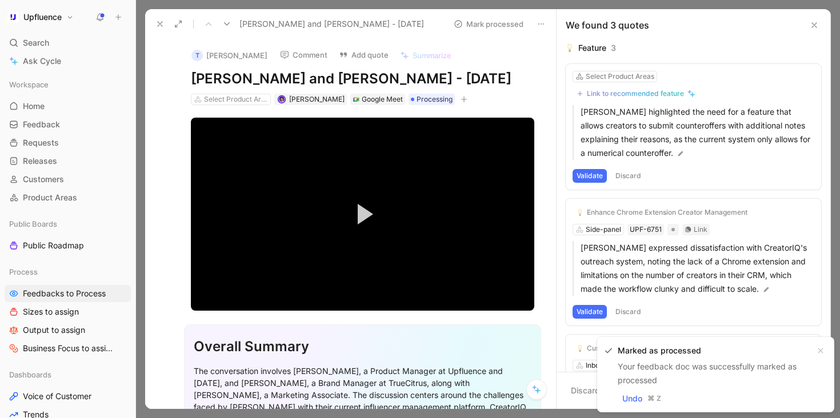
click at [226, 27] on icon at bounding box center [226, 23] width 9 height 9
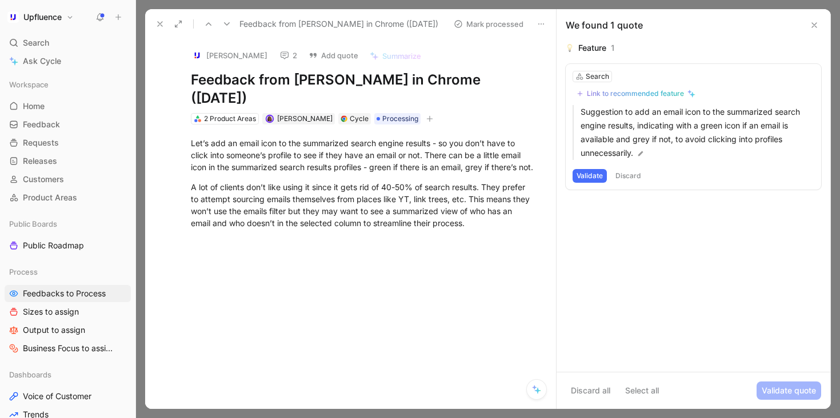
click at [275, 57] on button "2" at bounding box center [288, 55] width 27 height 16
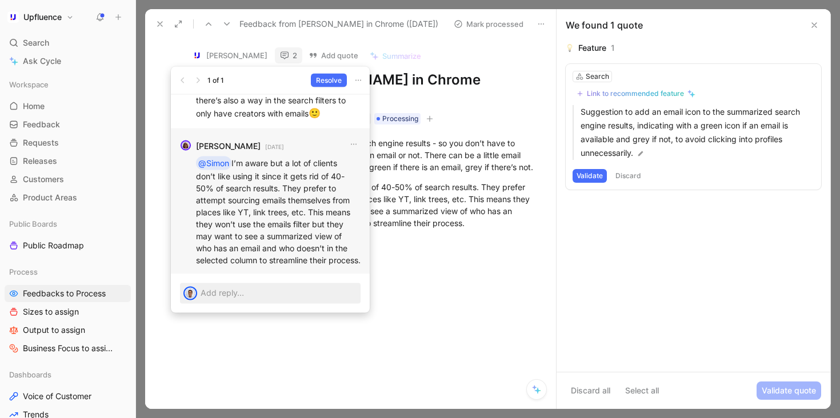
drag, startPoint x: 278, startPoint y: 182, endPoint x: 314, endPoint y: 252, distance: 78.5
click at [316, 253] on p "@[PERSON_NAME] I’m aware but a lot of clients don’t like using it since it gets…" at bounding box center [278, 212] width 165 height 110
click at [314, 252] on p "@[PERSON_NAME] I’m aware but a lot of clients don’t like using it since it gets…" at bounding box center [278, 212] width 165 height 110
drag, startPoint x: 250, startPoint y: 261, endPoint x: 235, endPoint y: 149, distance: 112.5
click at [235, 157] on p "@[PERSON_NAME] I’m aware but a lot of clients don’t like using it since it gets…" at bounding box center [278, 212] width 165 height 110
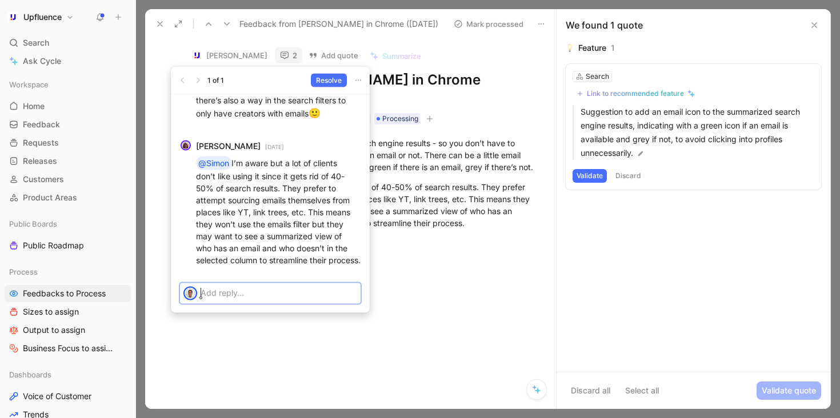
click at [249, 294] on p at bounding box center [279, 293] width 157 height 12
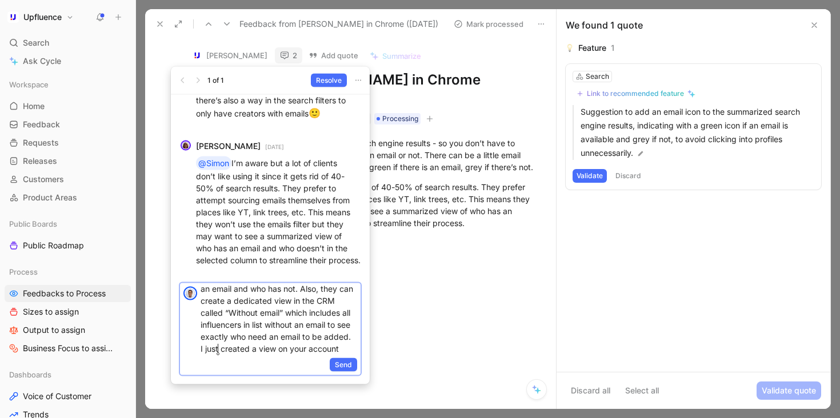
scroll to position [52, 0]
click at [339, 336] on p "Then, they can use the IRM to do so. By filtering to the specific list and addi…" at bounding box center [279, 295] width 157 height 120
click at [320, 348] on p "Then, they can use the IRM to do so. By filtering to the specific list and addi…" at bounding box center [279, 295] width 157 height 120
click at [246, 349] on p "Then, they can use the IRM to do so. By filtering to the specific list and addi…" at bounding box center [279, 295] width 157 height 120
click at [340, 366] on span "Send" at bounding box center [343, 365] width 17 height 11
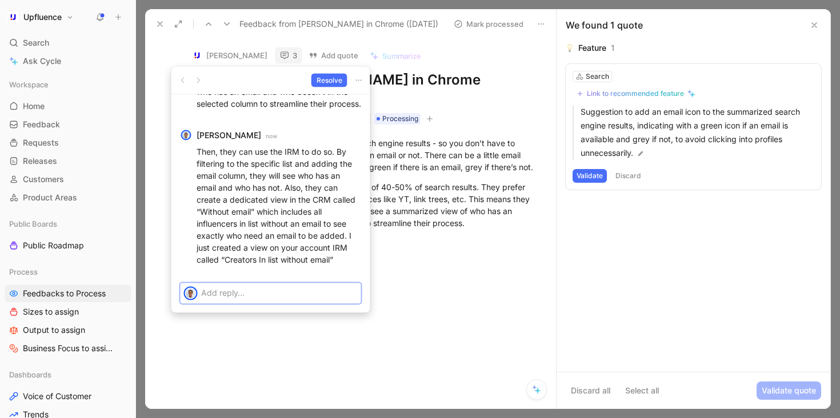
scroll to position [0, 0]
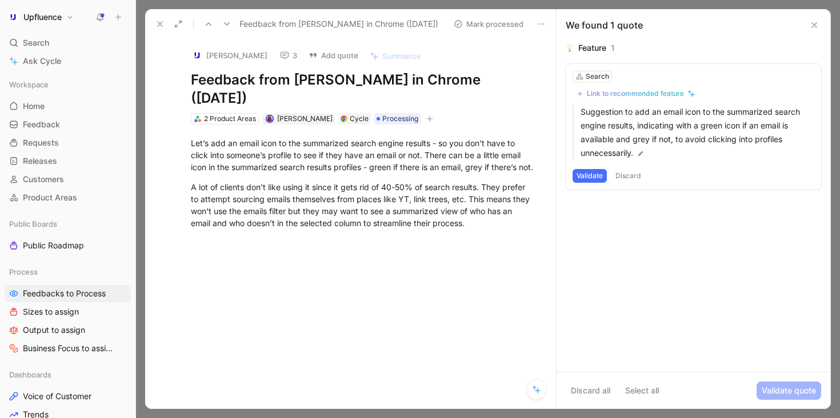
click at [158, 19] on button at bounding box center [160, 24] width 16 height 16
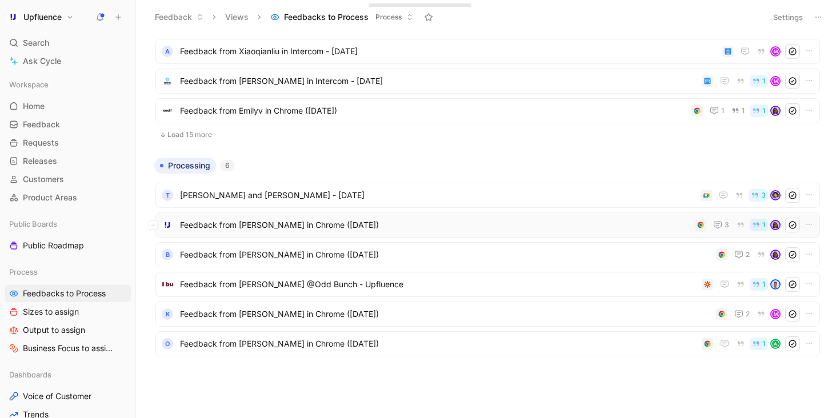
click at [398, 224] on span "Feedback from [PERSON_NAME] in Chrome ([DATE])" at bounding box center [435, 225] width 511 height 14
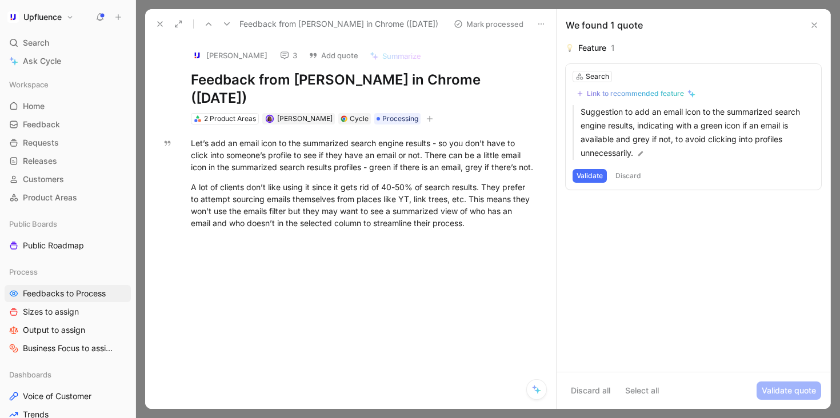
click at [631, 176] on button "Discard" at bounding box center [629, 176] width 34 height 14
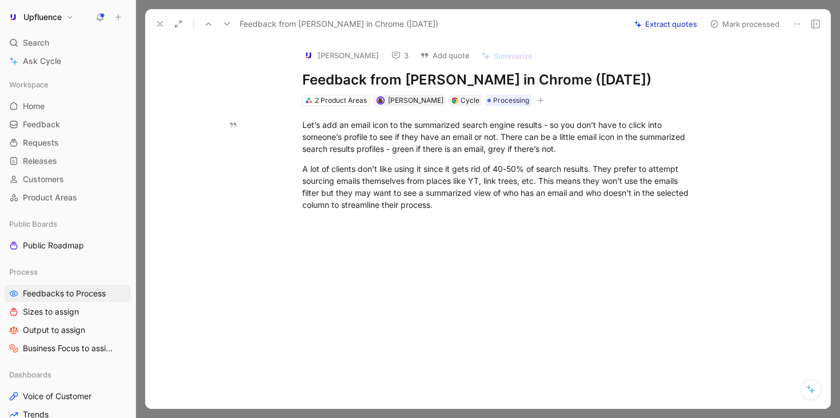
click at [225, 22] on icon at bounding box center [226, 23] width 9 height 9
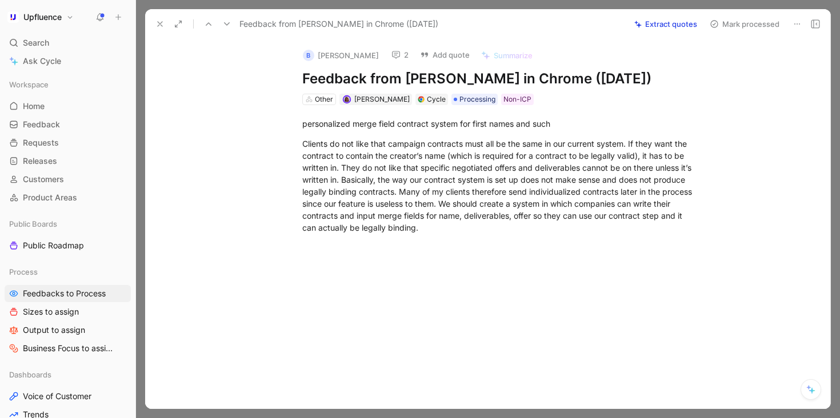
click at [228, 23] on icon at bounding box center [226, 23] width 9 height 9
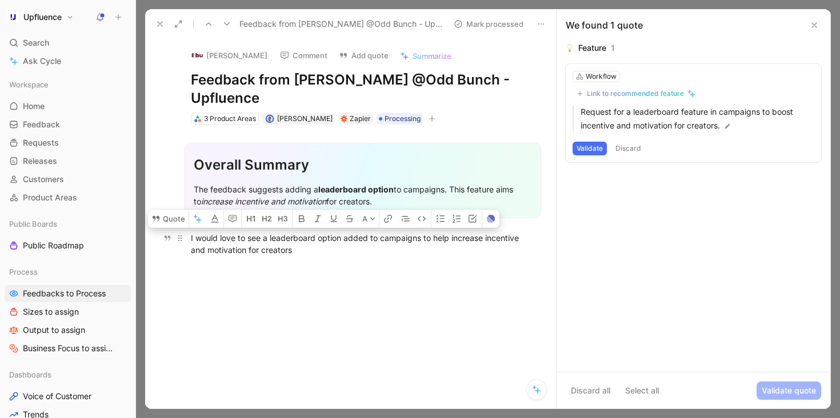
drag, startPoint x: 320, startPoint y: 250, endPoint x: 186, endPoint y: 241, distance: 133.5
click at [186, 241] on p "I would love to see a leaderboard option added to campaigns to help increase in…" at bounding box center [362, 244] width 387 height 31
click at [329, 256] on p "I would love to see a leaderboard option added to campaigns to help increase in…" at bounding box center [362, 244] width 387 height 31
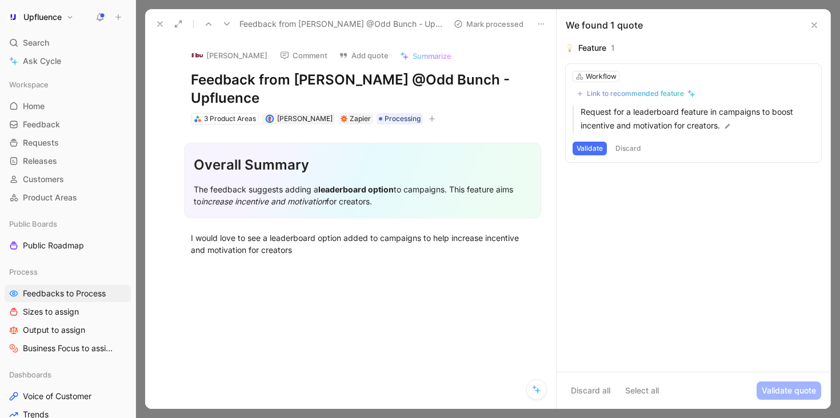
click at [625, 91] on div "Link to recommended feature" at bounding box center [635, 93] width 97 height 9
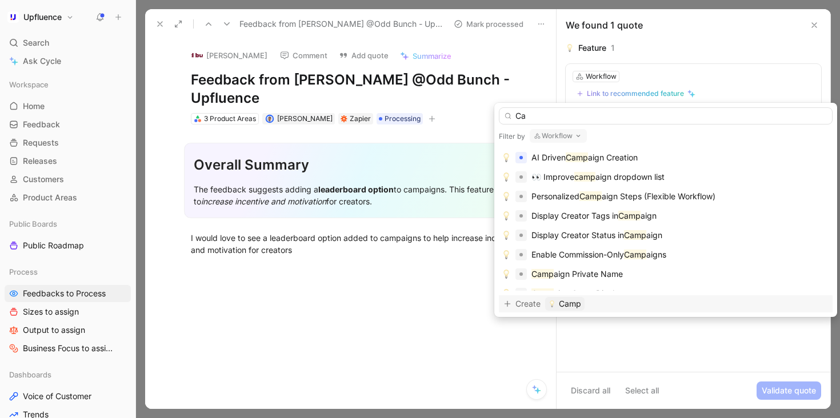
type input "C"
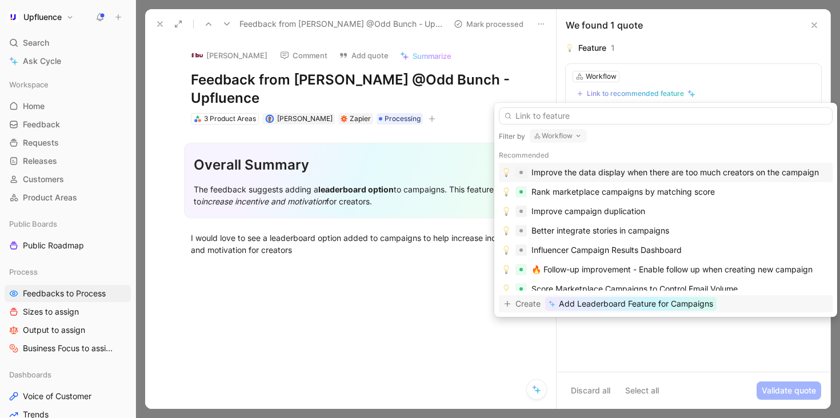
click at [676, 304] on span "Add Leaderboard Feature for Campaigns" at bounding box center [636, 304] width 154 height 14
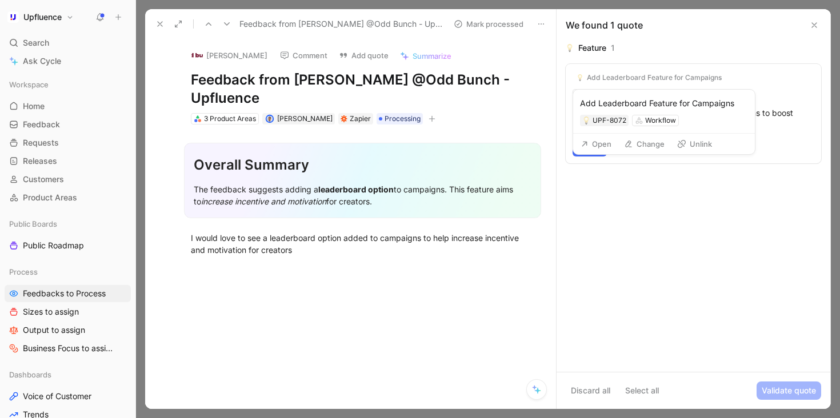
click at [606, 145] on button "Open" at bounding box center [596, 144] width 41 height 16
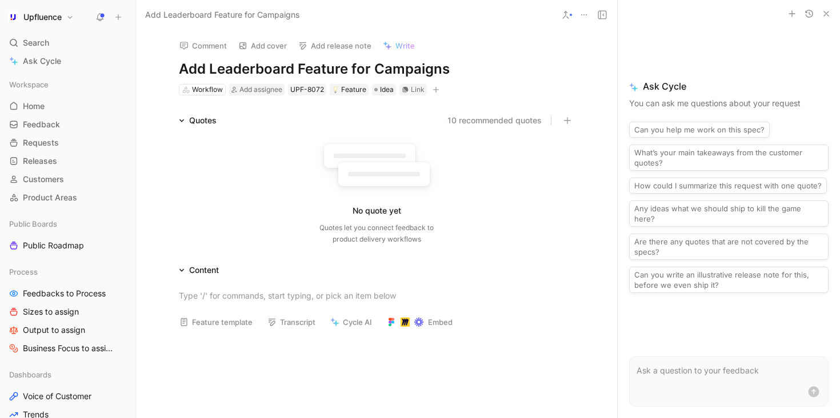
drag, startPoint x: 351, startPoint y: 66, endPoint x: 499, endPoint y: 66, distance: 147.5
click at [497, 66] on h1 "Add Leaderboard Feature for Campaigns" at bounding box center [377, 69] width 396 height 18
click at [305, 145] on div "No quote yet Quotes let you connect feedback to product delivery workflows" at bounding box center [377, 191] width 396 height 109
click at [198, 87] on div "Workflow" at bounding box center [207, 89] width 31 height 11
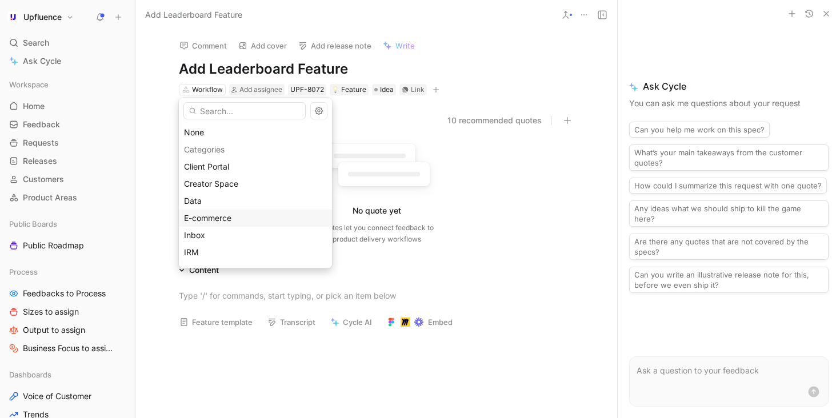
click at [230, 213] on span "E-commerce" at bounding box center [207, 218] width 47 height 10
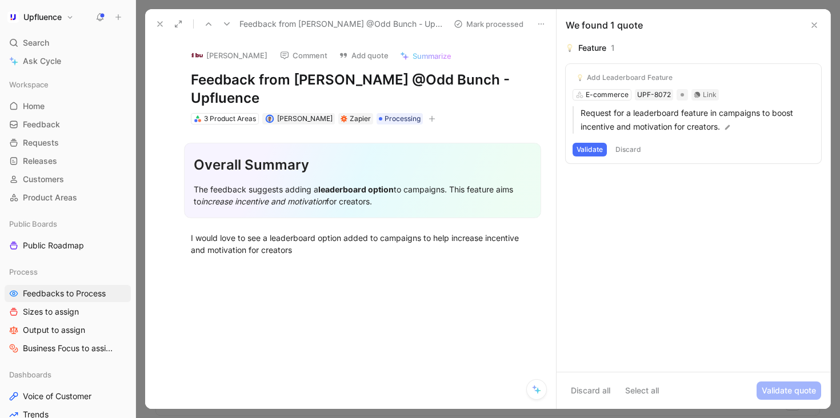
click at [587, 149] on button "Validate" at bounding box center [590, 150] width 34 height 14
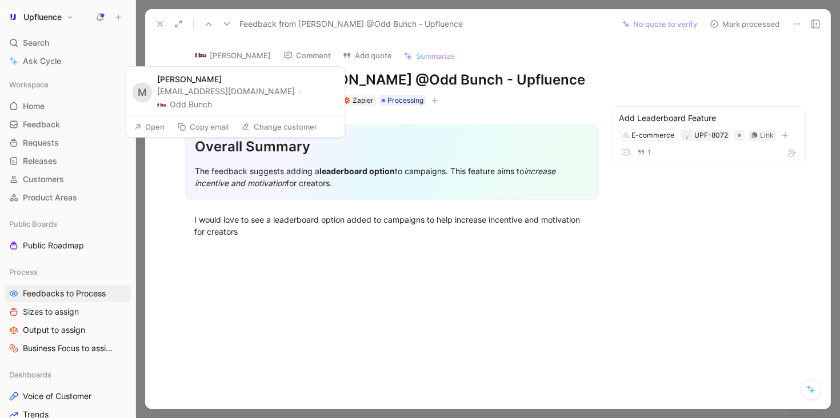
click at [200, 119] on button "Copy email" at bounding box center [203, 127] width 62 height 16
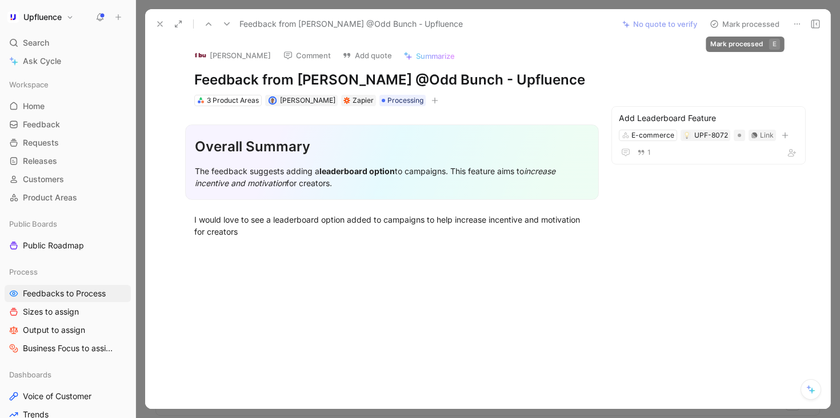
click at [744, 25] on button "Mark processed" at bounding box center [745, 24] width 80 height 16
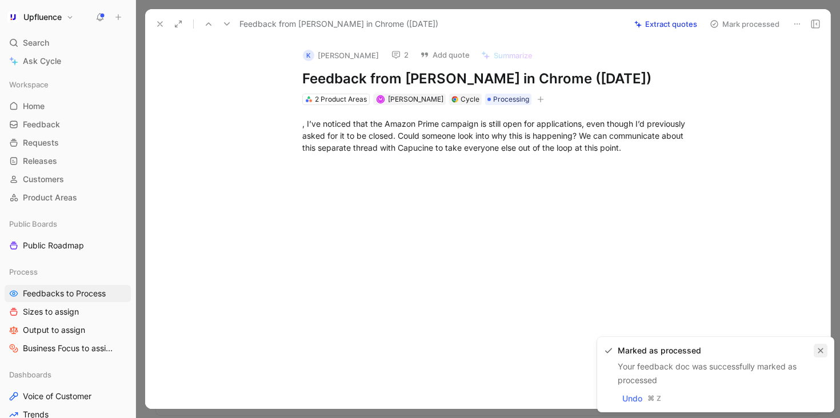
click at [820, 353] on icon "button" at bounding box center [821, 351] width 7 height 7
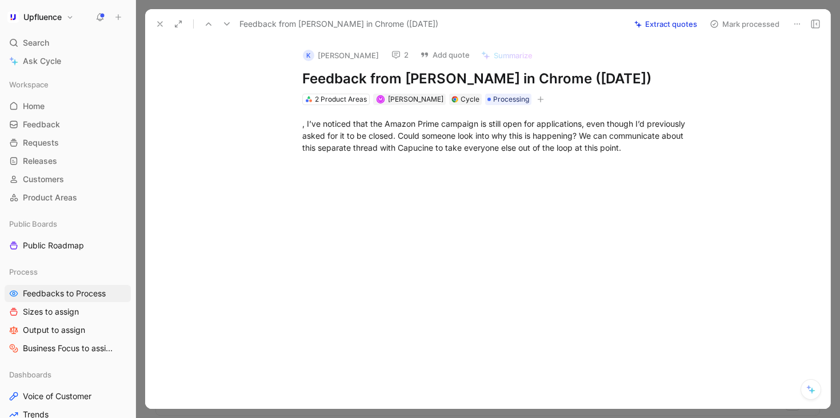
click at [389, 53] on button "2" at bounding box center [399, 55] width 27 height 16
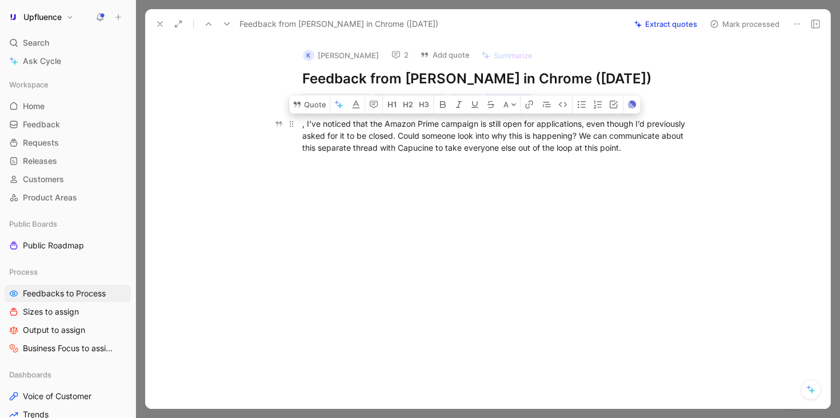
drag, startPoint x: 304, startPoint y: 119, endPoint x: 630, endPoint y: 149, distance: 327.8
click at [629, 149] on div ", I’ve noticed that the Amazon Prime campaign is still open for applications, e…" at bounding box center [500, 136] width 396 height 36
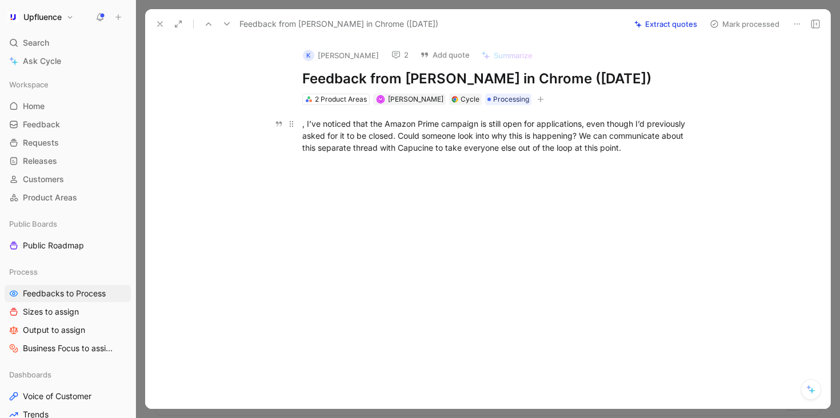
click at [419, 137] on div ", I’ve noticed that the Amazon Prime campaign is still open for applications, e…" at bounding box center [500, 136] width 396 height 36
click at [392, 57] on use at bounding box center [396, 54] width 8 height 7
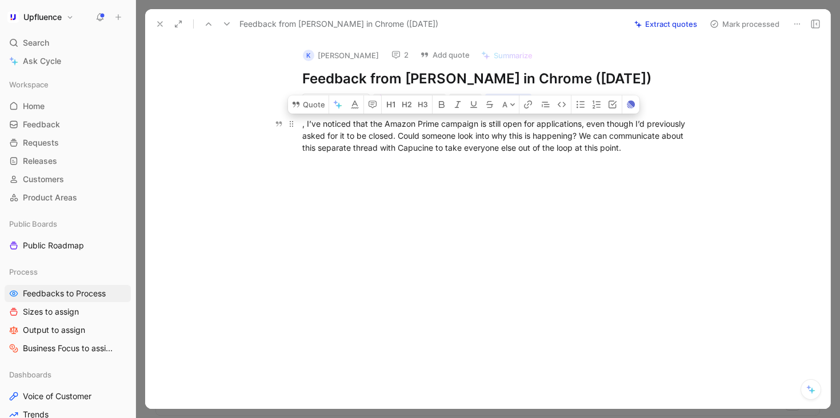
drag, startPoint x: 639, startPoint y: 146, endPoint x: 298, endPoint y: 122, distance: 341.0
click at [298, 122] on p ", I’ve noticed that the Amazon Prime campaign is still open for applications, e…" at bounding box center [500, 135] width 439 height 43
click at [309, 103] on button "Quote" at bounding box center [308, 104] width 41 height 18
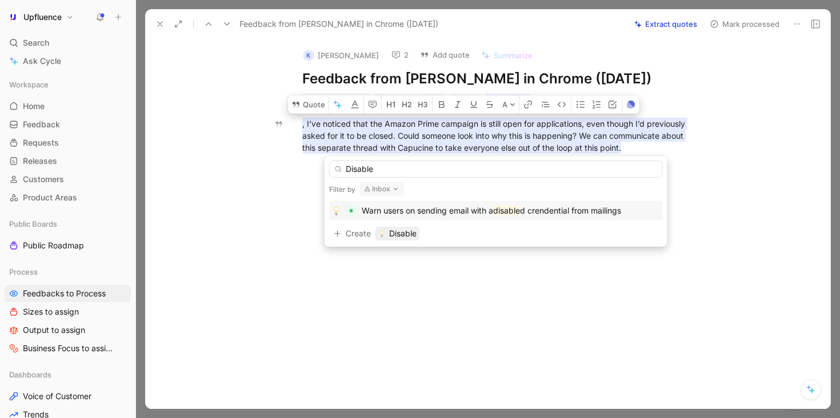
click at [381, 188] on button "Inbox" at bounding box center [382, 189] width 45 height 14
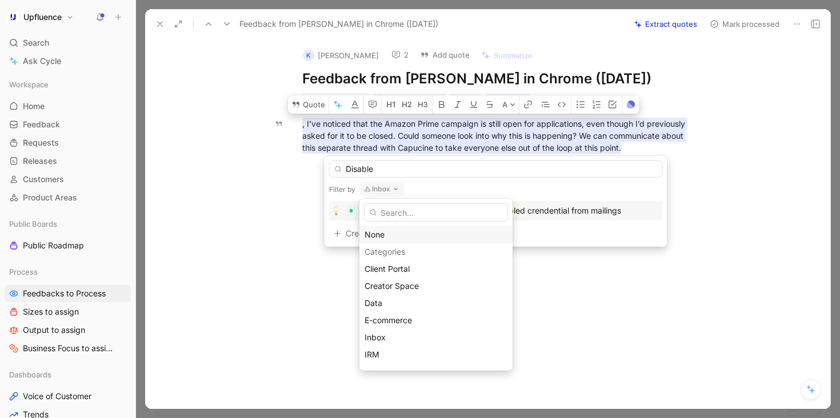
click at [400, 236] on div "None" at bounding box center [436, 235] width 143 height 14
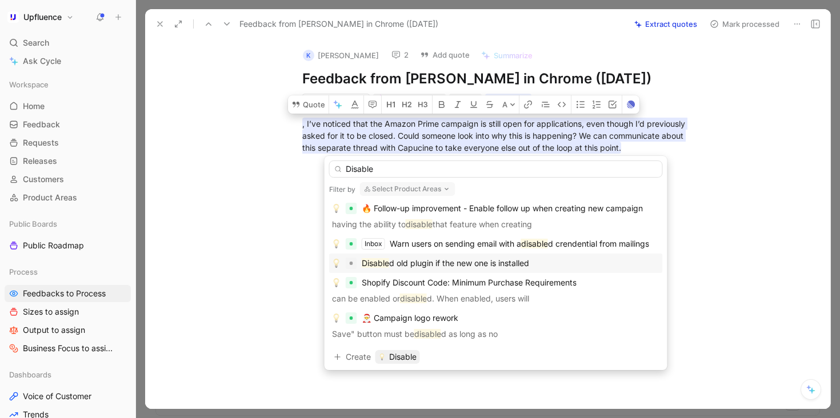
scroll to position [87, 0]
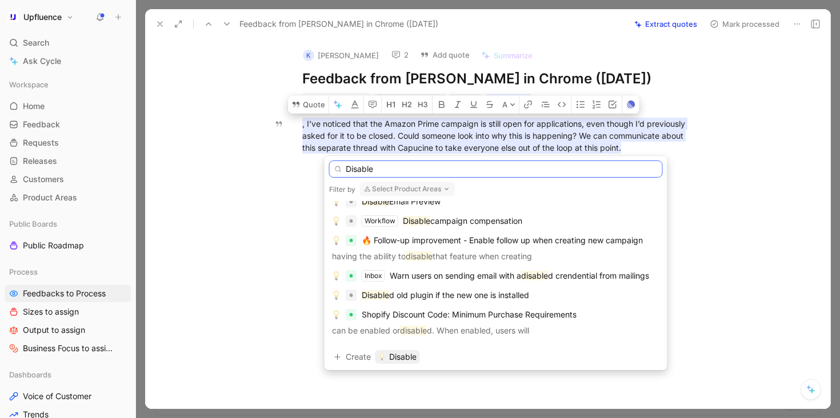
click at [492, 166] on input "Disable" at bounding box center [496, 169] width 334 height 17
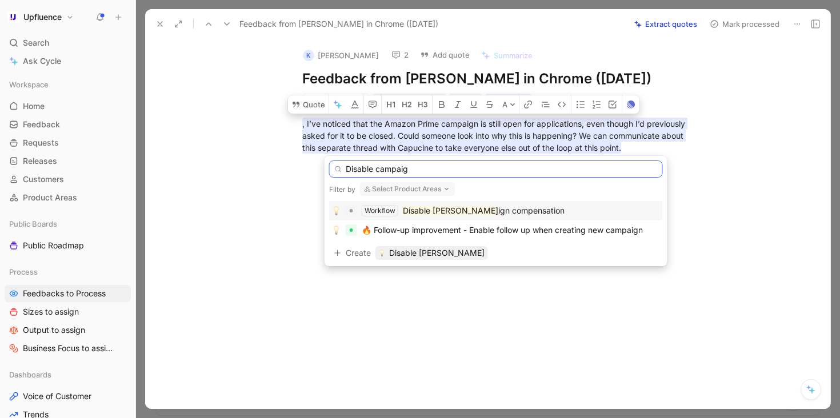
scroll to position [0, 0]
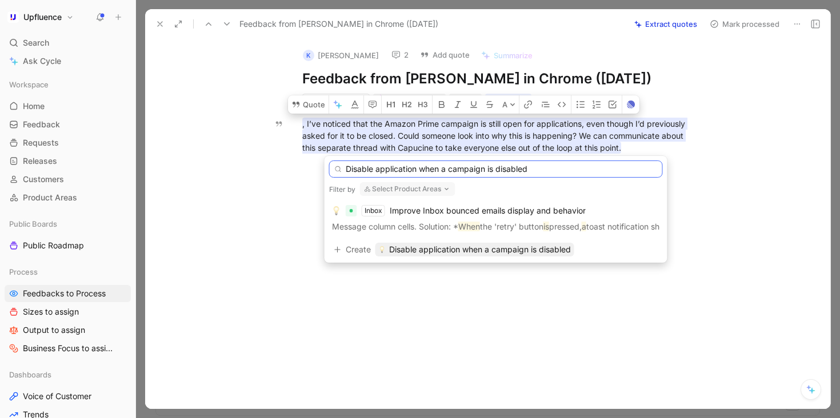
click at [414, 170] on input "Disable application when a campaign is disabled" at bounding box center [496, 169] width 334 height 17
click at [416, 168] on input "Disable application when a campaign is disabled" at bounding box center [496, 169] width 334 height 17
type input "Disable applications when a campaign is disabled"
click at [487, 250] on span "Disable applications when a campaign is disabled" at bounding box center [482, 250] width 186 height 14
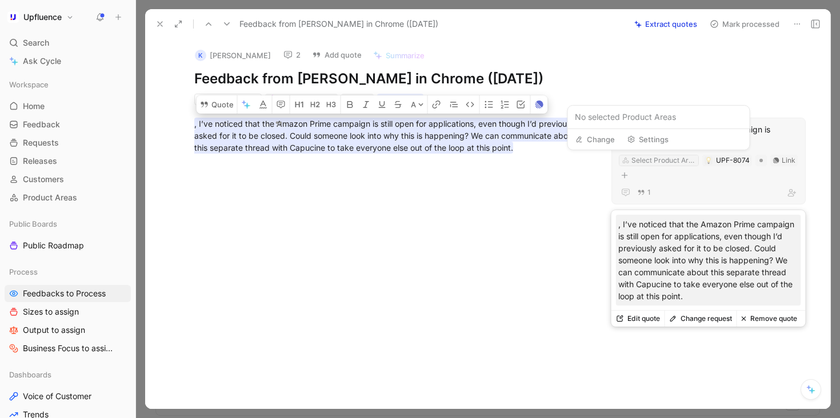
click at [679, 161] on div "Select Product Area" at bounding box center [664, 160] width 64 height 11
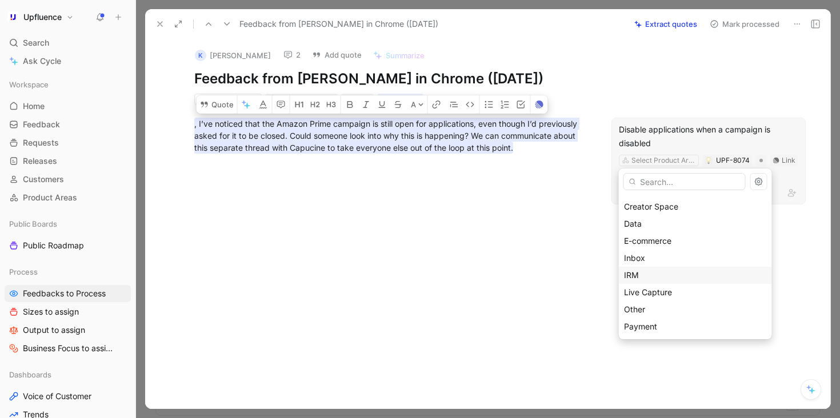
scroll to position [169, 0]
click at [668, 305] on div "Workflow" at bounding box center [695, 309] width 143 height 14
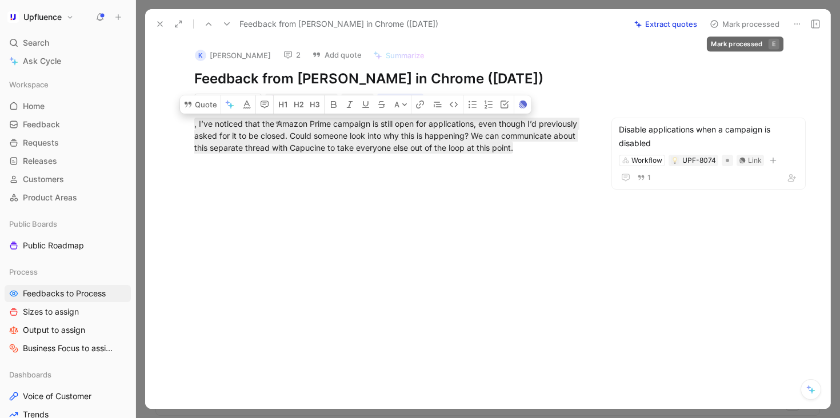
click at [736, 25] on button "Mark processed" at bounding box center [745, 24] width 80 height 16
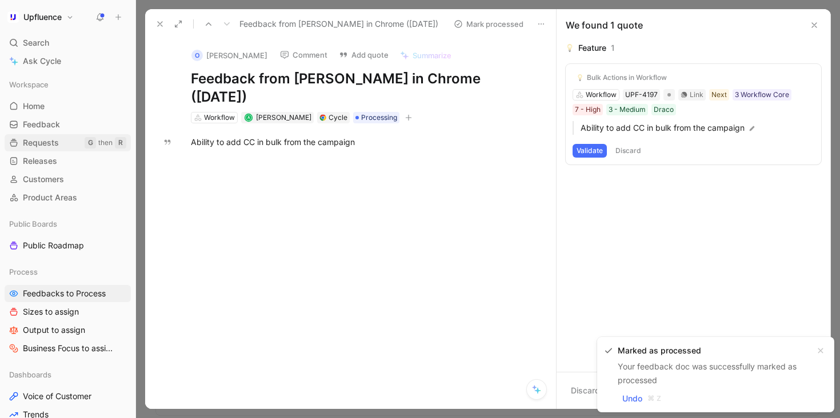
drag, startPoint x: 380, startPoint y: 141, endPoint x: 123, endPoint y: 141, distance: 256.1
click at [125, 141] on div "Upfluence Search ⌘ K Ask Cycle Workspace Home G then H Feedback G then F Reques…" at bounding box center [420, 209] width 840 height 418
click at [338, 170] on div at bounding box center [362, 224] width 387 height 126
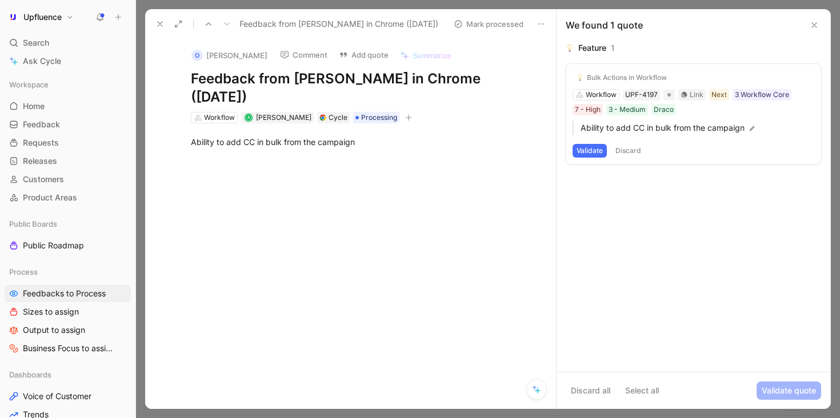
click at [298, 55] on button "Comment" at bounding box center [304, 55] width 58 height 16
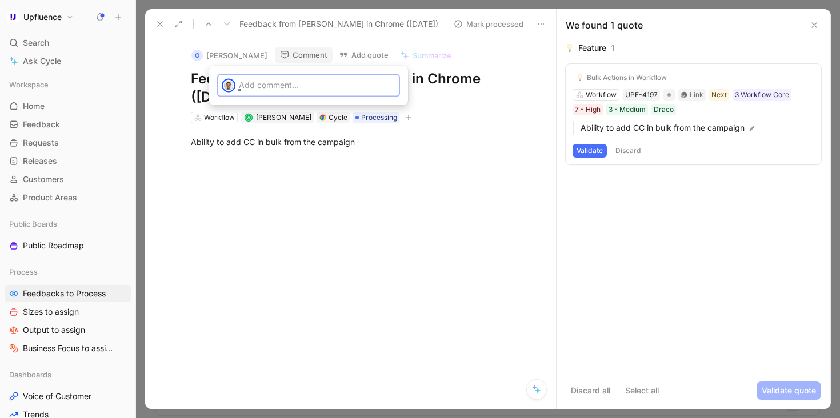
click at [329, 85] on p at bounding box center [317, 85] width 157 height 12
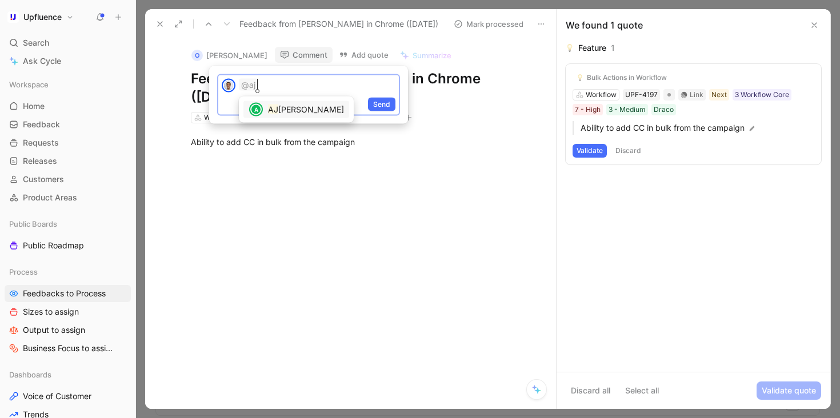
click at [297, 105] on span "[PERSON_NAME]" at bounding box center [311, 110] width 66 height 10
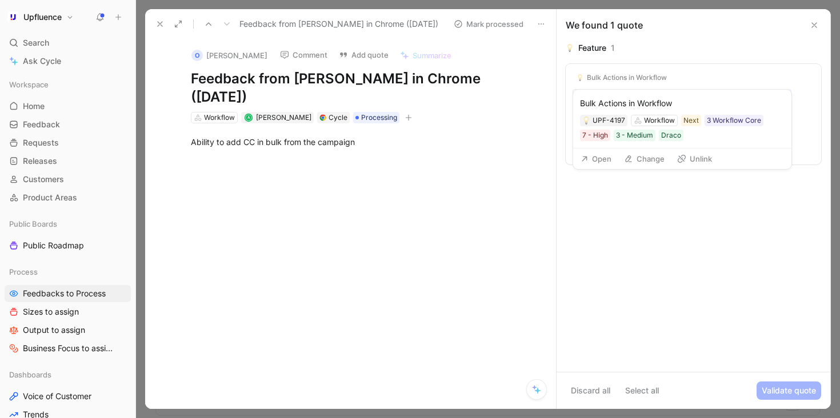
click at [683, 154] on icon at bounding box center [681, 158] width 9 height 9
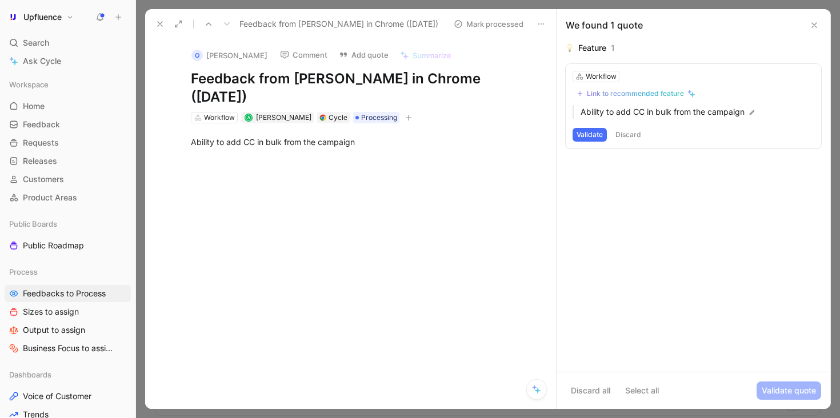
click at [653, 91] on div "Link to recommended feature" at bounding box center [635, 93] width 97 height 9
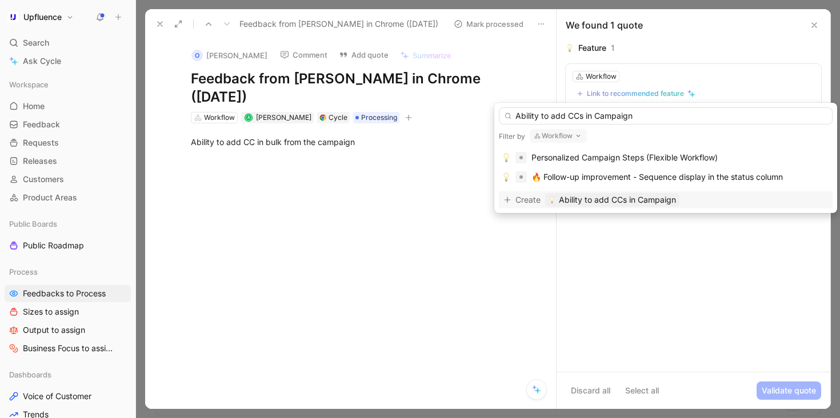
click at [611, 119] on input "Ability to add CCs in Campaign" at bounding box center [666, 115] width 334 height 17
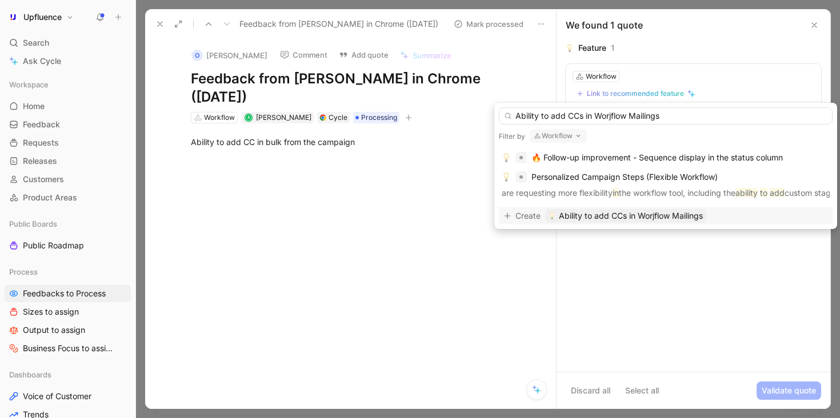
click at [612, 115] on input "Ability to add CCs in Worjflow Mailings" at bounding box center [666, 115] width 334 height 17
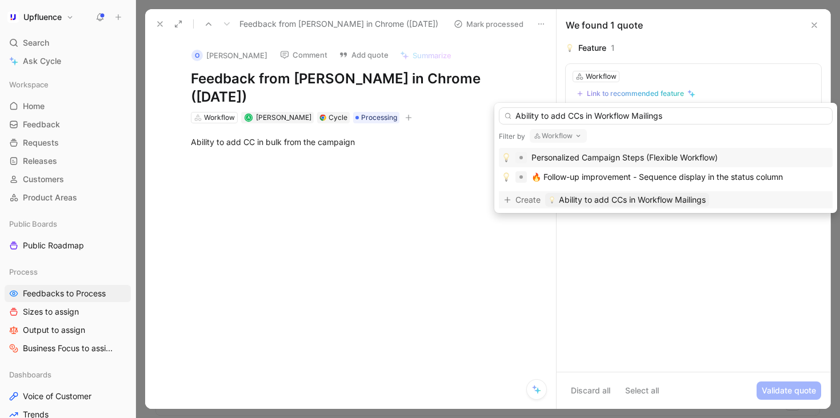
type input "Ability to add CCs in Workflow Mailings"
click at [663, 202] on span "Ability to add CCs in Workflow Mailings" at bounding box center [632, 200] width 147 height 14
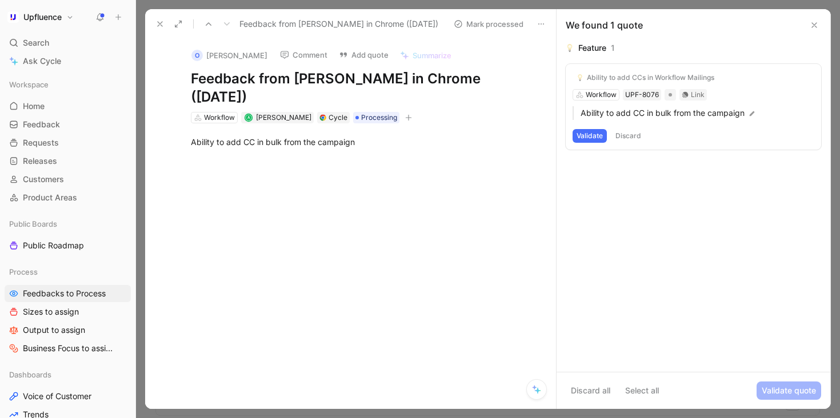
click at [593, 136] on button "Validate" at bounding box center [590, 136] width 34 height 14
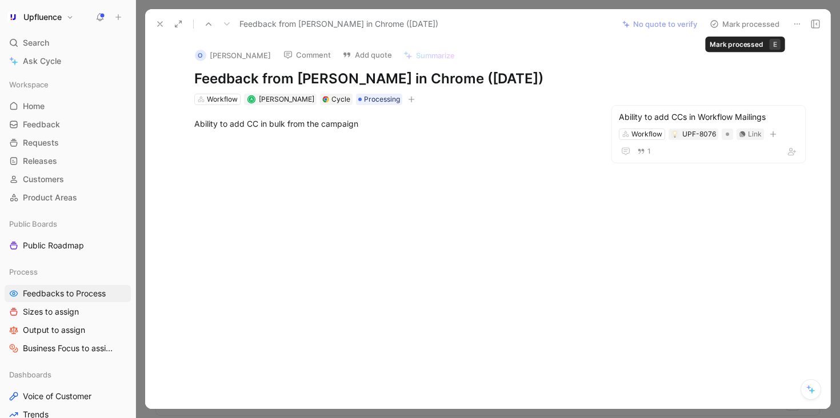
click at [749, 21] on button "Mark processed" at bounding box center [745, 24] width 80 height 16
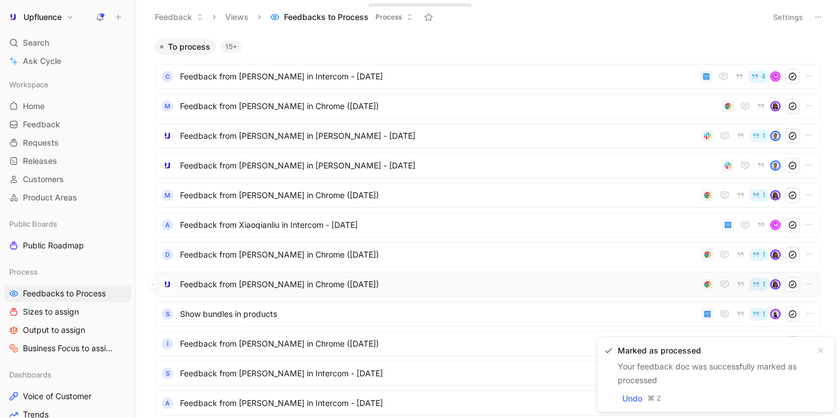
scroll to position [293, 0]
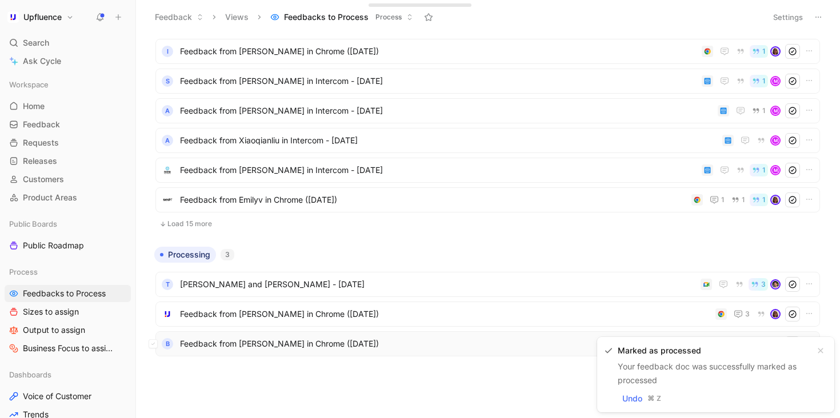
click at [438, 349] on span "Feedback from [PERSON_NAME] in Chrome ([DATE])" at bounding box center [446, 344] width 532 height 14
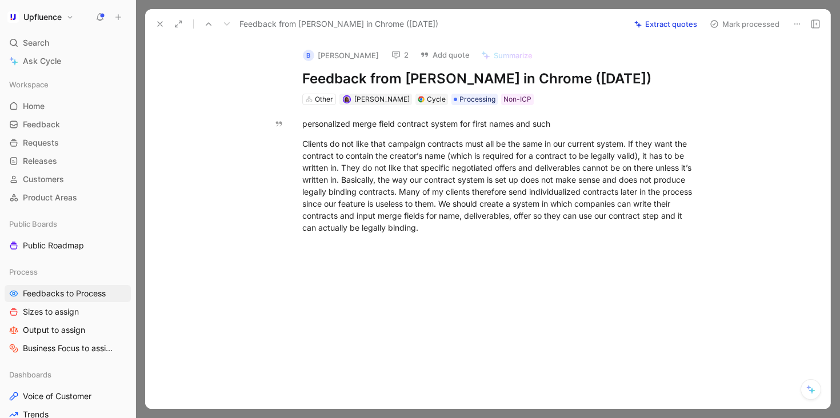
click at [204, 19] on icon at bounding box center [208, 23] width 9 height 9
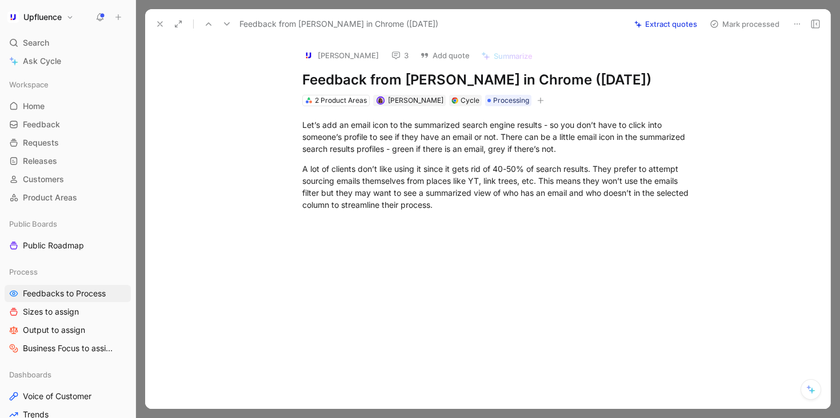
click at [392, 56] on use at bounding box center [396, 55] width 8 height 7
click at [162, 22] on use at bounding box center [160, 24] width 5 height 5
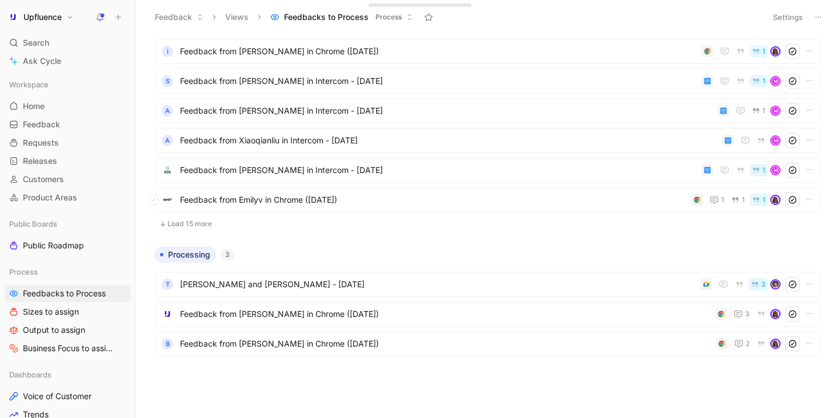
click at [326, 225] on button "Load 15 more" at bounding box center [488, 224] width 665 height 14
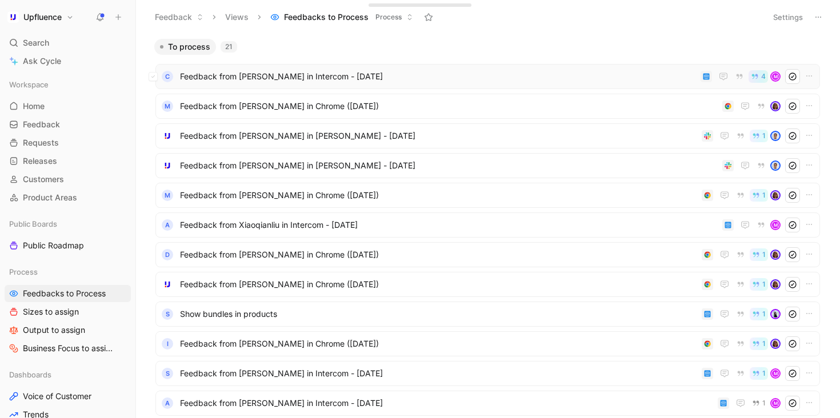
click at [426, 78] on span "Feedback from [PERSON_NAME] in Intercom - [DATE]" at bounding box center [438, 77] width 516 height 14
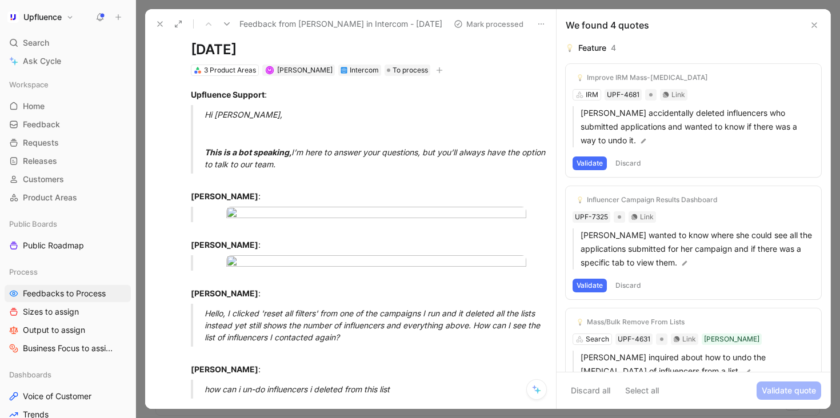
scroll to position [53, 0]
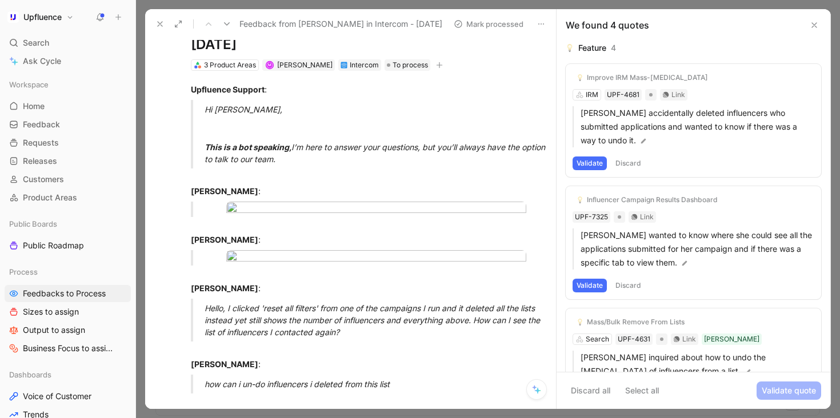
click at [621, 161] on button "Discard" at bounding box center [629, 164] width 34 height 14
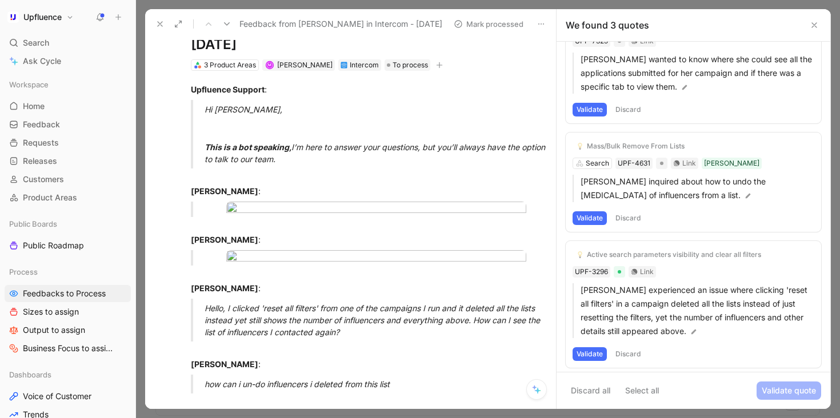
scroll to position [0, 0]
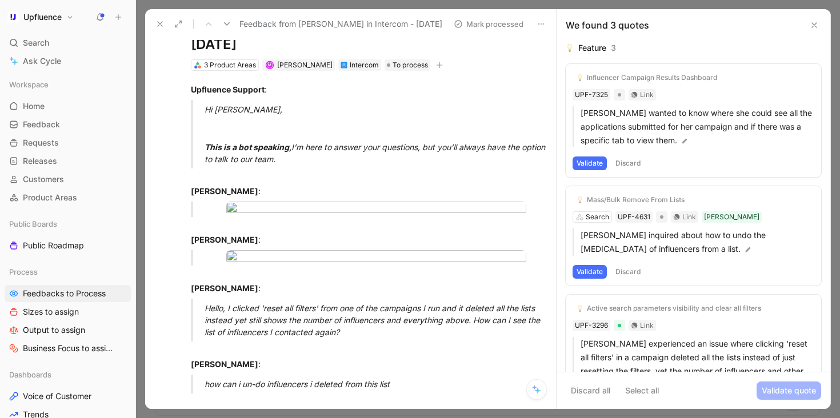
click at [639, 160] on button "Discard" at bounding box center [629, 164] width 34 height 14
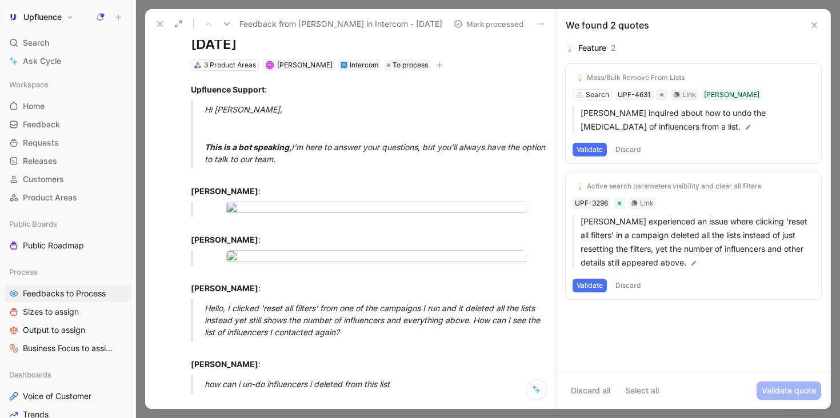
click at [639, 146] on button "Discard" at bounding box center [629, 150] width 34 height 14
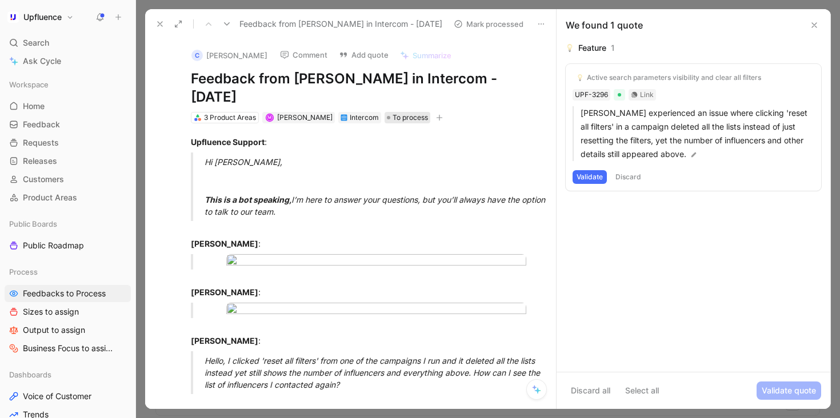
click at [394, 115] on span "To process" at bounding box center [410, 117] width 35 height 11
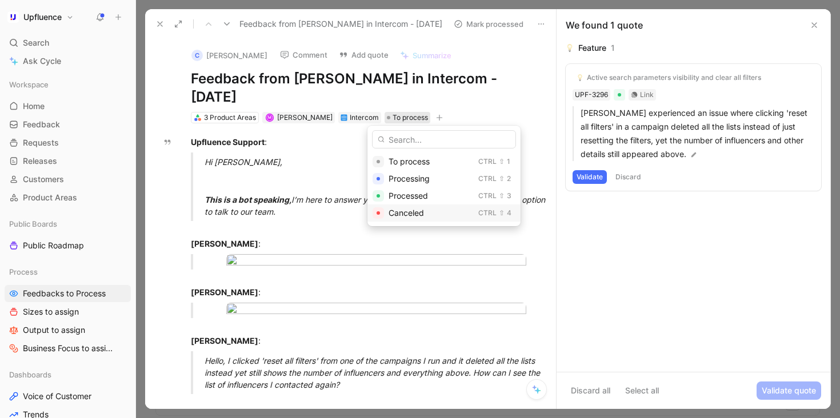
click at [421, 208] on span "Canceled" at bounding box center [406, 213] width 35 height 10
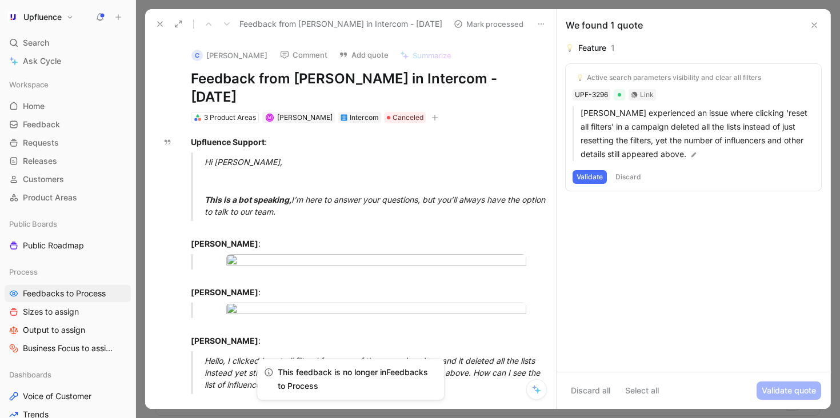
click at [481, 23] on button "Mark processed" at bounding box center [489, 24] width 80 height 16
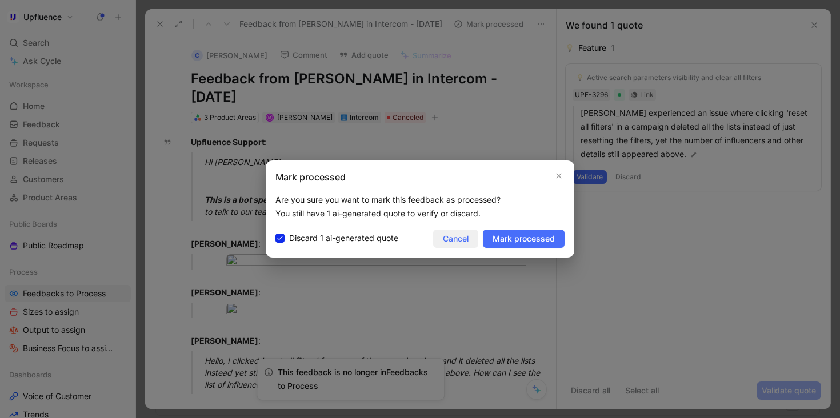
click at [460, 240] on span "Cancel" at bounding box center [456, 239] width 26 height 14
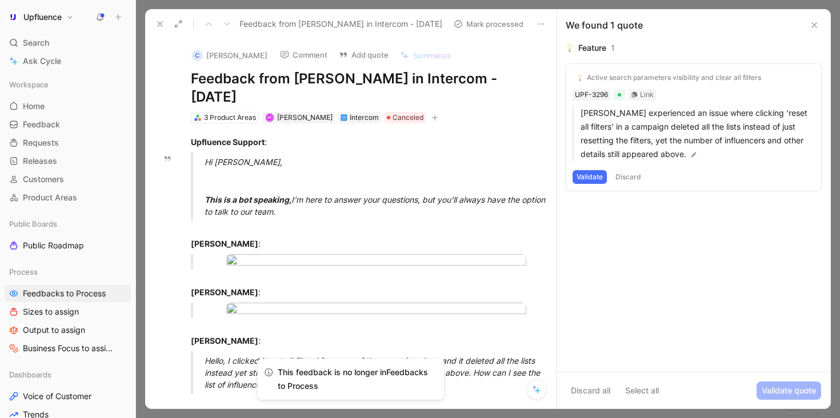
click at [629, 179] on button "Discard" at bounding box center [629, 177] width 34 height 14
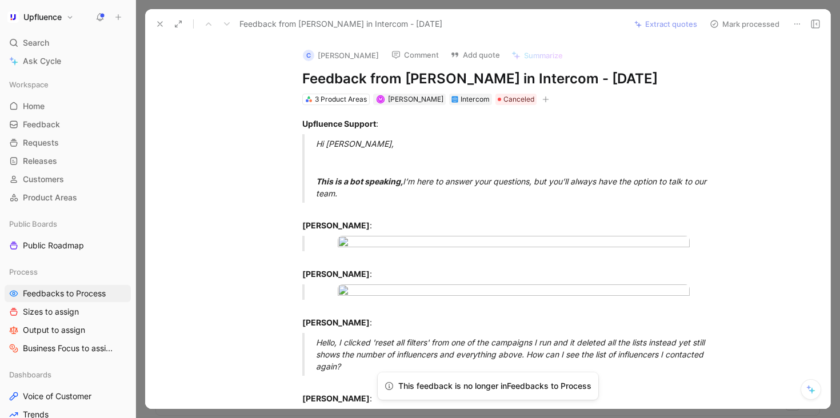
click at [741, 24] on button "Mark processed" at bounding box center [745, 24] width 80 height 16
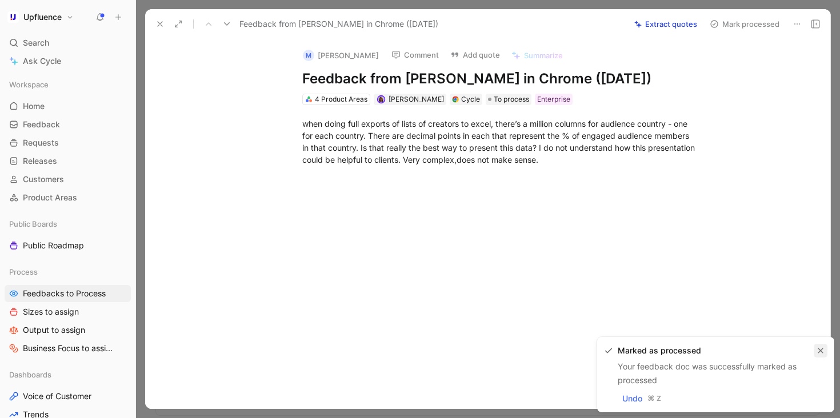
click at [822, 348] on icon "button" at bounding box center [821, 351] width 7 height 7
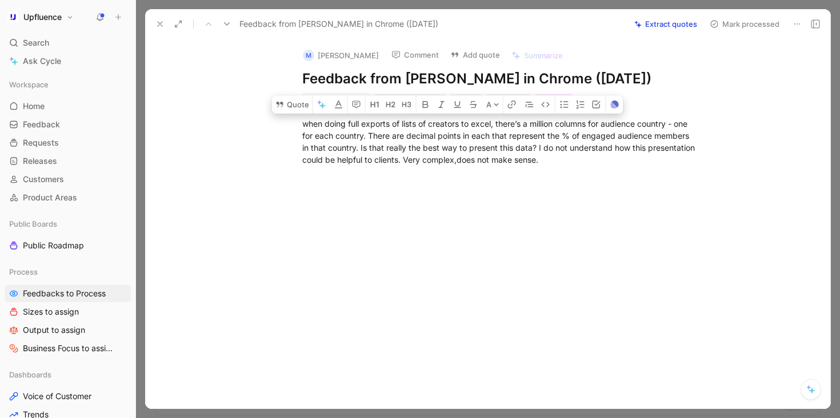
drag, startPoint x: 623, startPoint y: 160, endPoint x: 222, endPoint y: 127, distance: 402.1
click at [222, 127] on div "when doing full exports of lists of creators to excel, there’s a million column…" at bounding box center [499, 141] width 661 height 73
click at [292, 105] on button "Quote" at bounding box center [292, 104] width 41 height 18
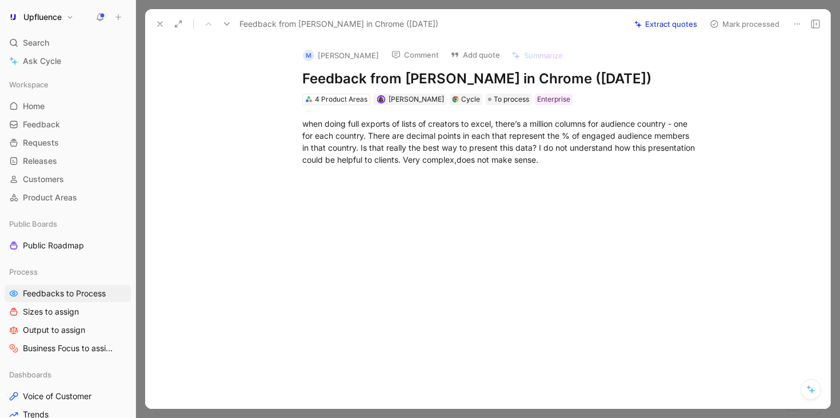
click at [225, 21] on icon at bounding box center [226, 23] width 9 height 9
